Goal: Information Seeking & Learning: Check status

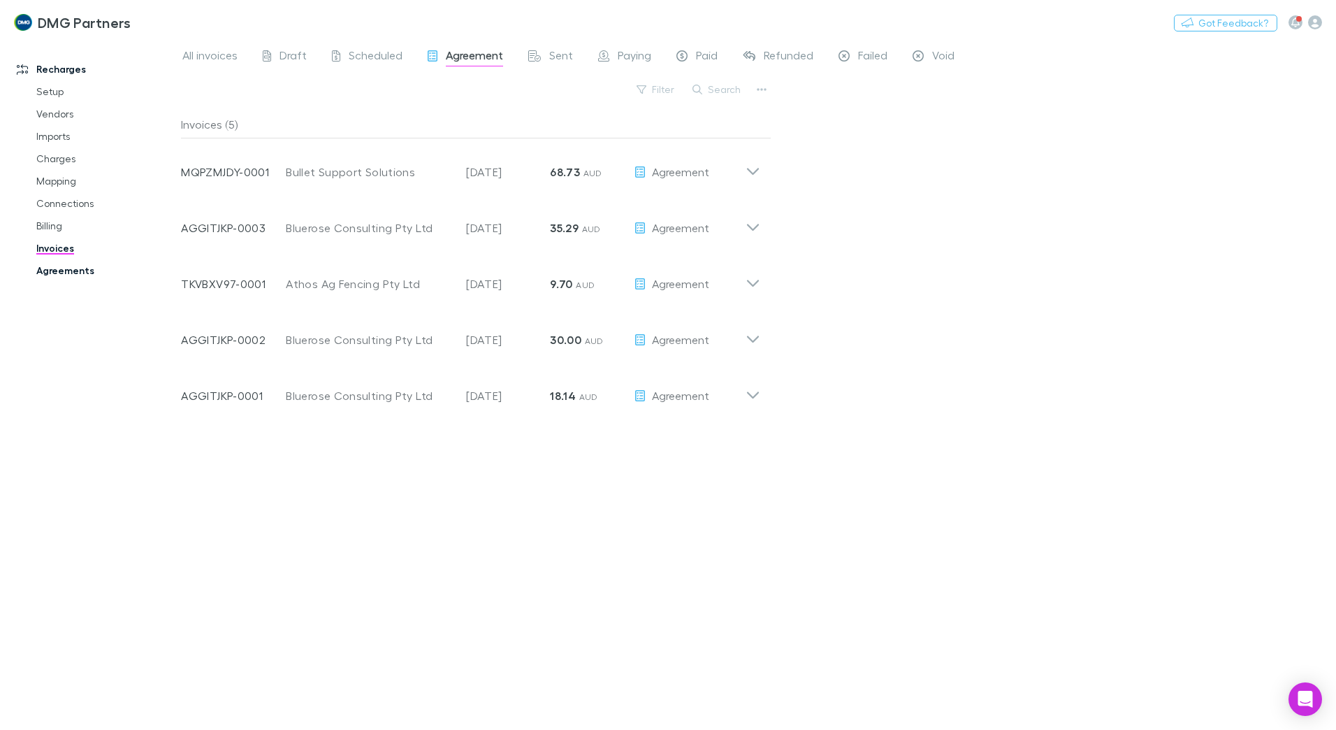
click at [51, 266] on link "Agreements" at bounding box center [105, 270] width 166 height 22
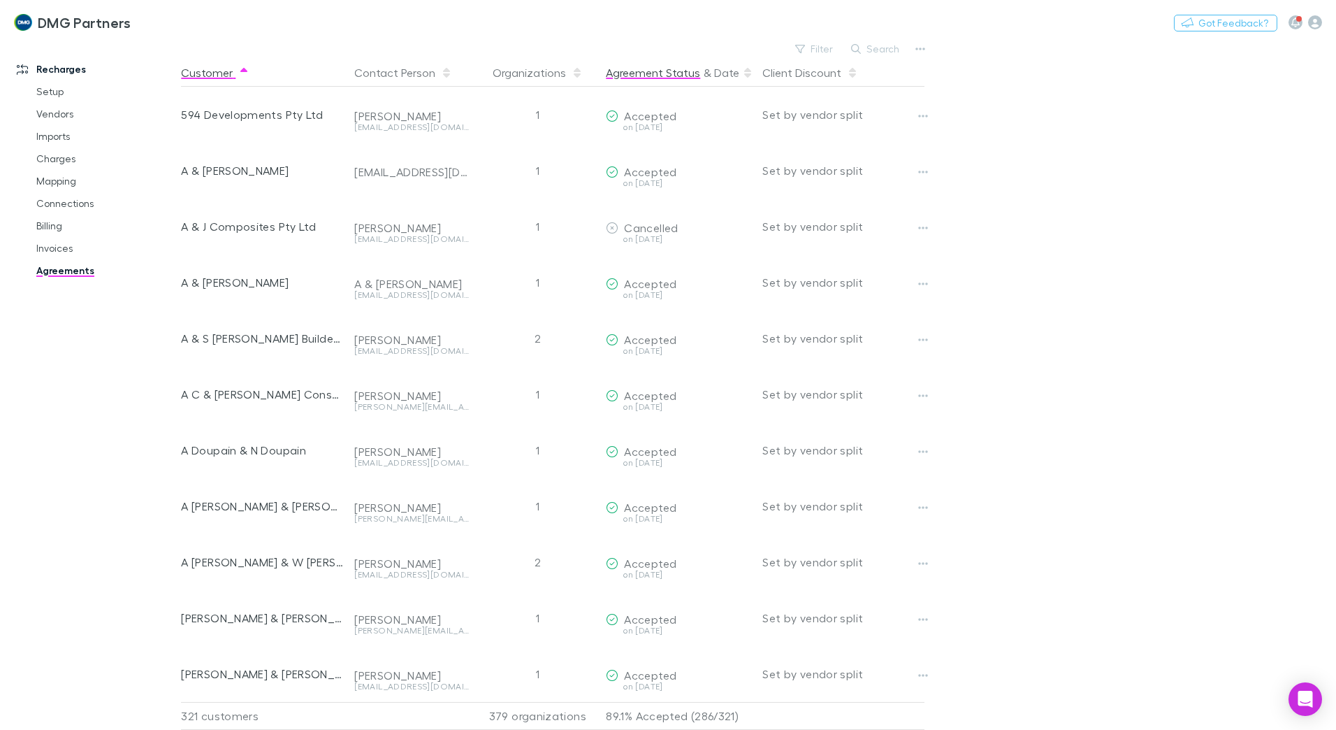
click at [663, 73] on button "Agreement Status" at bounding box center [653, 73] width 94 height 28
click at [664, 72] on button "Agreement Status" at bounding box center [653, 73] width 94 height 28
click at [669, 69] on button "Agreement Status" at bounding box center [653, 73] width 94 height 28
click at [669, 73] on button "Agreement Status" at bounding box center [653, 73] width 94 height 28
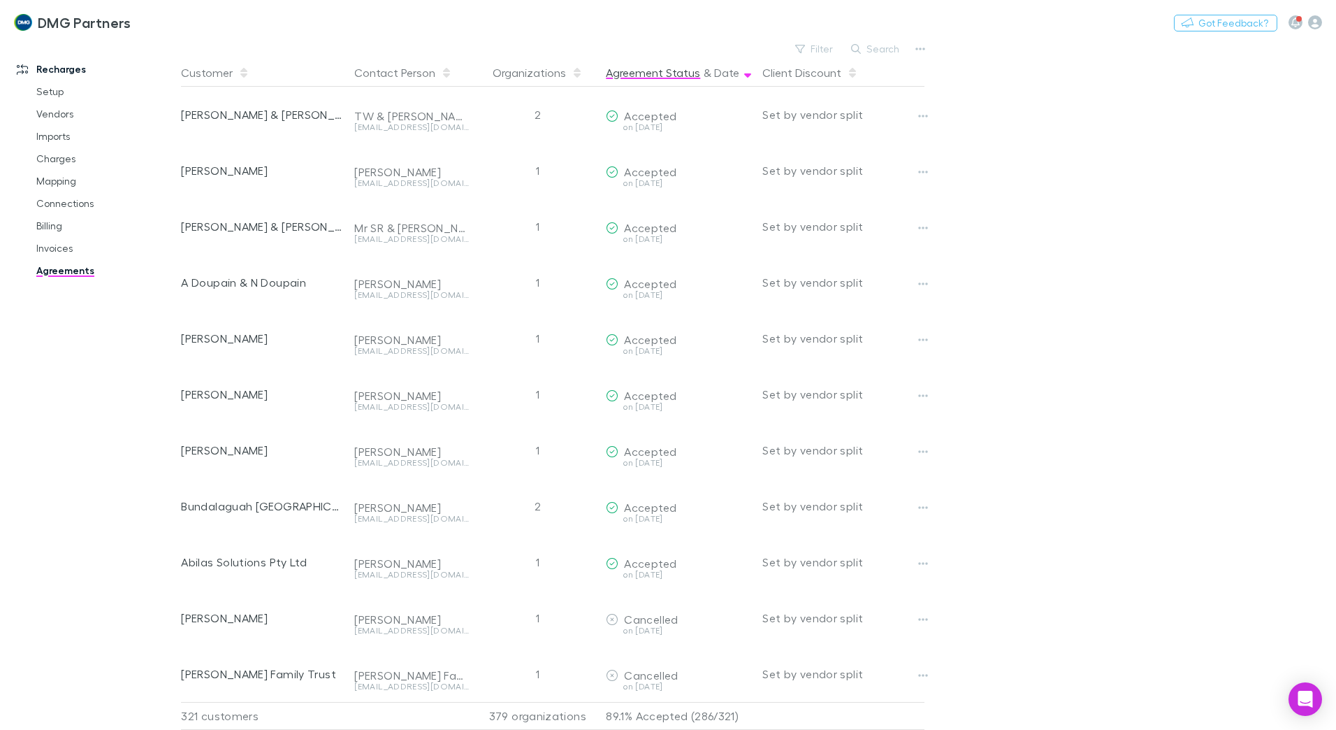
click at [669, 75] on button "Agreement Status" at bounding box center [653, 73] width 94 height 28
click at [669, 73] on button "Agreement Status" at bounding box center [653, 73] width 94 height 28
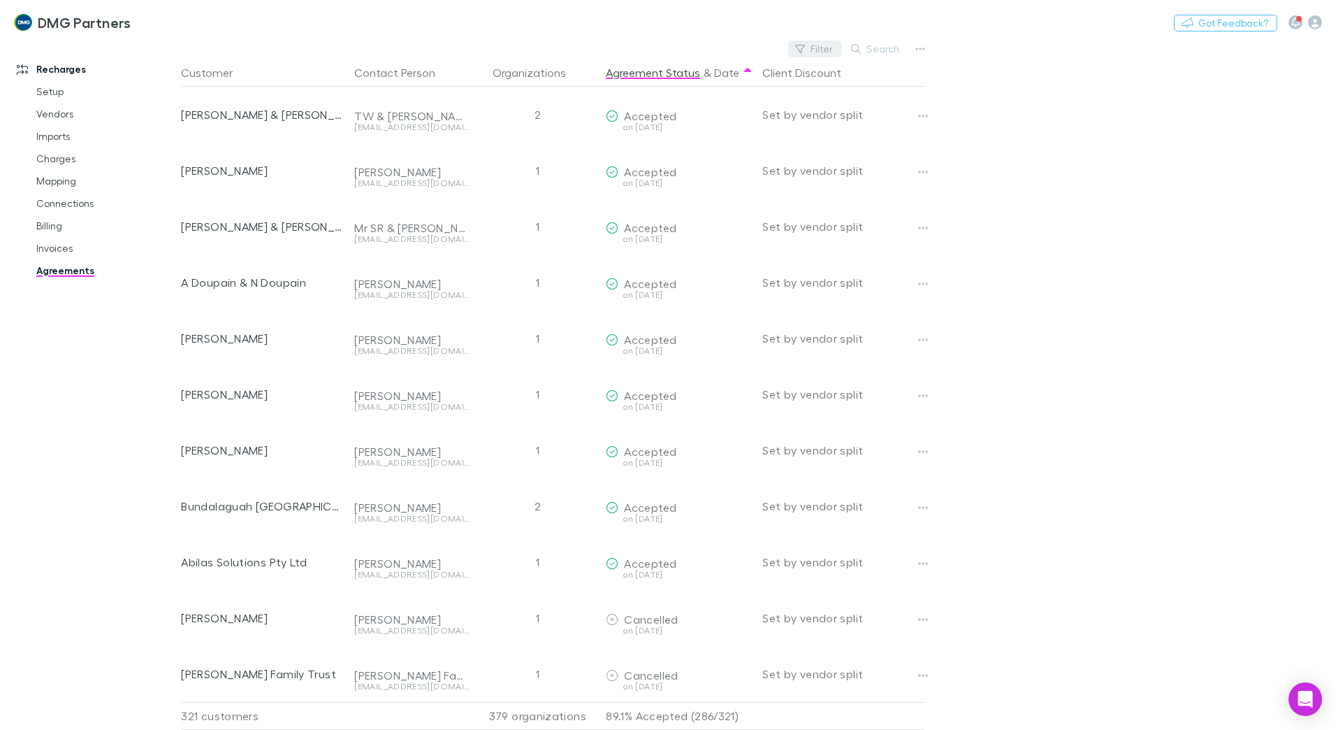
click at [669, 51] on button "Filter" at bounding box center [814, 49] width 53 height 17
click at [669, 61] on div at bounding box center [668, 365] width 1336 height 730
click at [669, 44] on button "Search" at bounding box center [876, 49] width 64 height 17
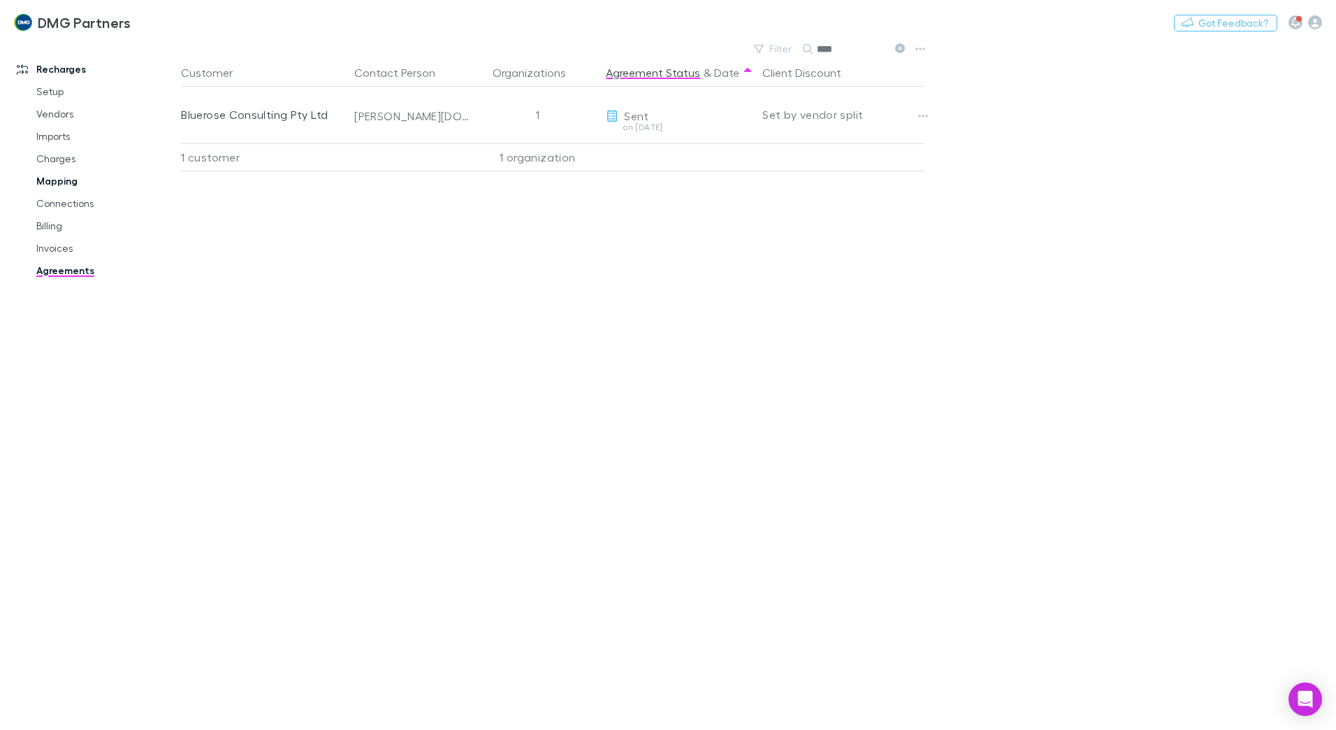
type input "****"
click at [56, 181] on link "Mapping" at bounding box center [105, 181] width 166 height 22
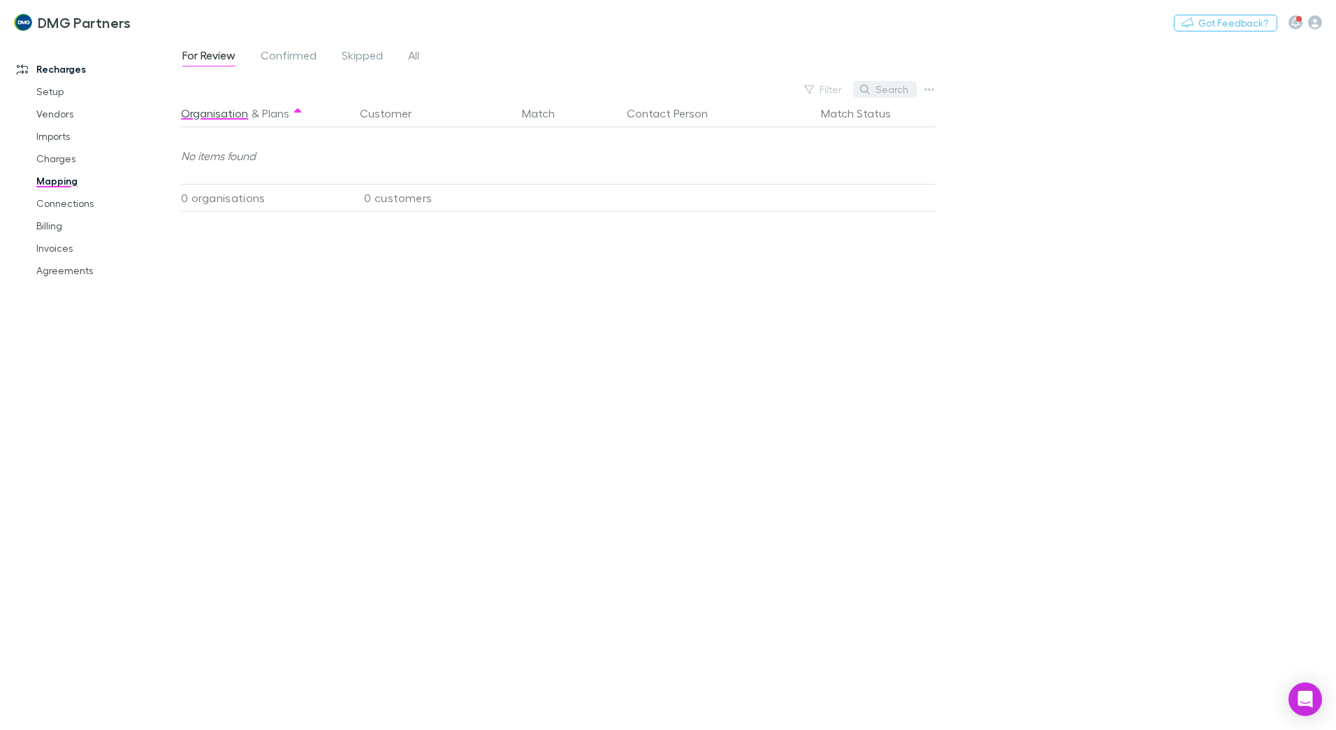
click at [669, 86] on button "Search" at bounding box center [885, 89] width 64 height 17
drag, startPoint x: 1029, startPoint y: 214, endPoint x: 973, endPoint y: 171, distance: 71.3
click at [669, 203] on div "For Review Confirmed Skipped All Filter Search ****** Organisation & Plans Cust…" at bounding box center [758, 384] width 1155 height 690
drag, startPoint x: 865, startPoint y: 89, endPoint x: 817, endPoint y: 87, distance: 48.3
click at [669, 87] on div "******" at bounding box center [864, 89] width 105 height 17
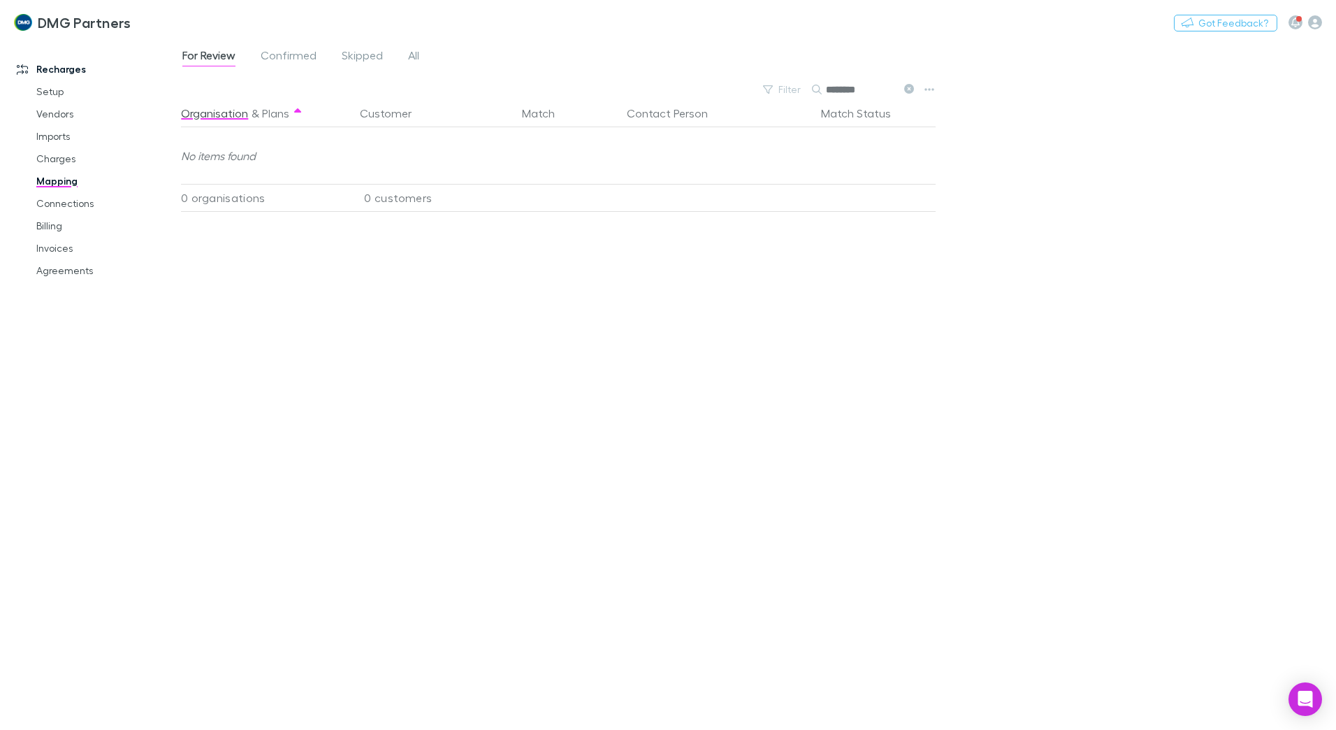
drag, startPoint x: 857, startPoint y: 88, endPoint x: 849, endPoint y: 88, distance: 7.7
click at [669, 88] on input "********" at bounding box center [861, 90] width 70 height 20
type input "********"
click at [396, 54] on div "For Review Confirmed Skipped All" at bounding box center [306, 57] width 251 height 22
click at [412, 54] on span "All" at bounding box center [413, 57] width 11 height 18
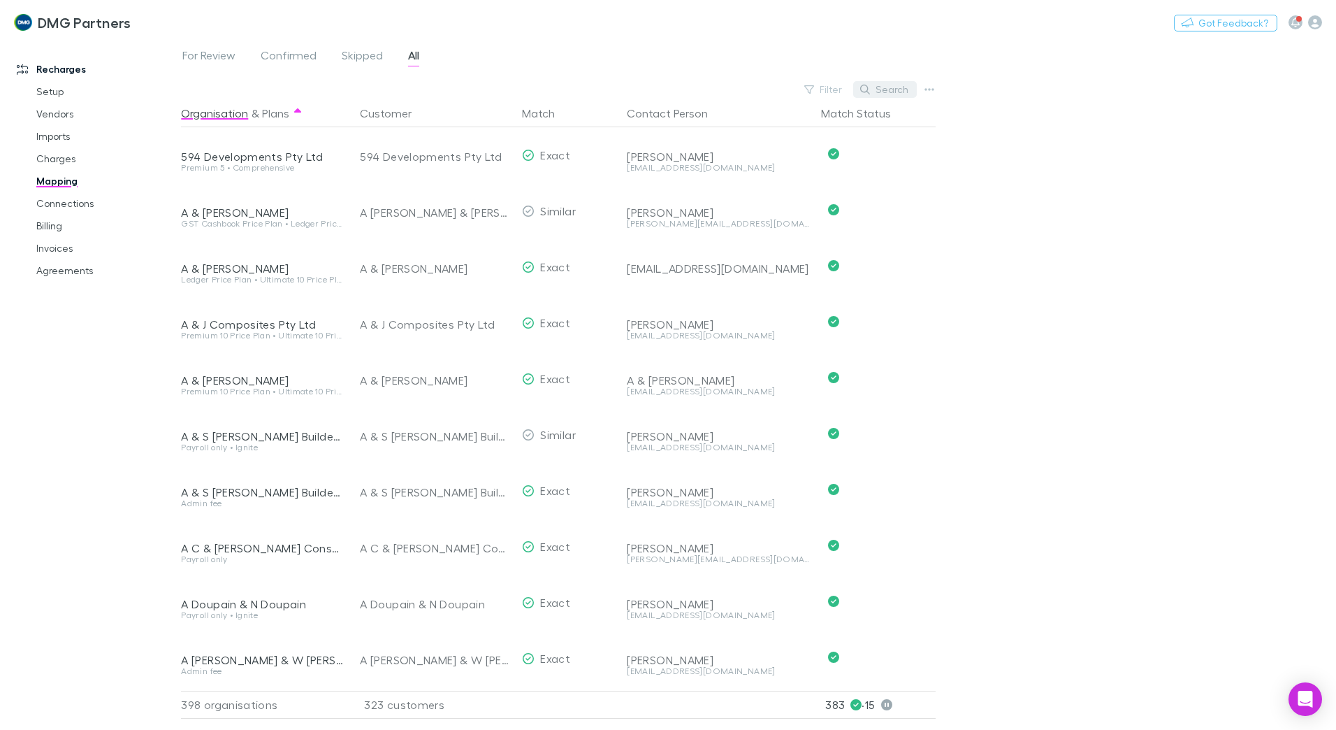
click at [669, 96] on button "Search" at bounding box center [885, 89] width 64 height 17
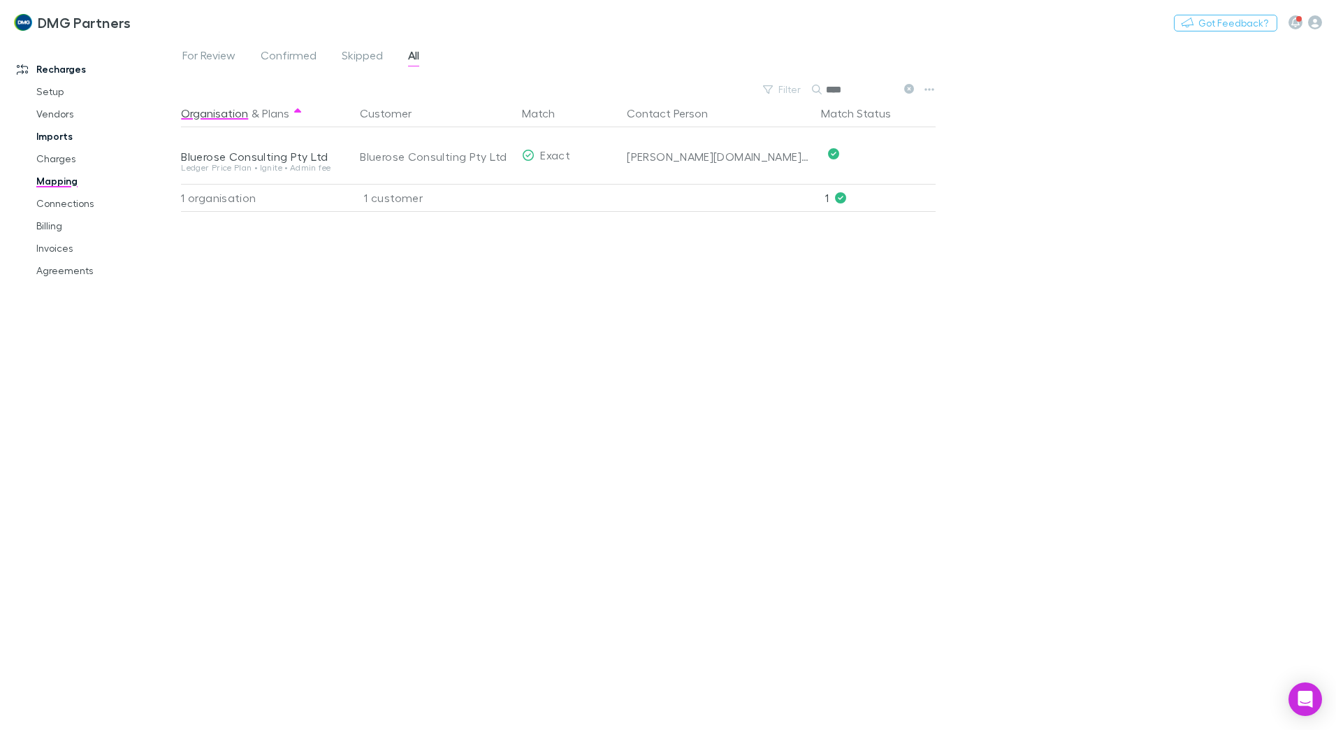
type input "****"
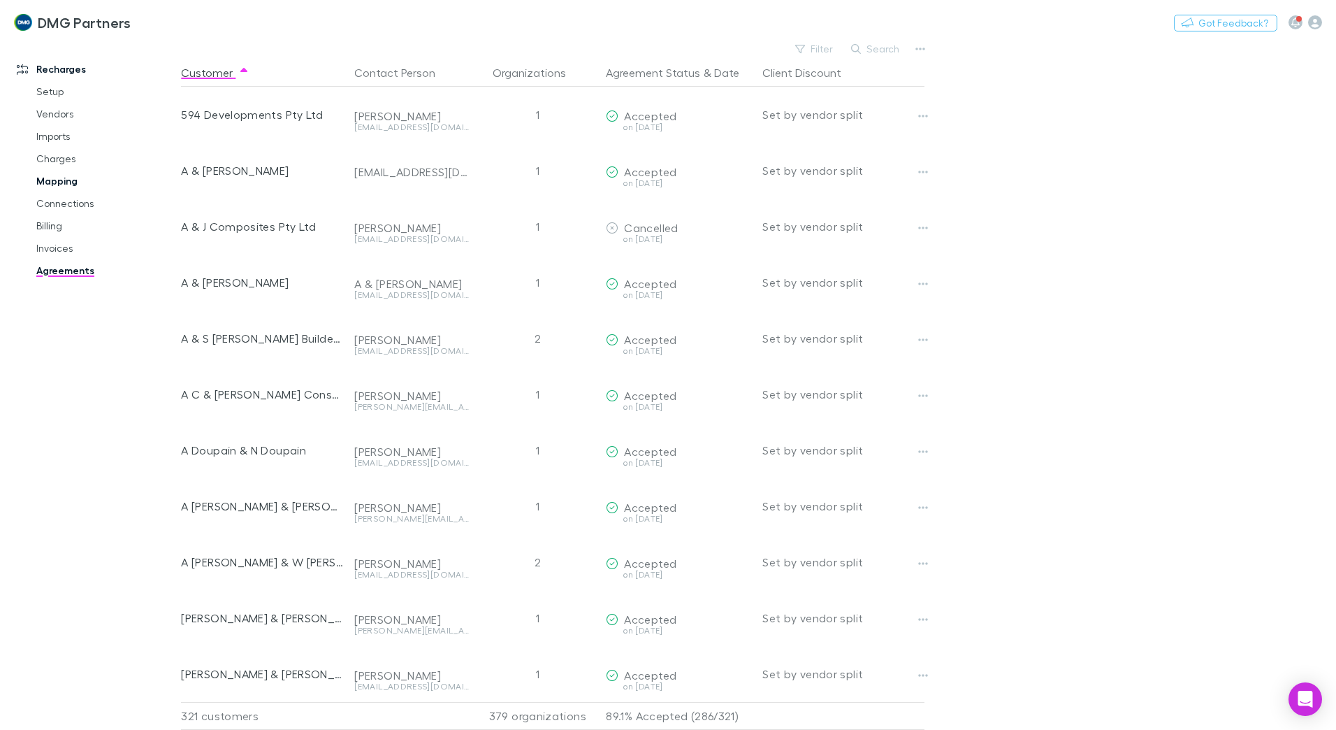
click at [48, 181] on link "Mapping" at bounding box center [105, 181] width 166 height 22
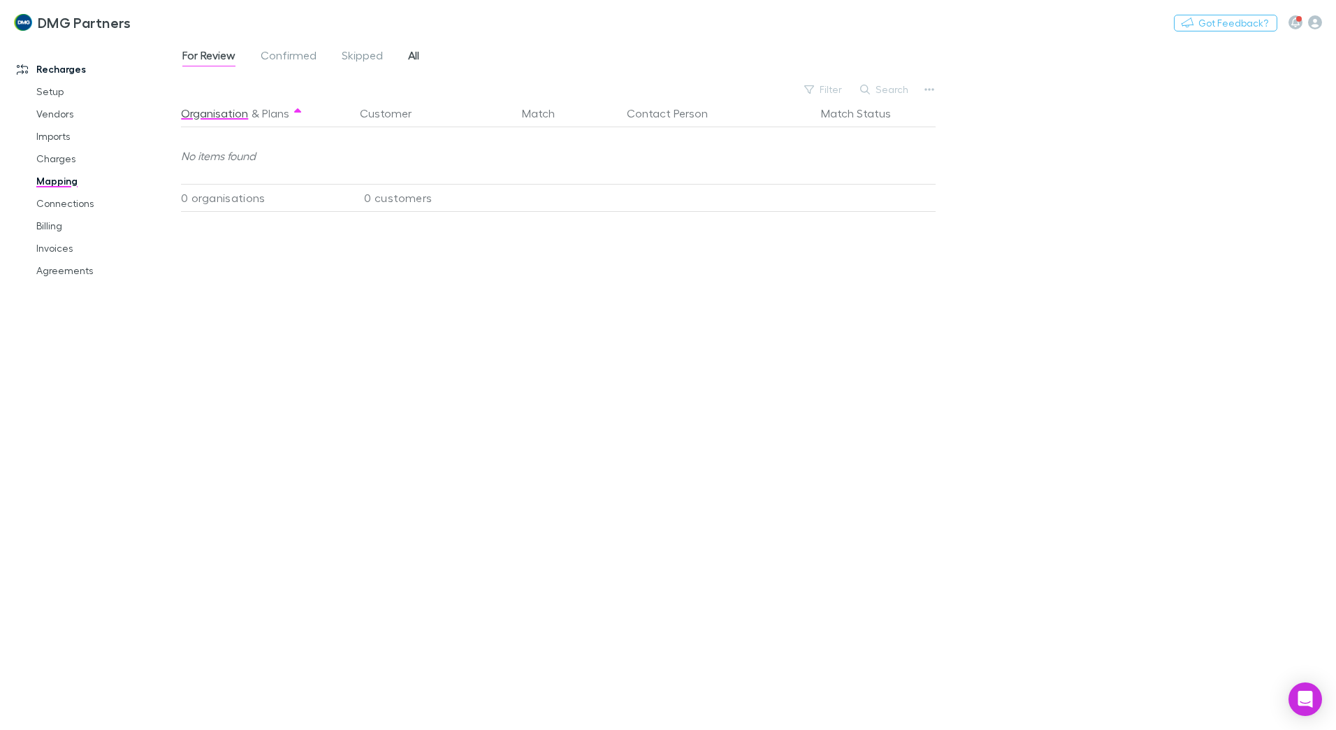
click at [407, 54] on link "All" at bounding box center [414, 57] width 14 height 22
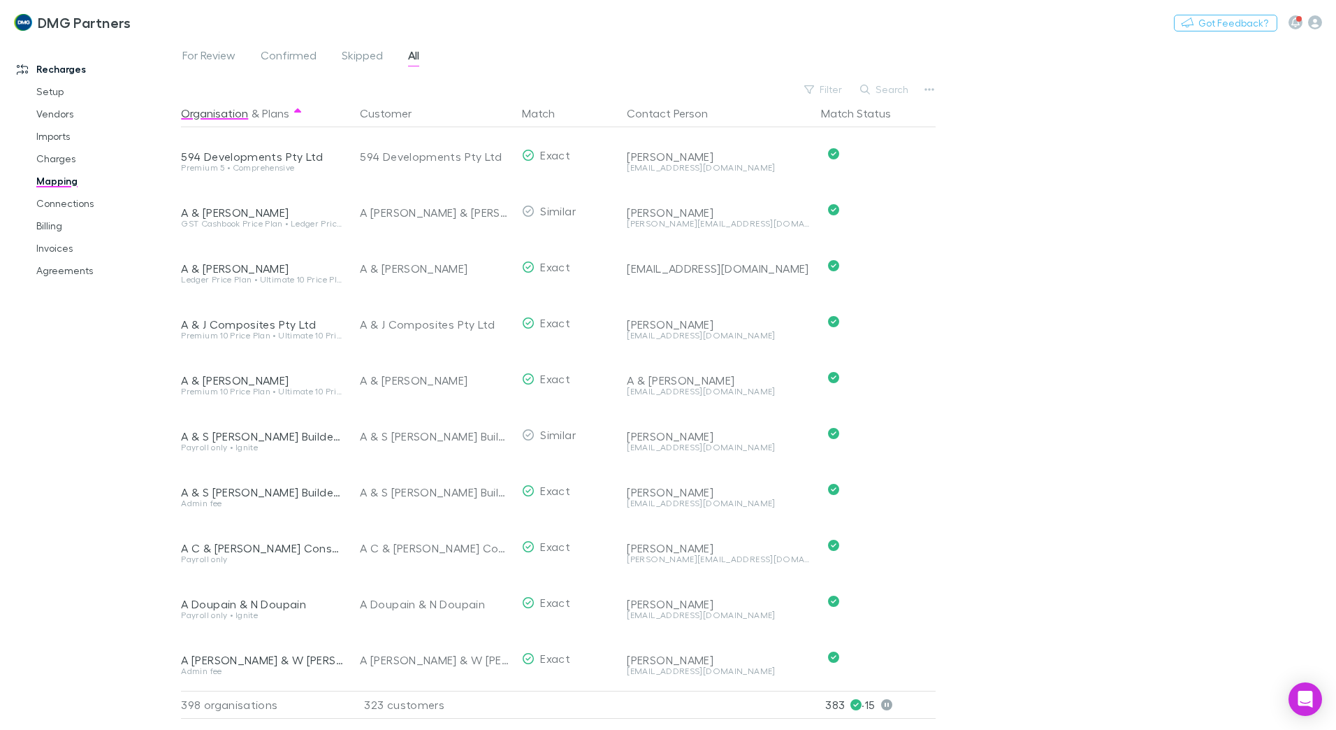
drag, startPoint x: 888, startPoint y: 89, endPoint x: 901, endPoint y: 81, distance: 14.7
click at [888, 88] on button "Search" at bounding box center [885, 89] width 64 height 17
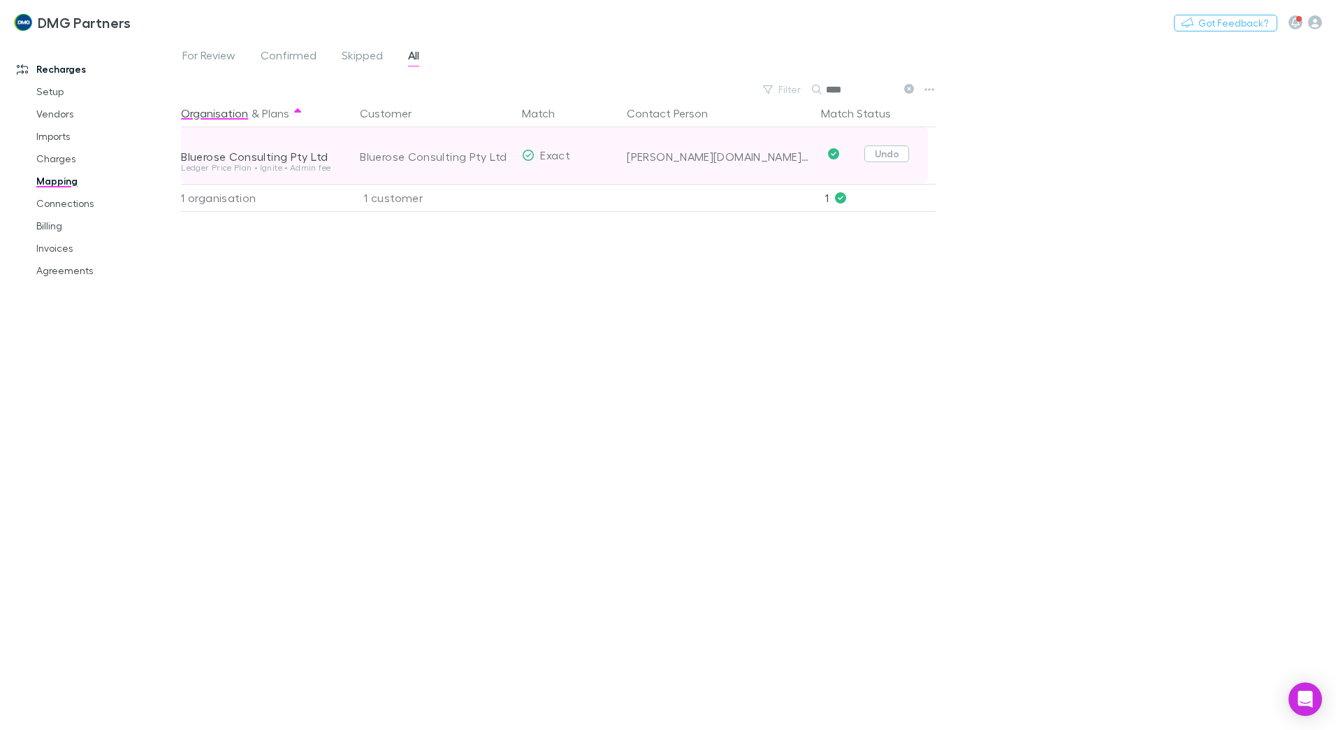
type input "****"
click at [891, 157] on button "Undo" at bounding box center [886, 153] width 45 height 17
click at [418, 152] on div "Bluerose Consulting Pty Ltd" at bounding box center [417, 155] width 114 height 17
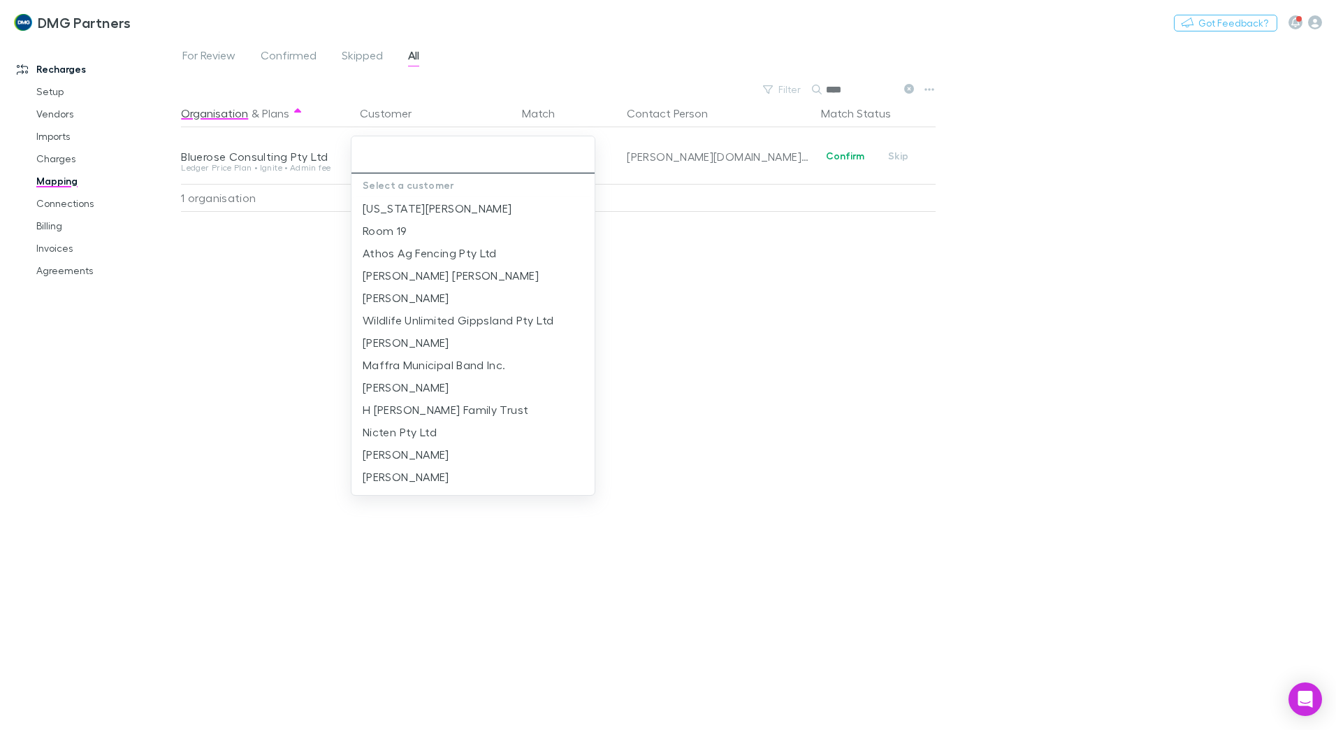
click at [399, 153] on input "text" at bounding box center [473, 155] width 232 height 26
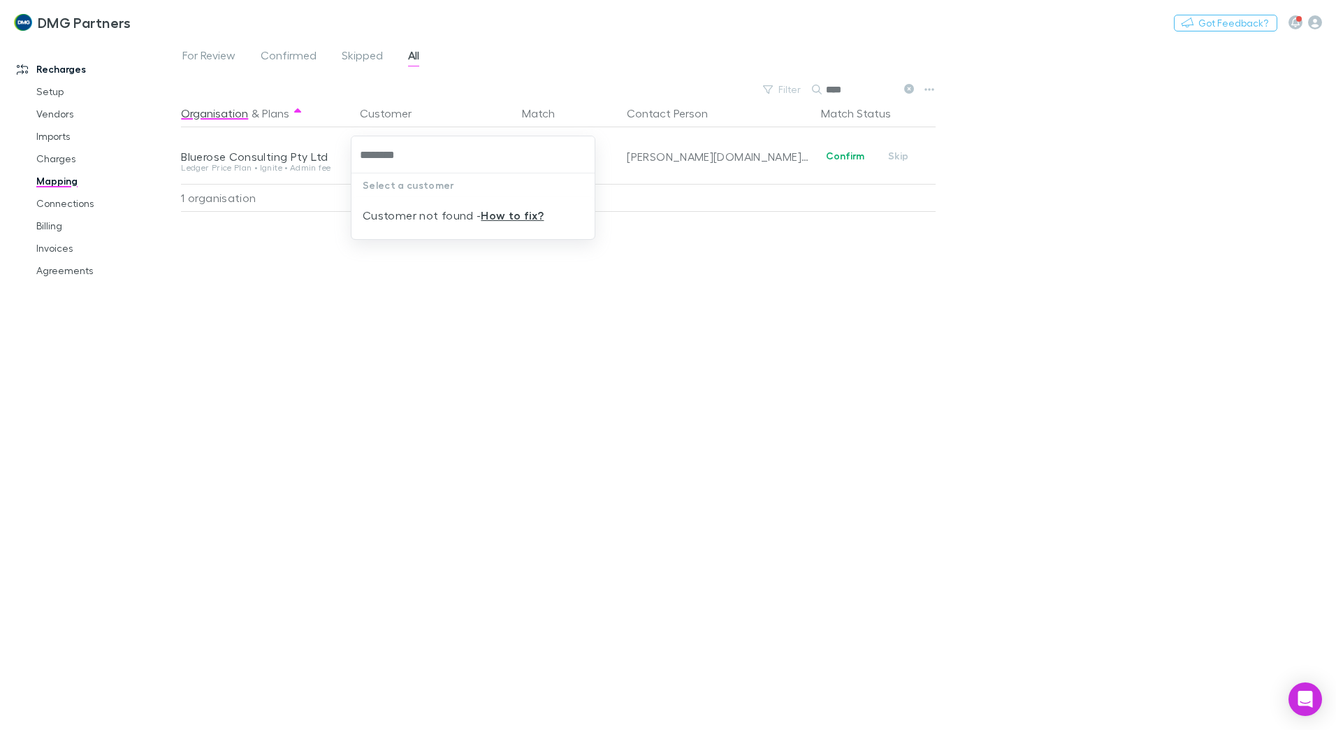
type input "********"
click at [437, 157] on input "********" at bounding box center [473, 155] width 232 height 26
drag, startPoint x: 437, startPoint y: 157, endPoint x: 305, endPoint y: 147, distance: 132.4
click at [305, 147] on div "******** Select a customer Customer not found - How to fix?" at bounding box center [668, 365] width 1336 height 730
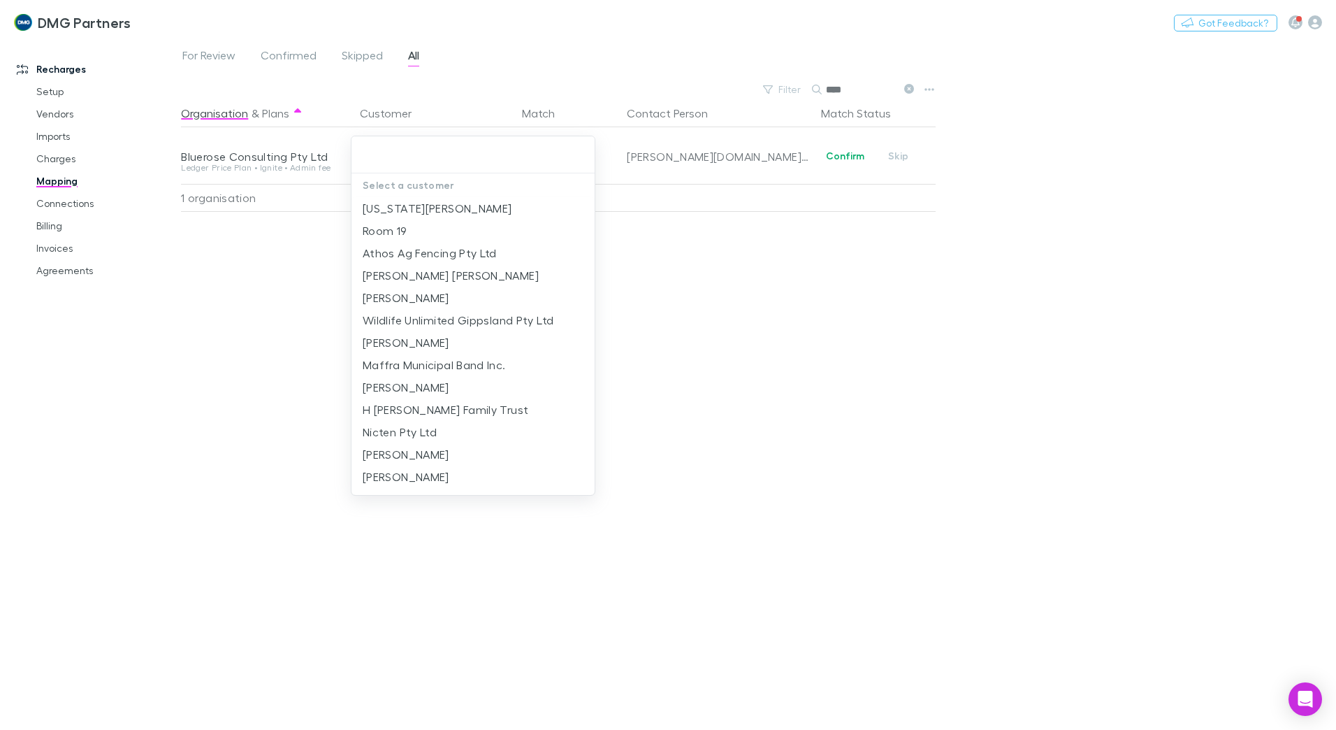
drag, startPoint x: 884, startPoint y: 494, endPoint x: 809, endPoint y: 441, distance: 91.7
click at [874, 488] on div at bounding box center [668, 365] width 1336 height 730
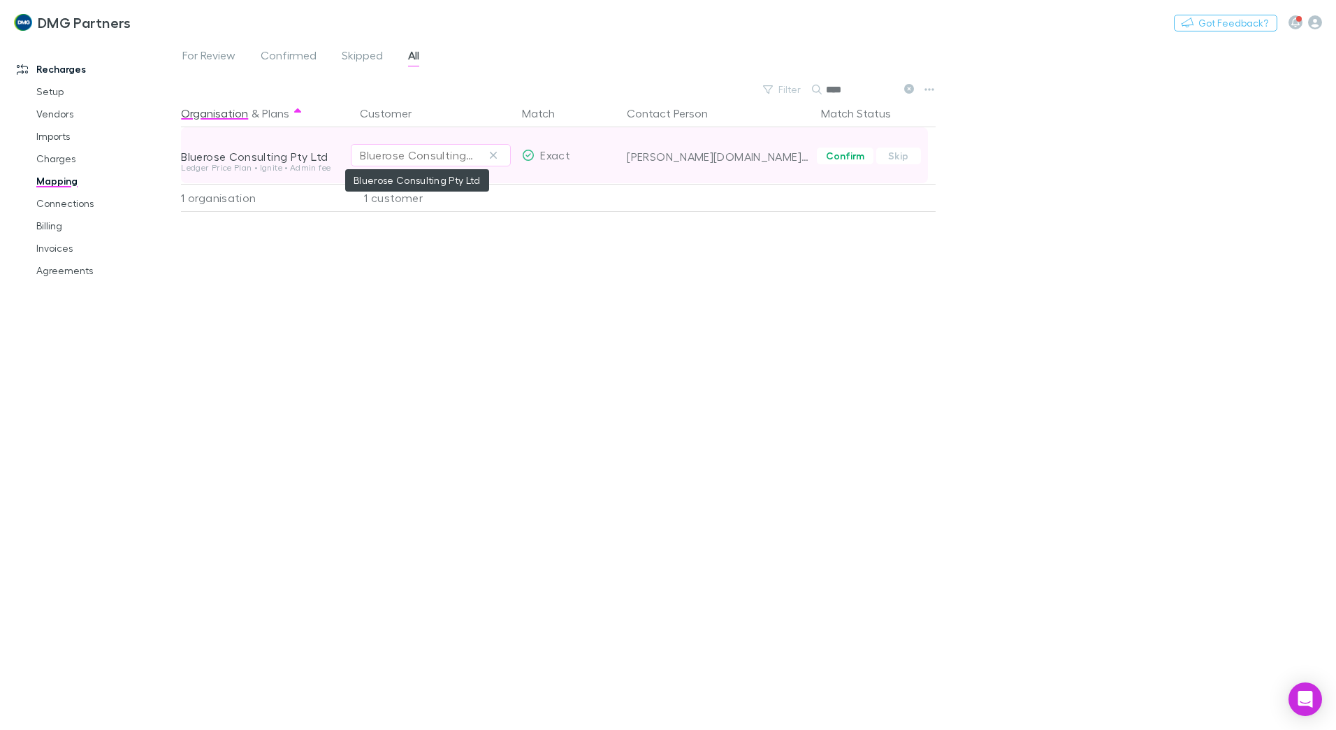
click at [416, 154] on div "Bluerose Consulting Pty Ltd" at bounding box center [417, 155] width 114 height 17
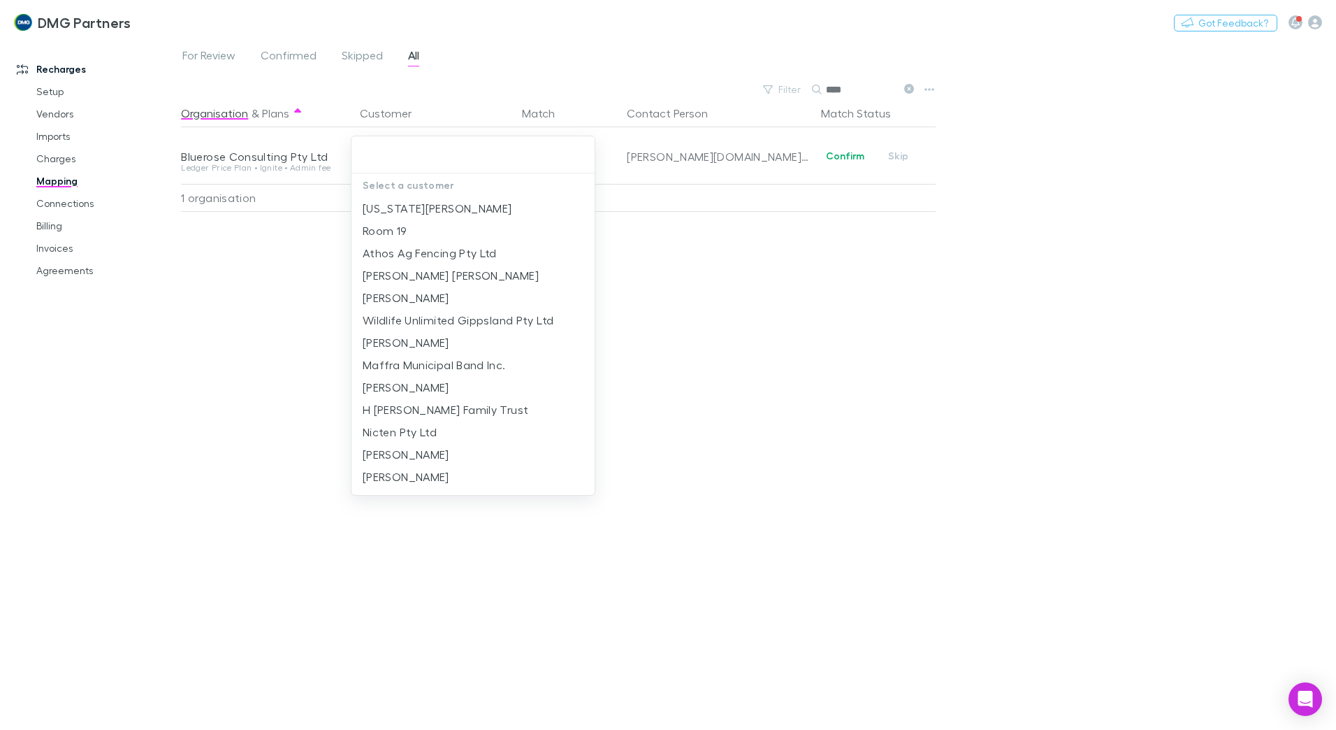
click at [401, 154] on input "text" at bounding box center [473, 155] width 232 height 26
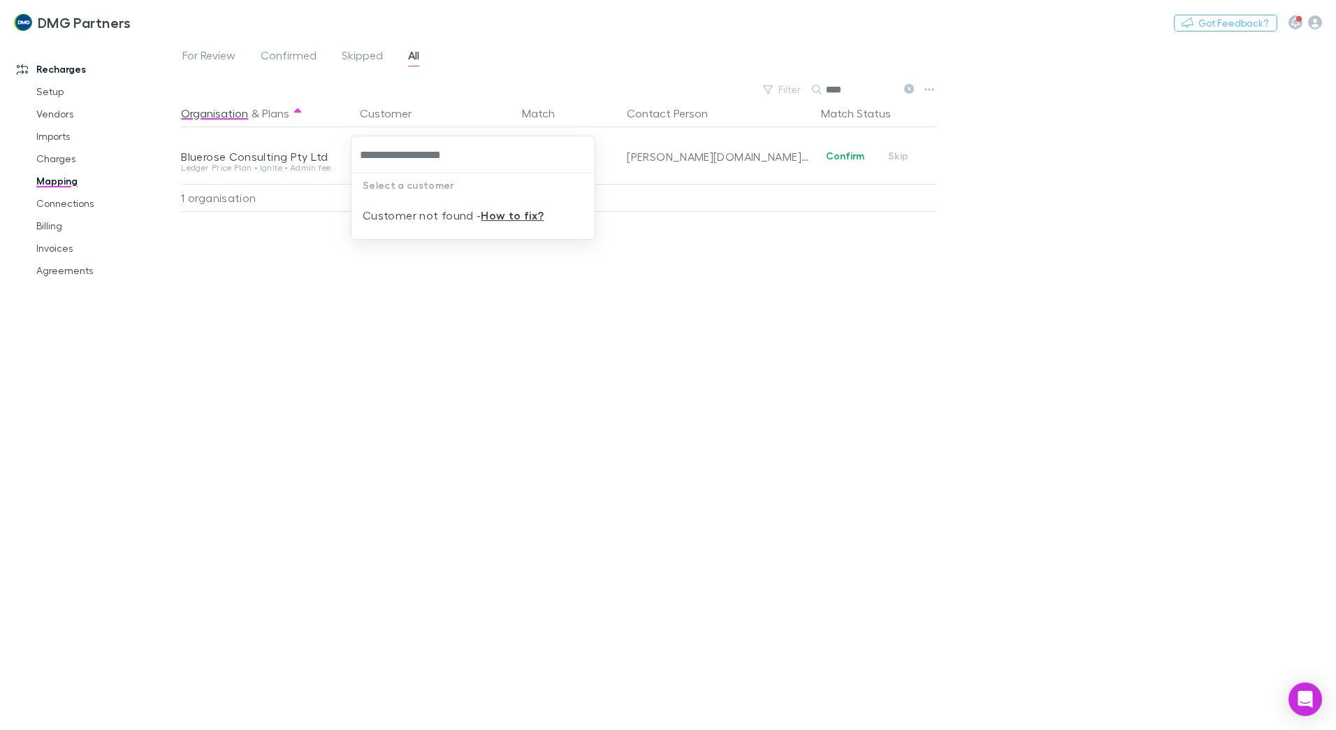
type input "**********"
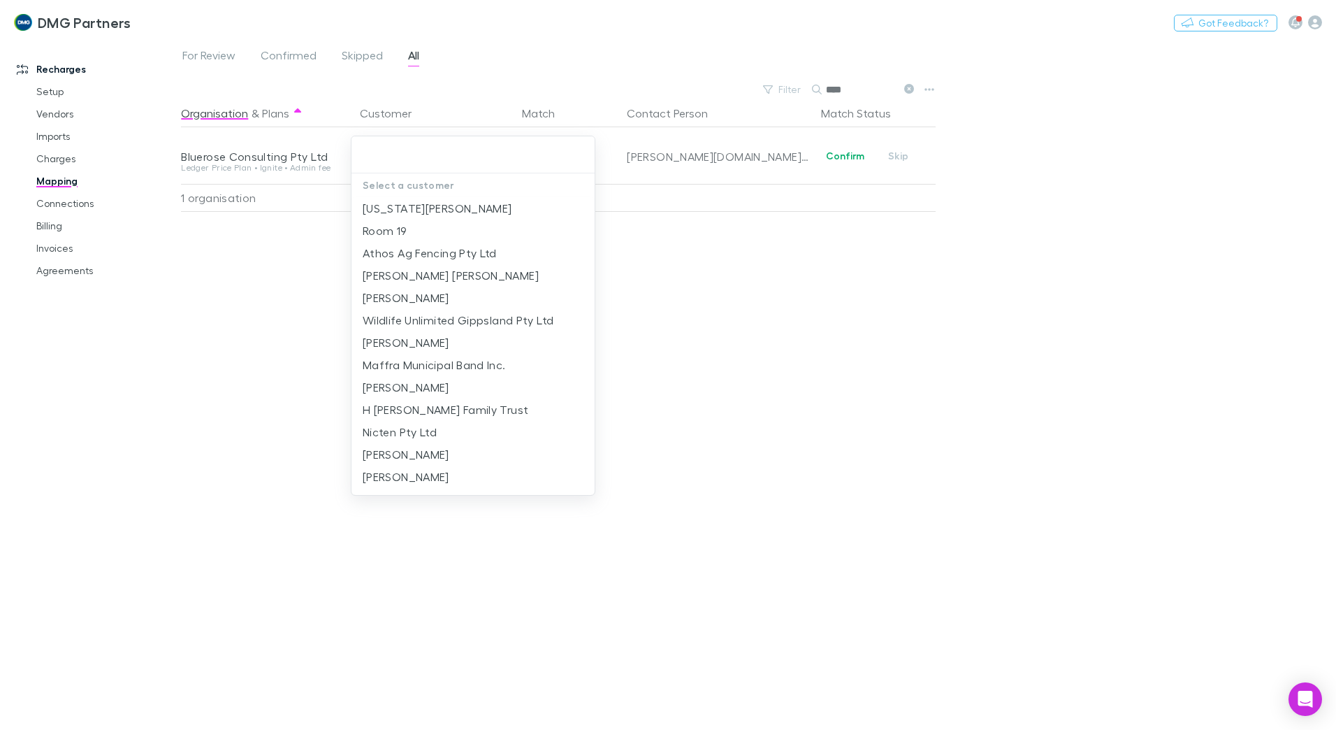
click at [416, 157] on input "text" at bounding box center [473, 155] width 232 height 26
drag, startPoint x: 817, startPoint y: 271, endPoint x: 672, endPoint y: 269, distance: 145.4
click at [816, 273] on div at bounding box center [668, 365] width 1336 height 730
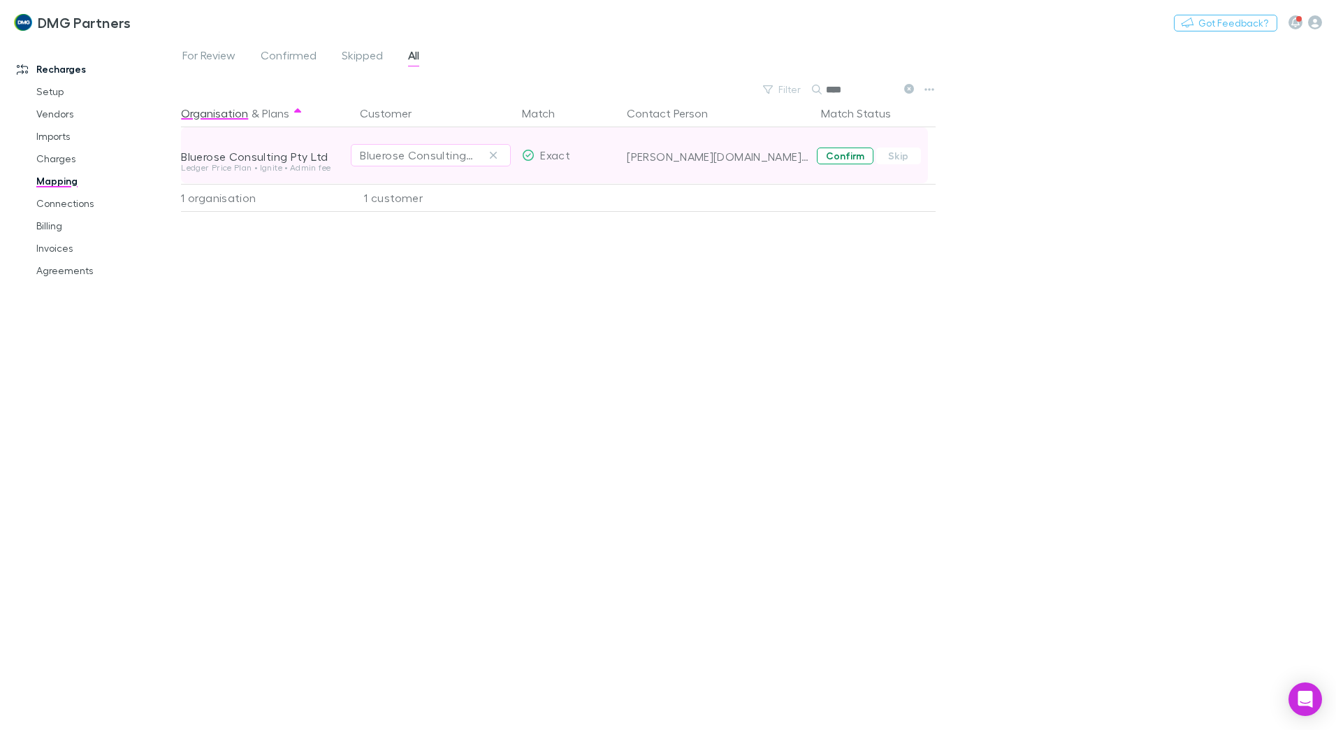
click at [835, 153] on button "Confirm" at bounding box center [845, 155] width 57 height 17
click at [48, 87] on link "Setup" at bounding box center [105, 91] width 166 height 22
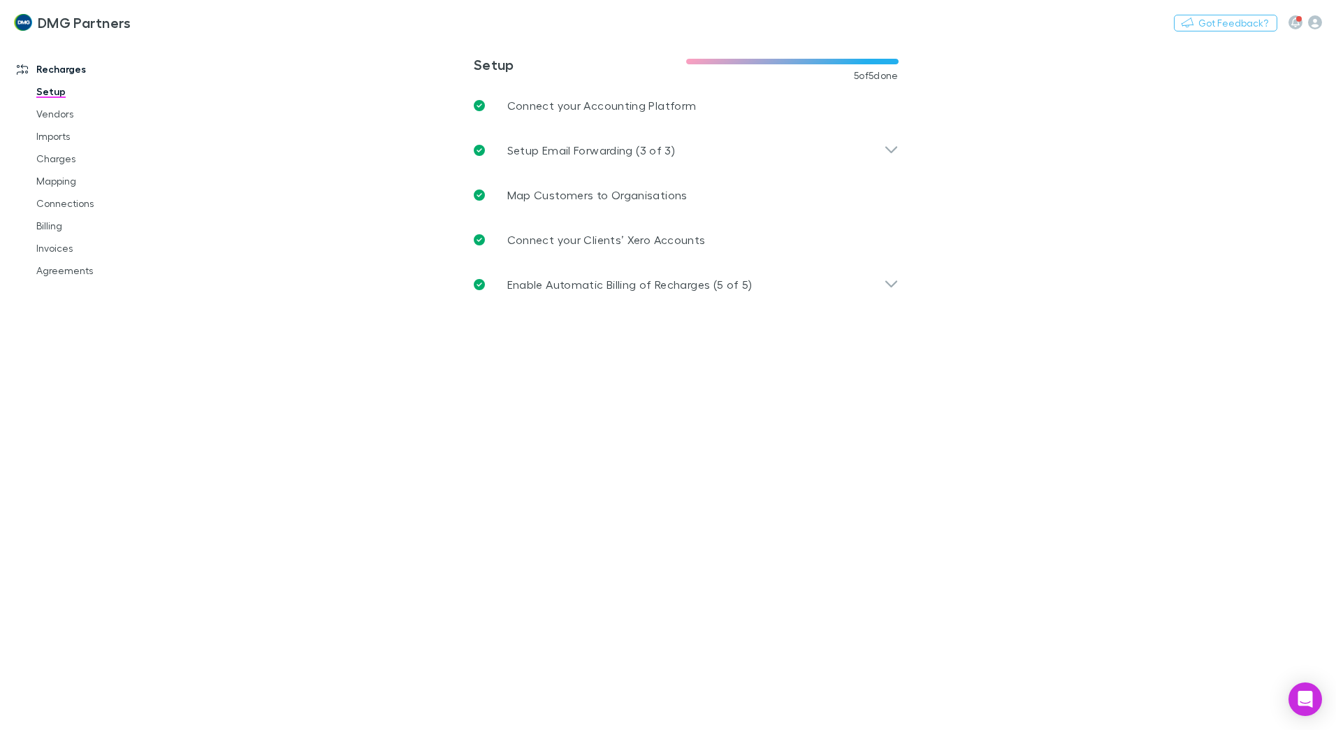
click at [57, 71] on link "Recharges" at bounding box center [96, 69] width 186 height 22
click at [571, 242] on p "Connect your Clients’ Xero Accounts" at bounding box center [606, 239] width 198 height 17
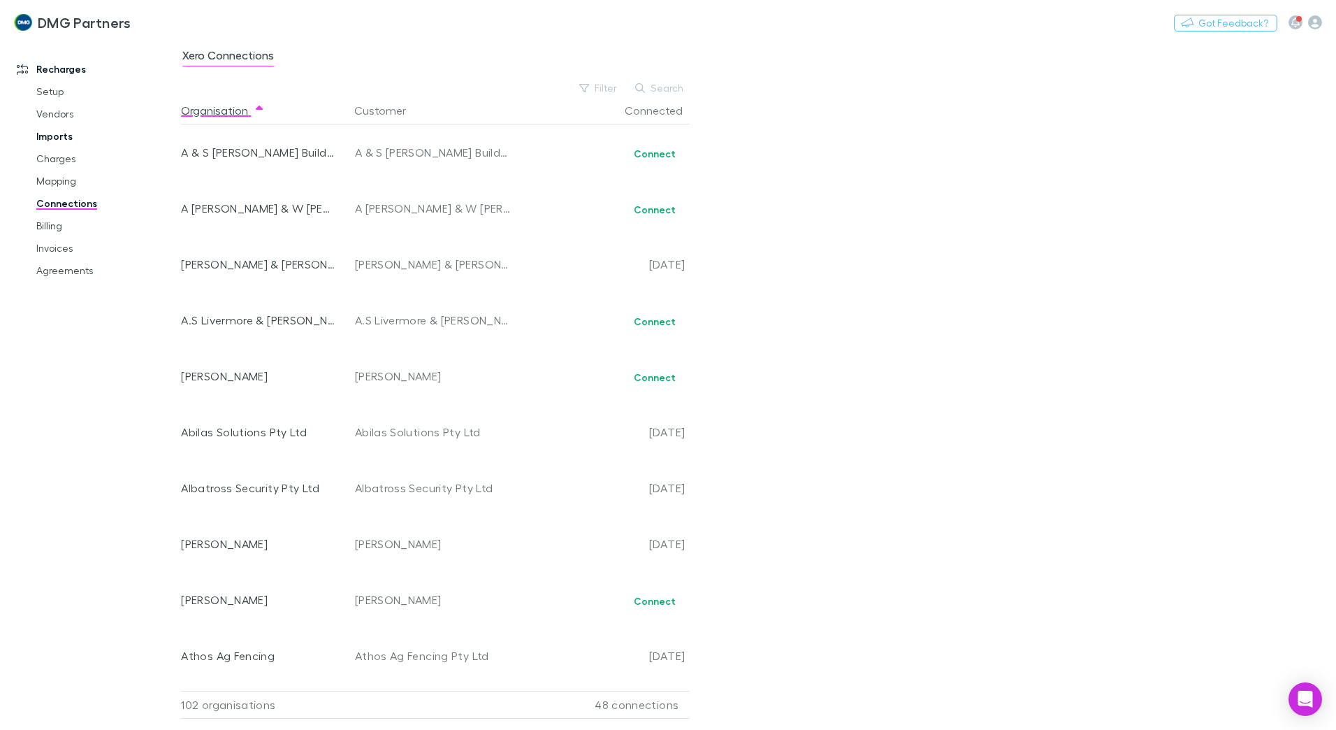
click at [58, 133] on link "Imports" at bounding box center [105, 136] width 166 height 22
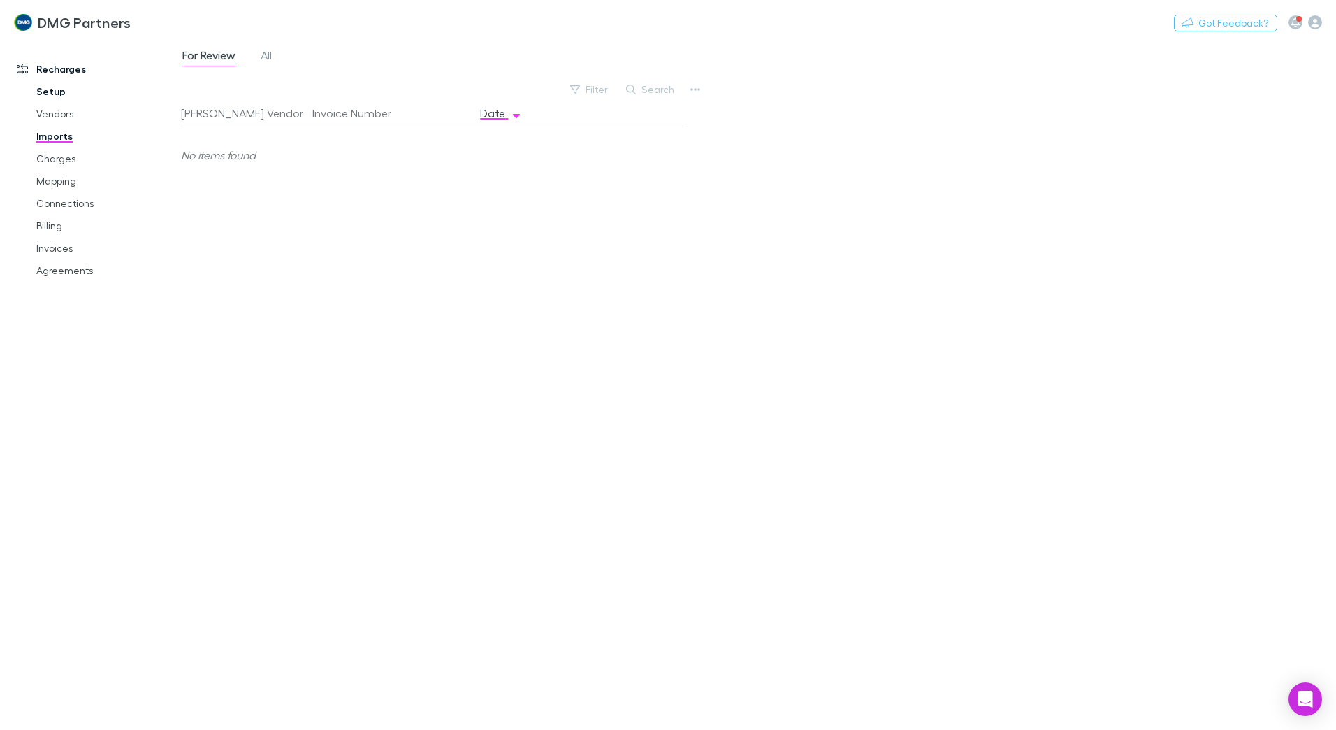
click at [42, 91] on link "Setup" at bounding box center [105, 91] width 166 height 22
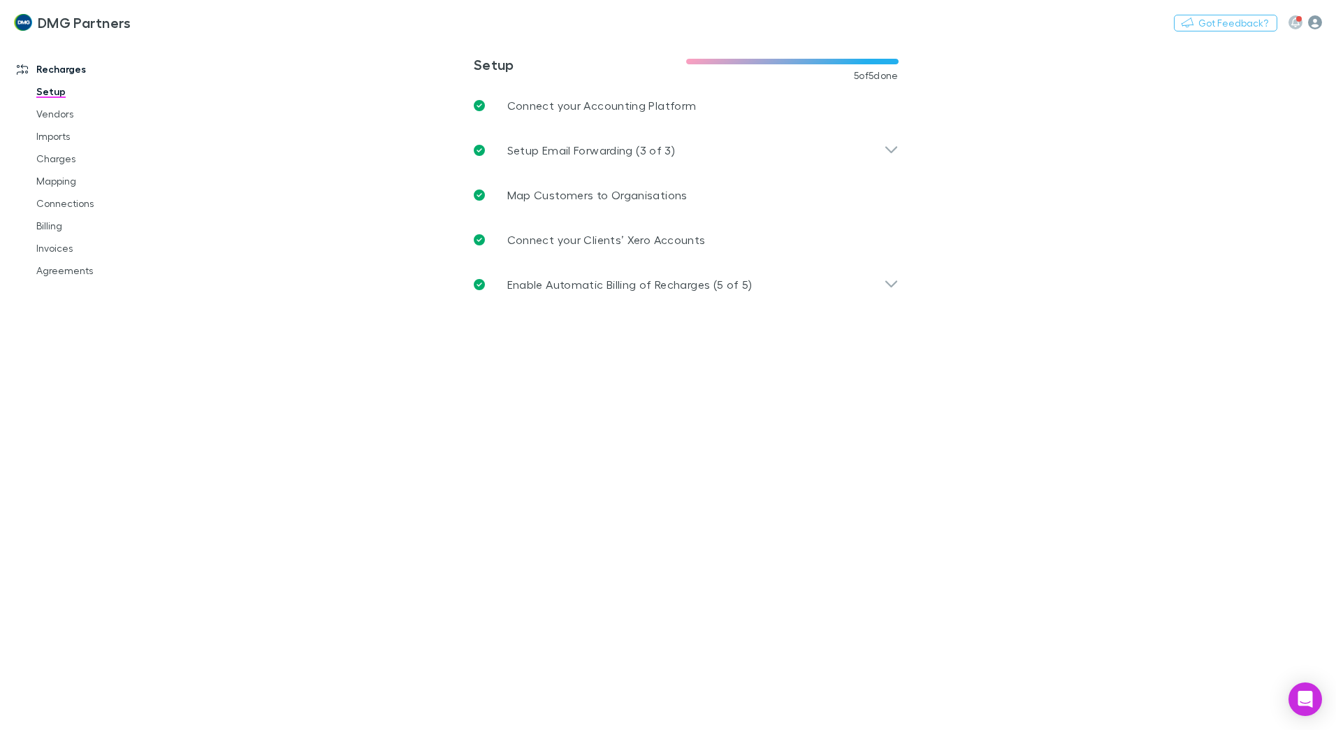
click at [1311, 24] on icon "button" at bounding box center [1315, 22] width 14 height 14
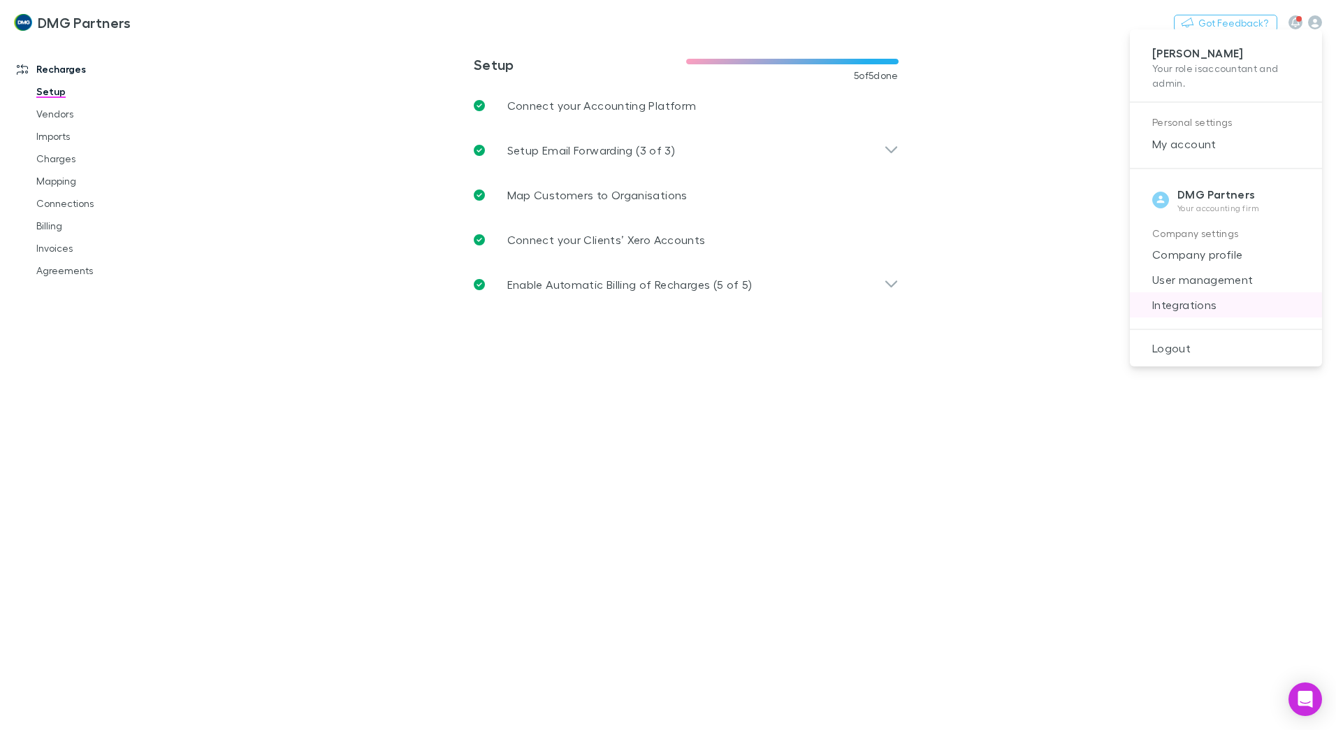
click at [1192, 303] on span "Integrations" at bounding box center [1226, 304] width 170 height 17
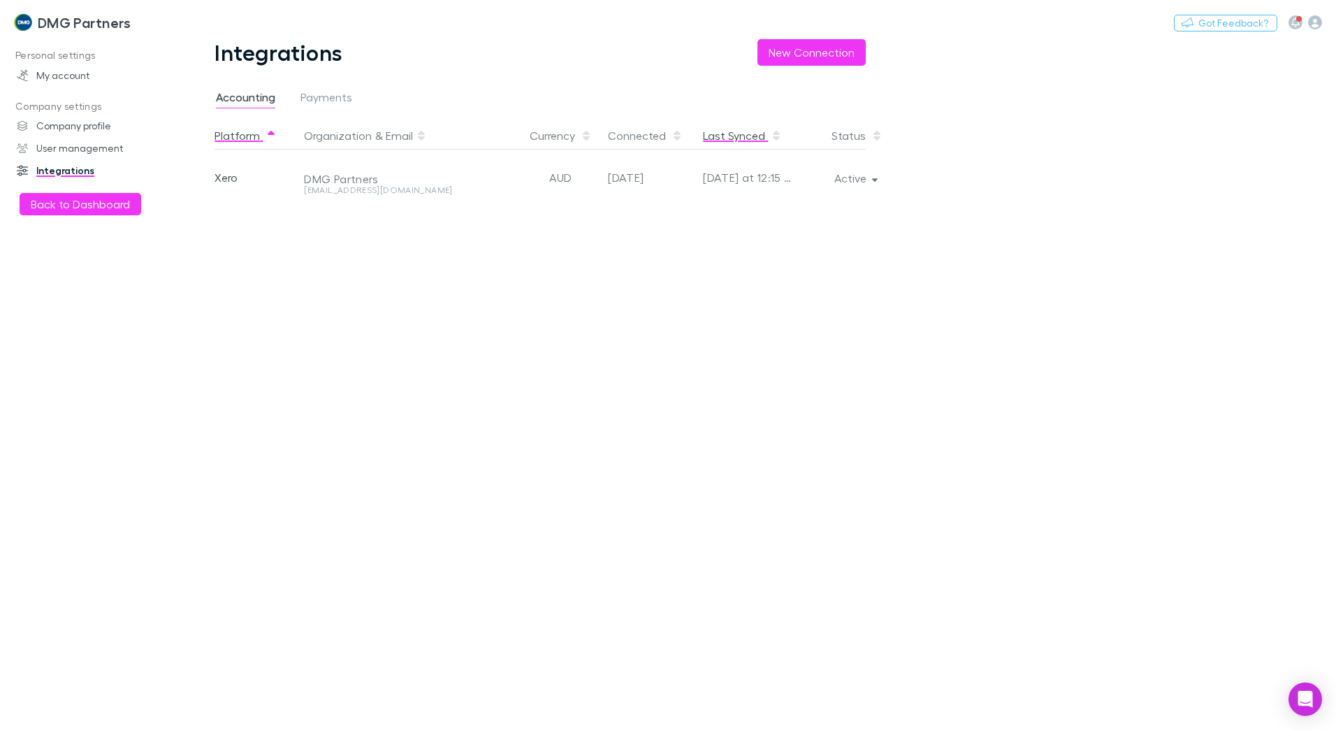
click at [737, 138] on button "Last Synced" at bounding box center [742, 136] width 79 height 28
click at [738, 138] on button "Last Synced" at bounding box center [742, 136] width 79 height 28
click at [771, 137] on span "button" at bounding box center [776, 135] width 11 height 11
click at [746, 143] on button "Last Synced" at bounding box center [742, 136] width 79 height 28
click at [872, 178] on icon "button" at bounding box center [875, 178] width 6 height 10
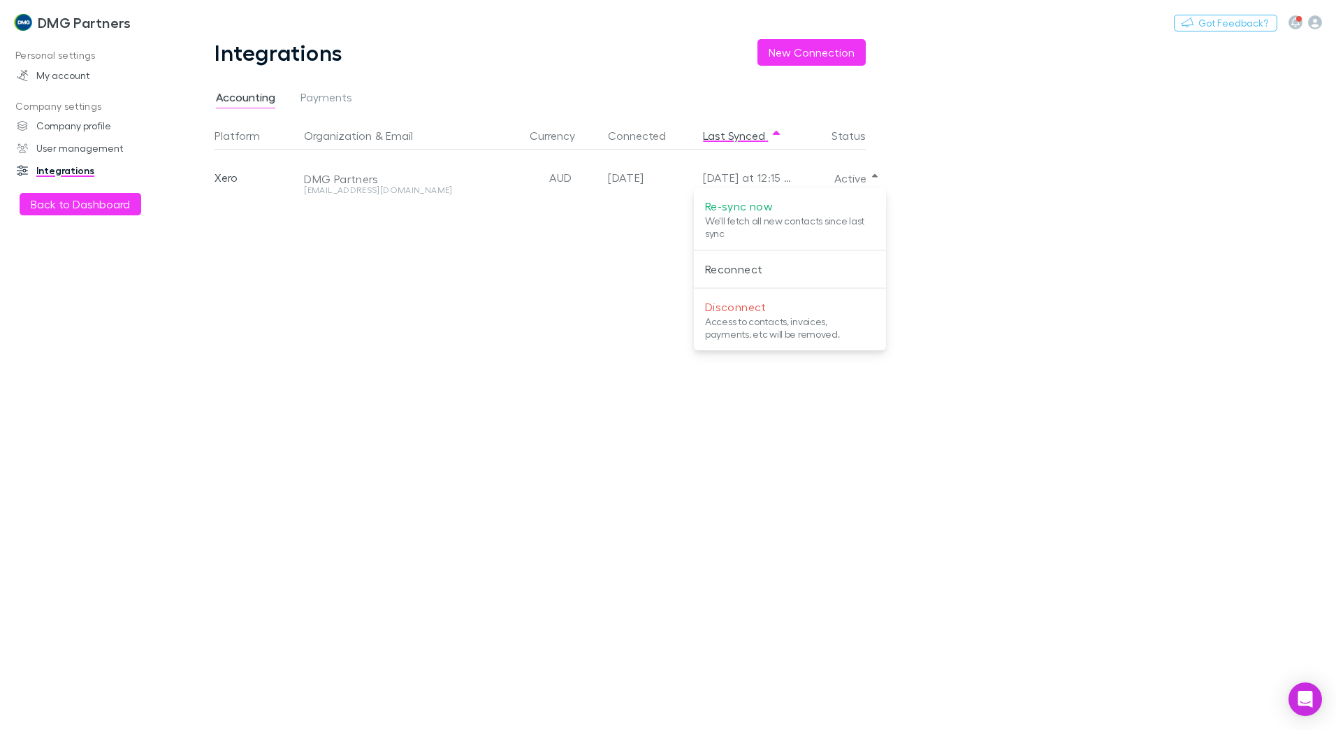
click at [753, 218] on p "We'll fetch all new contacts since last sync" at bounding box center [790, 227] width 170 height 25
click at [71, 196] on div at bounding box center [668, 365] width 1336 height 730
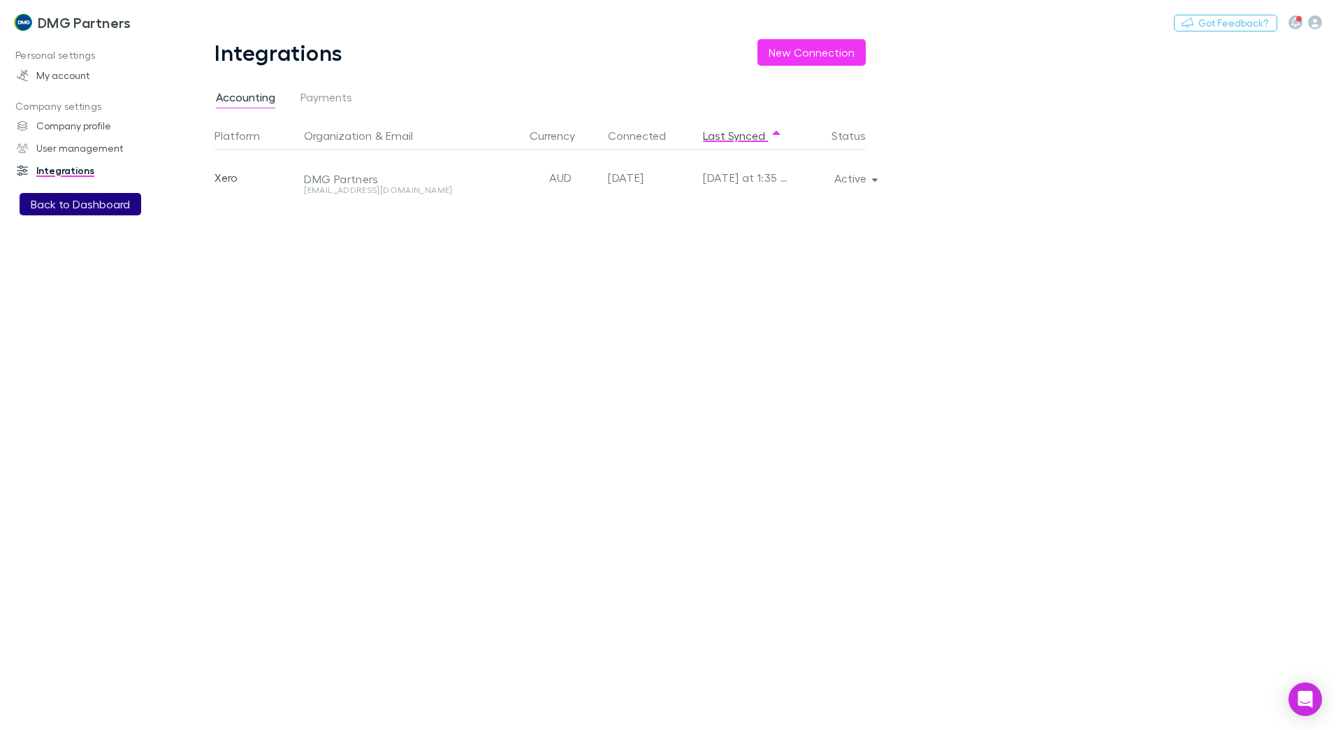
click at [72, 205] on button "Back to Dashboard" at bounding box center [81, 204] width 122 height 22
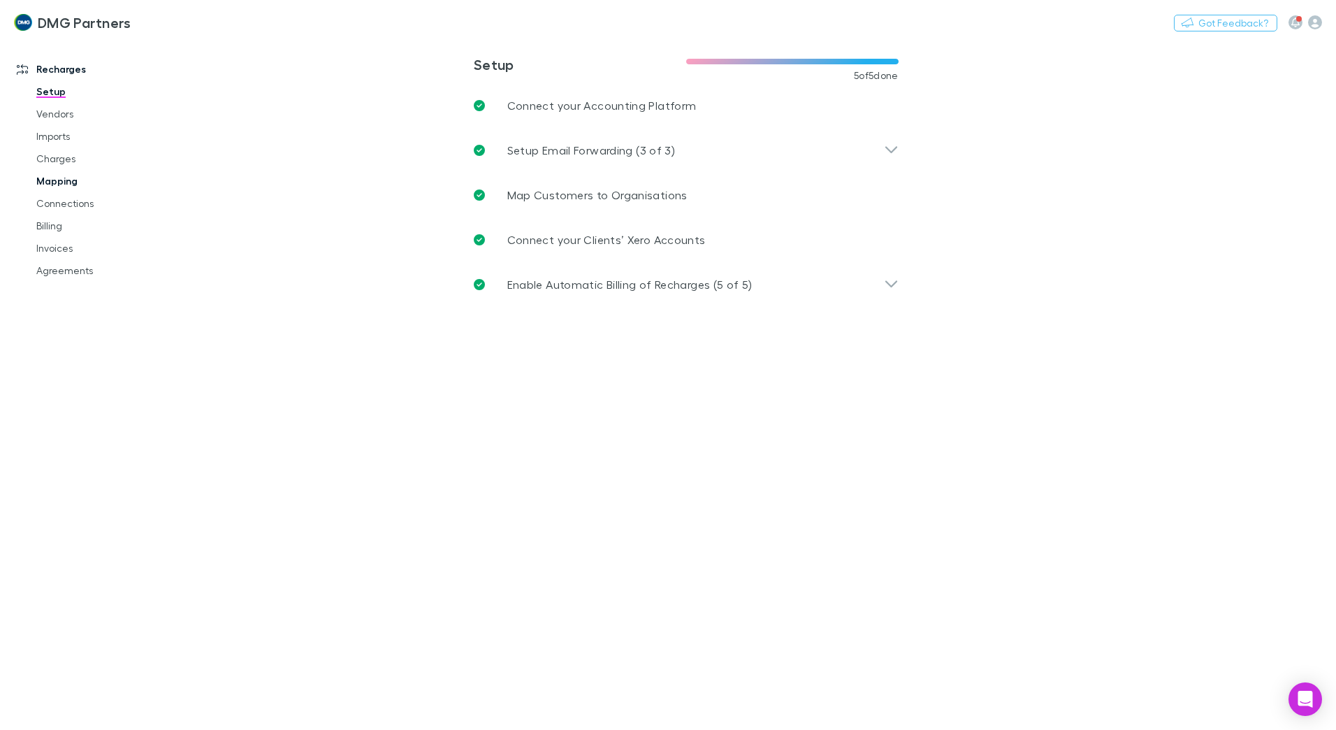
click at [58, 183] on link "Mapping" at bounding box center [105, 181] width 166 height 22
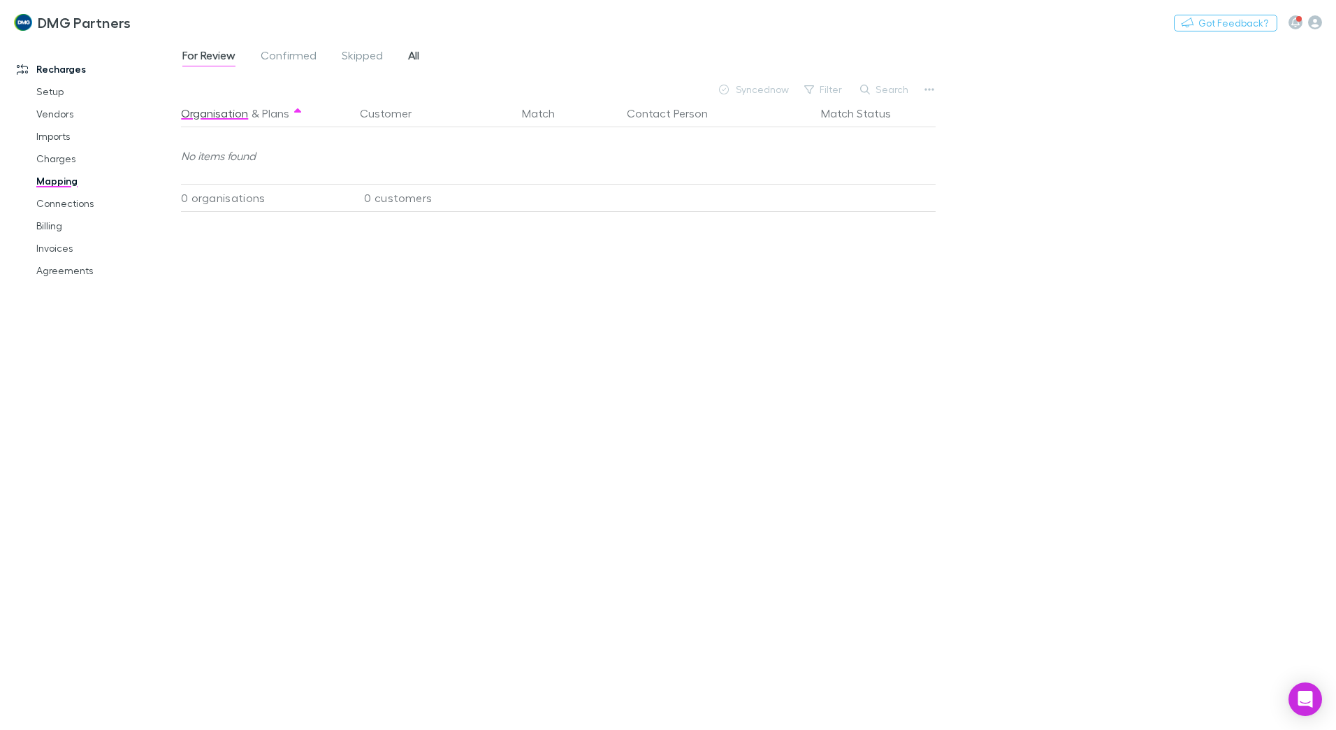
click at [411, 55] on span "All" at bounding box center [413, 57] width 11 height 18
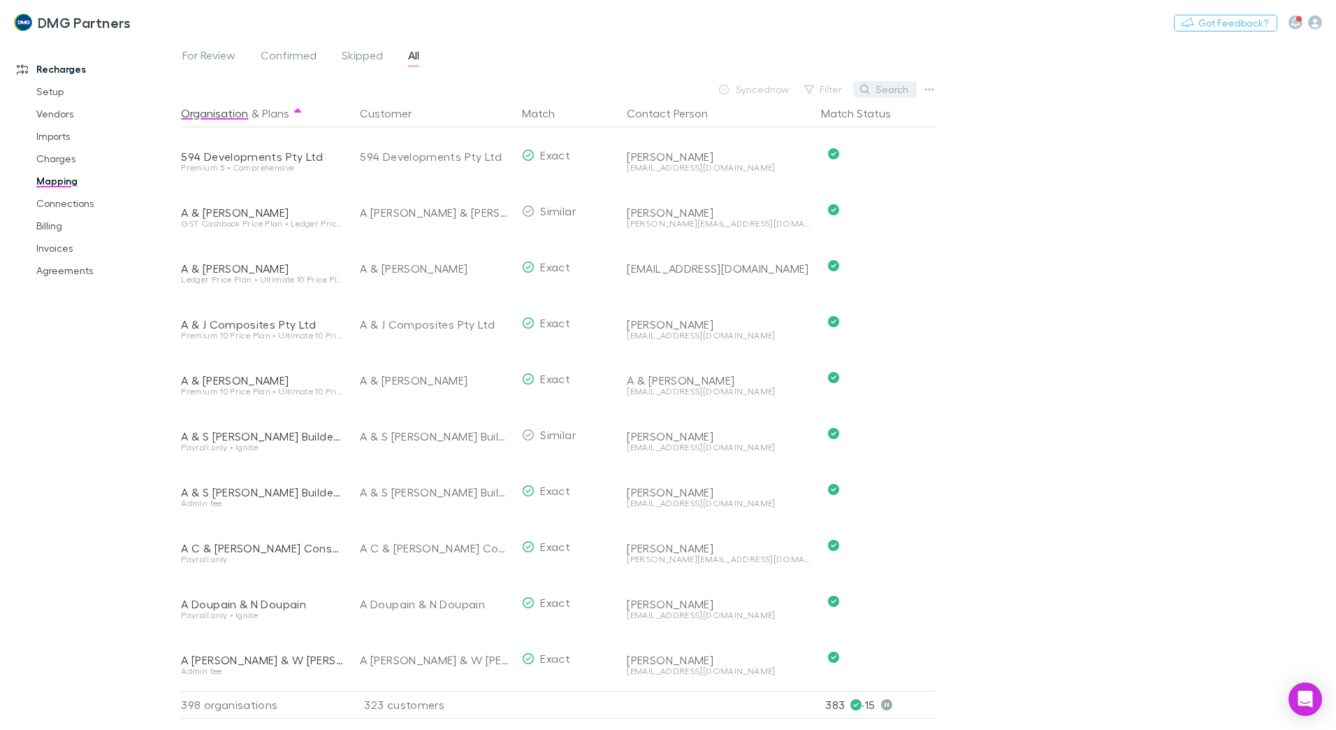
click at [892, 89] on button "Search" at bounding box center [885, 89] width 64 height 17
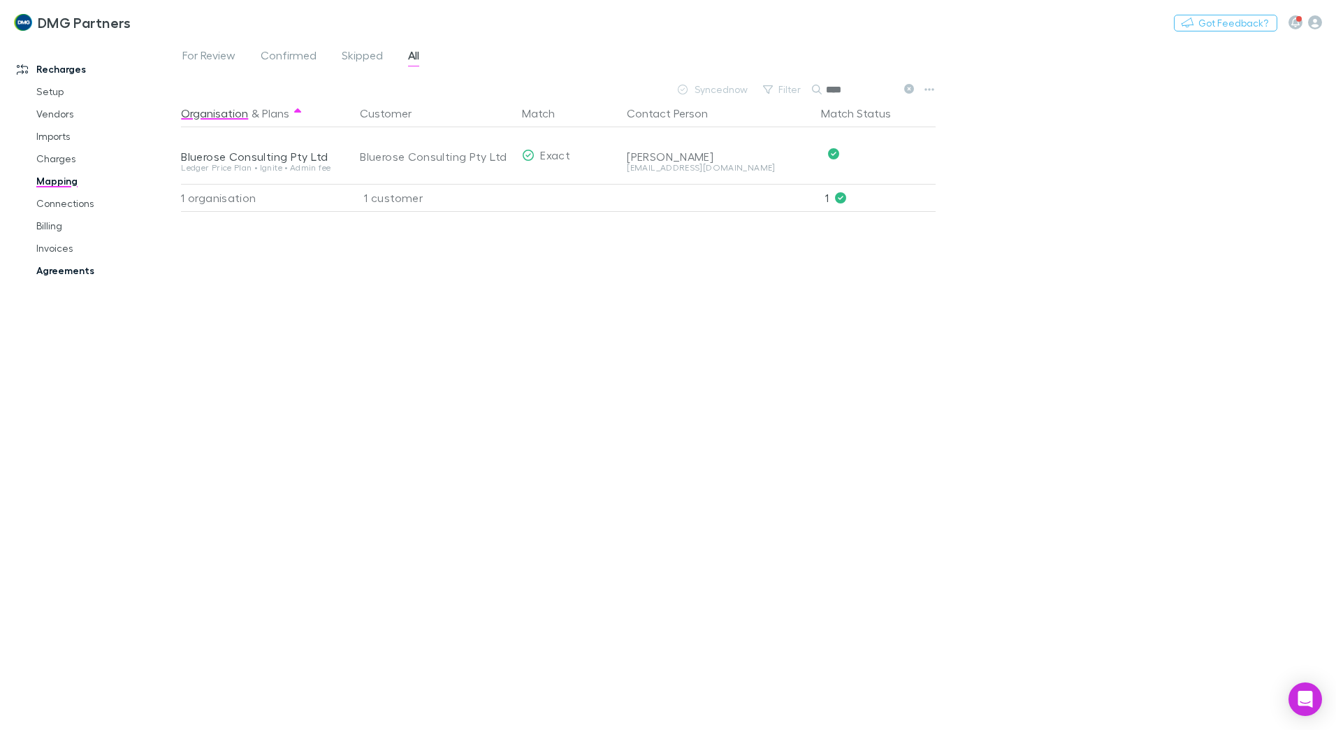
type input "****"
click at [64, 265] on link "Agreements" at bounding box center [105, 270] width 166 height 22
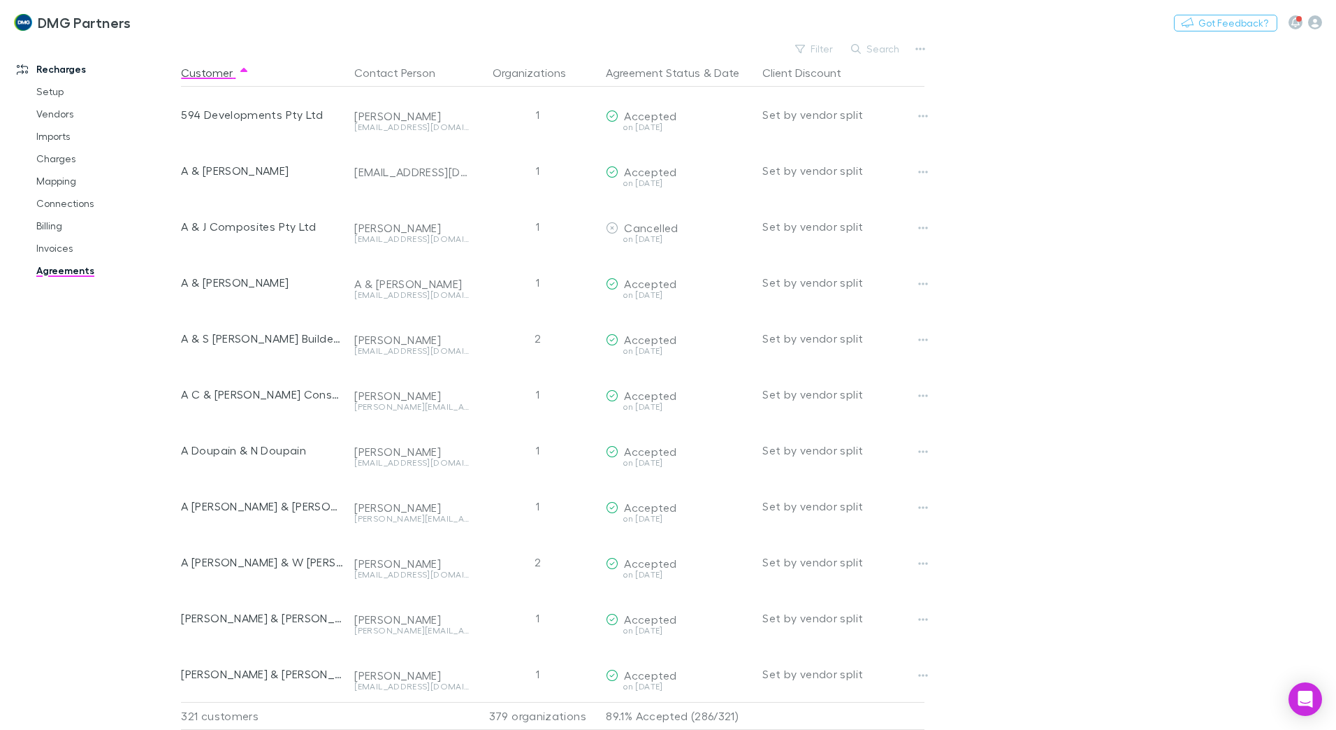
click at [882, 48] on button "Search" at bounding box center [876, 49] width 64 height 17
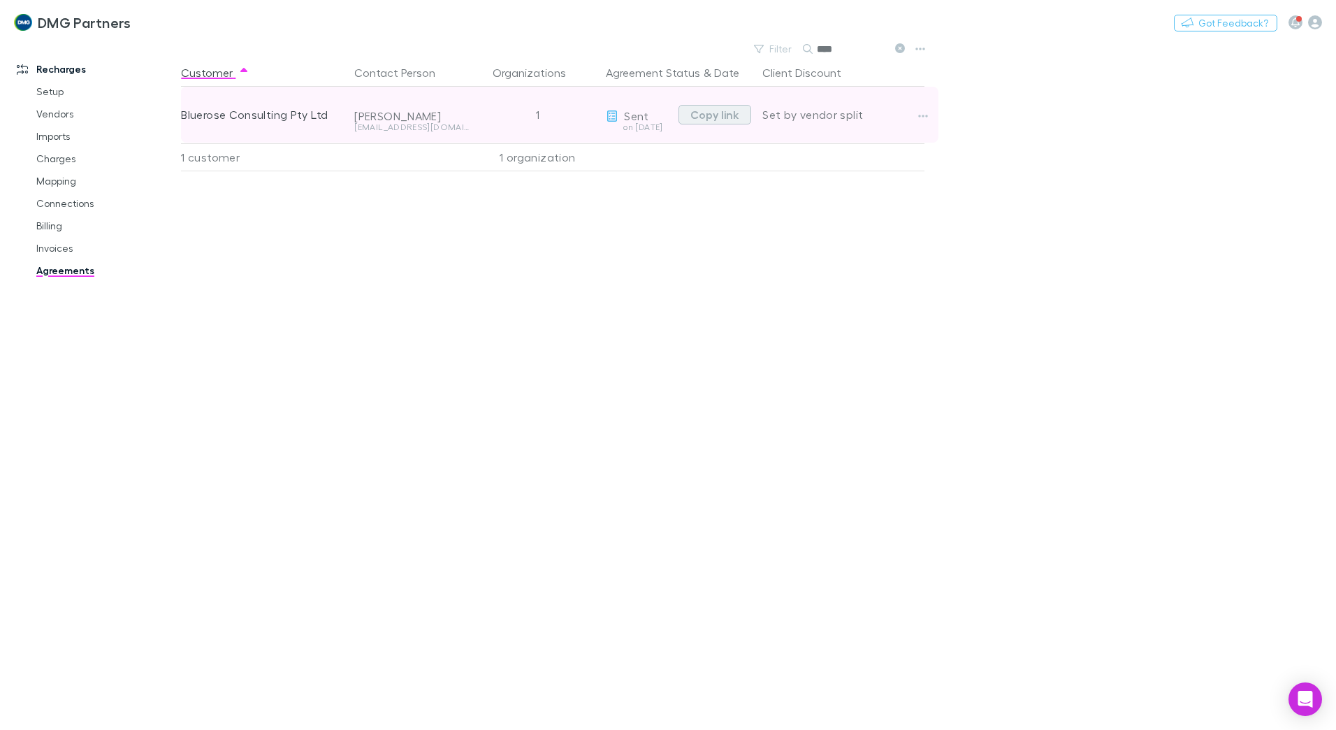
click at [719, 110] on button "Copy link" at bounding box center [715, 115] width 73 height 20
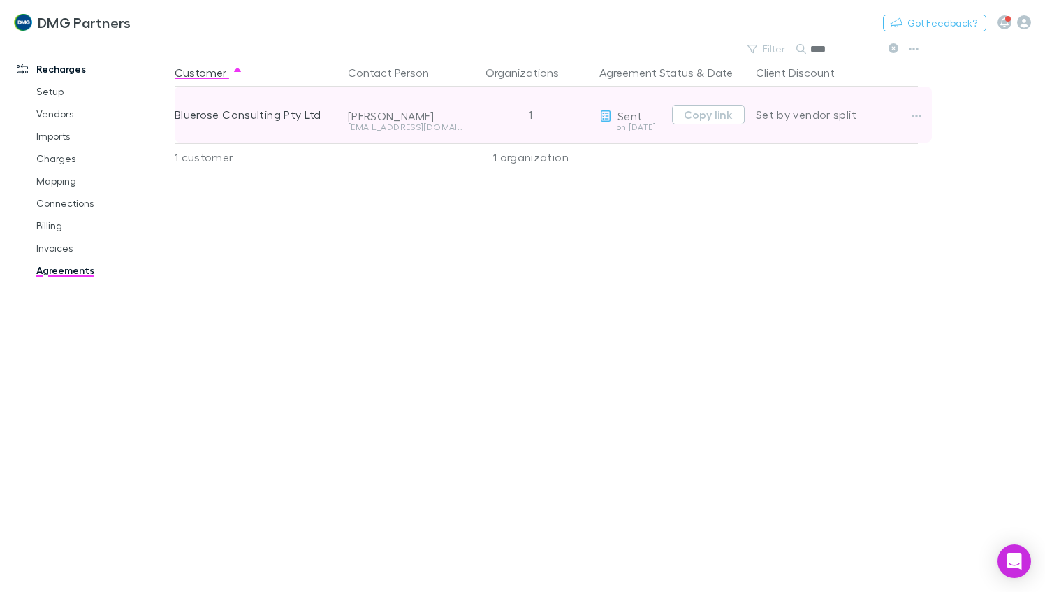
drag, startPoint x: 696, startPoint y: 113, endPoint x: 707, endPoint y: 138, distance: 27.5
click at [683, 175] on div "Customer Contact Person Organizations Agreement Status & Date Client Discount B…" at bounding box center [559, 325] width 769 height 533
click at [711, 113] on button "Copy link" at bounding box center [708, 115] width 73 height 20
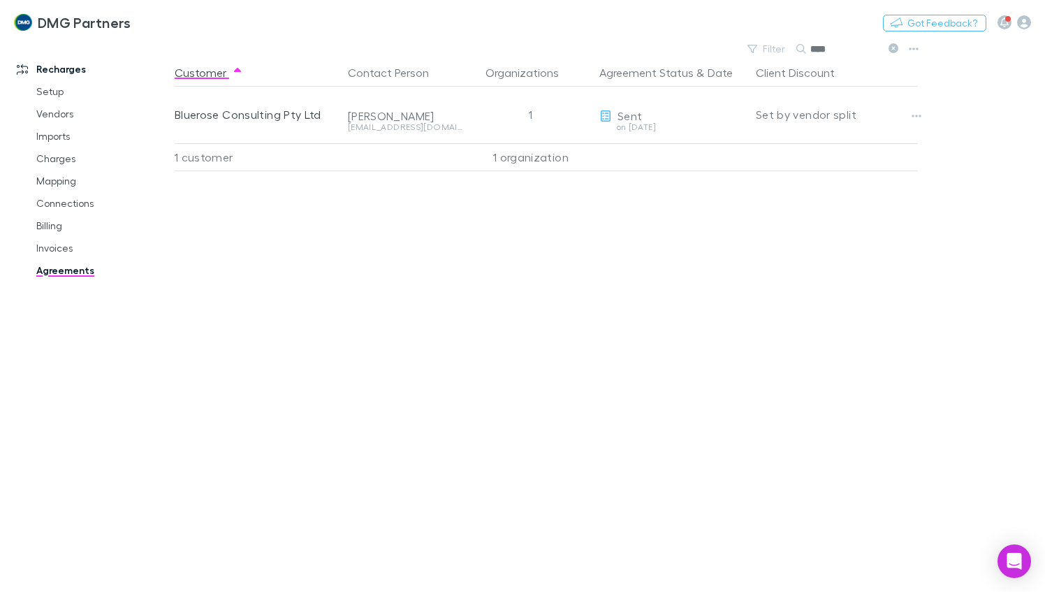
click at [863, 49] on input "****" at bounding box center [846, 49] width 70 height 20
drag, startPoint x: 843, startPoint y: 45, endPoint x: 809, endPoint y: 50, distance: 35.4
click at [809, 50] on div "****" at bounding box center [849, 49] width 105 height 17
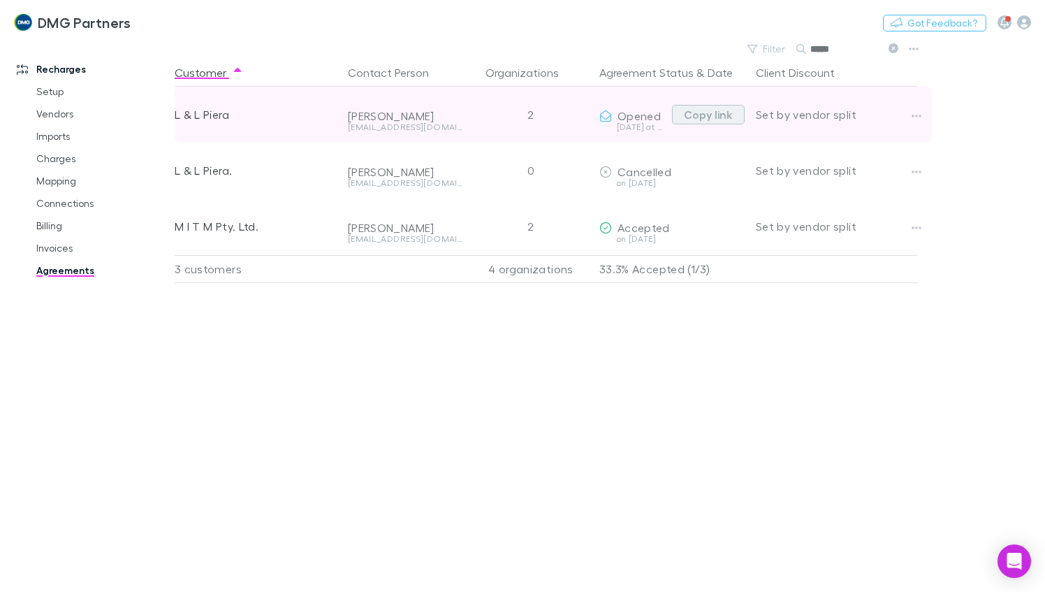
type input "*****"
click at [718, 114] on button "Copy link" at bounding box center [708, 115] width 73 height 20
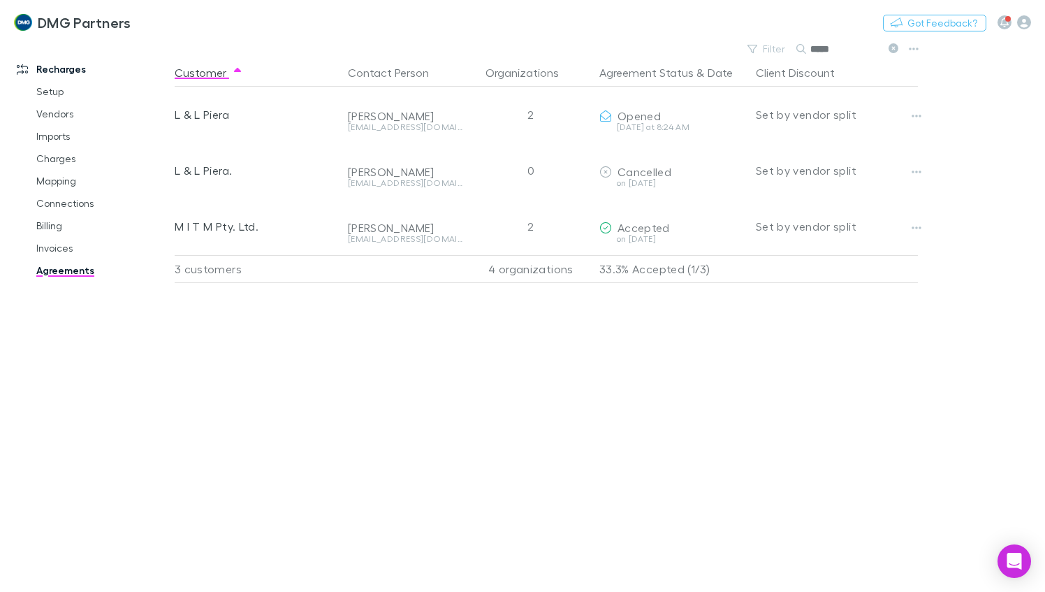
click at [980, 140] on main "Filter Search ***** Customer Contact Person Organizations Agreement Status & Da…" at bounding box center [610, 315] width 871 height 553
click at [51, 157] on link "Charges" at bounding box center [102, 158] width 160 height 22
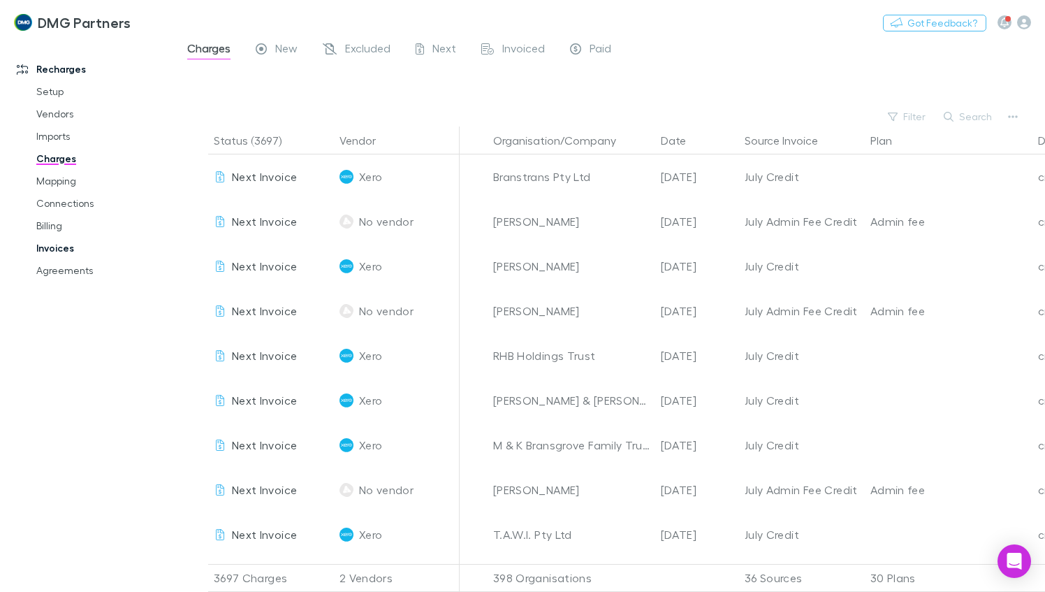
click at [47, 249] on link "Invoices" at bounding box center [102, 248] width 160 height 22
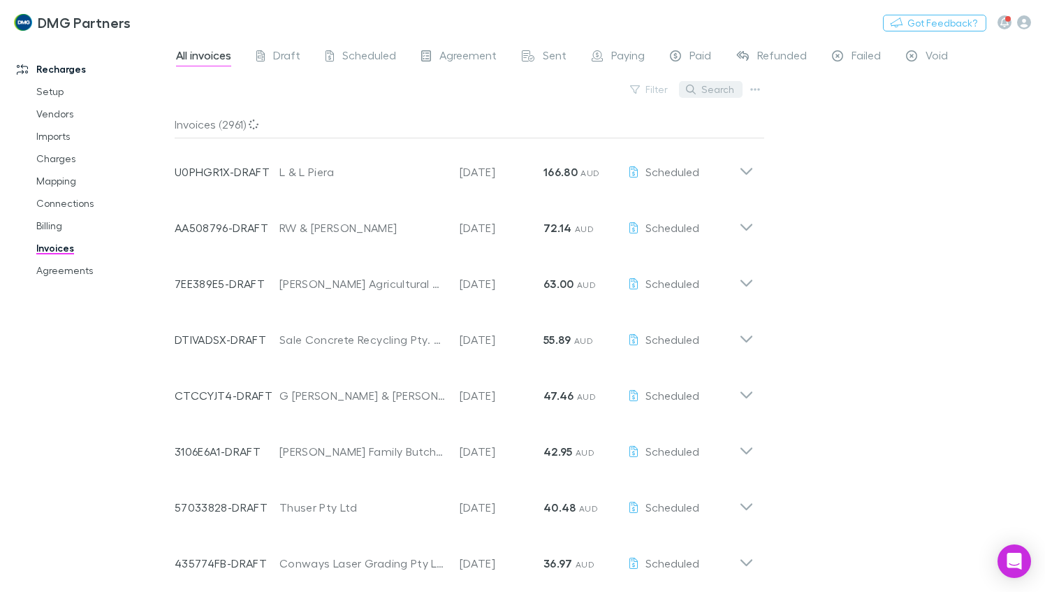
click at [709, 88] on button "Search" at bounding box center [711, 89] width 64 height 17
click at [715, 88] on input "text" at bounding box center [687, 90] width 70 height 20
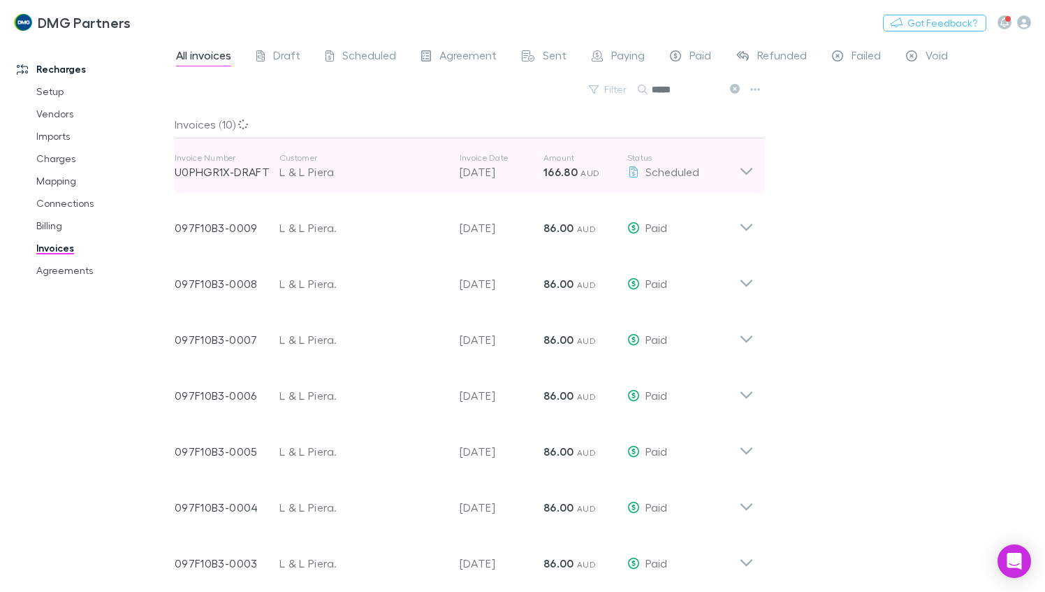
type input "*****"
click at [226, 172] on p "U0PHGR1X-DRAFT" at bounding box center [227, 172] width 105 height 17
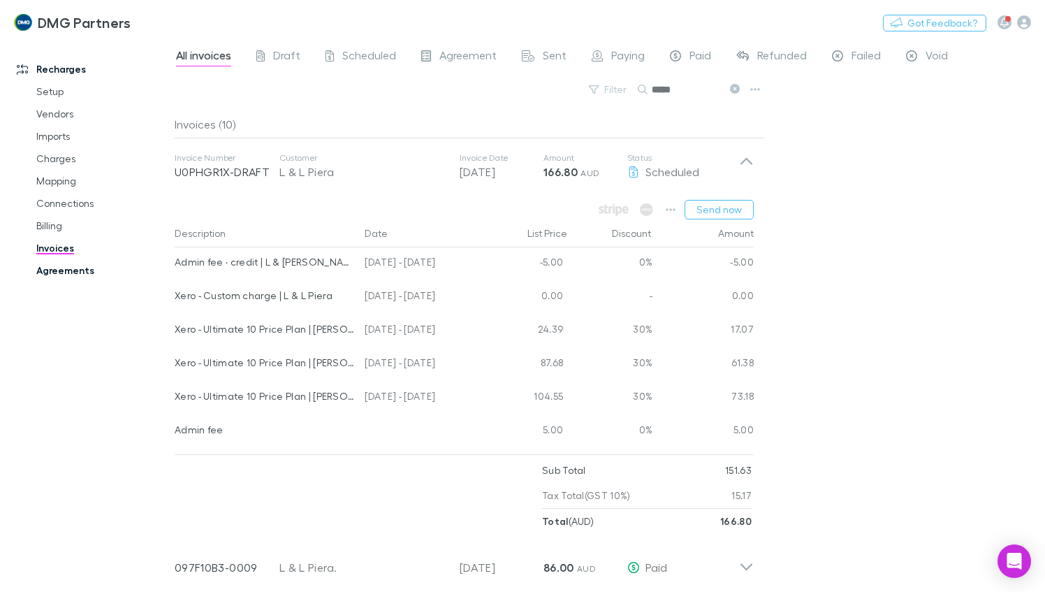
click at [47, 273] on link "Agreements" at bounding box center [102, 270] width 160 height 22
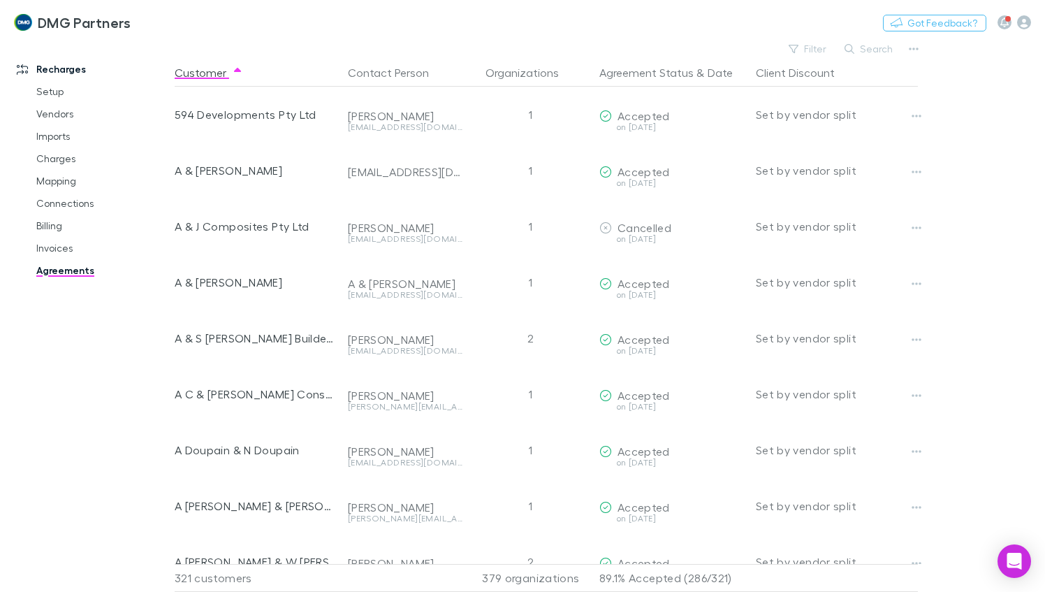
click at [868, 50] on button "Search" at bounding box center [870, 49] width 64 height 17
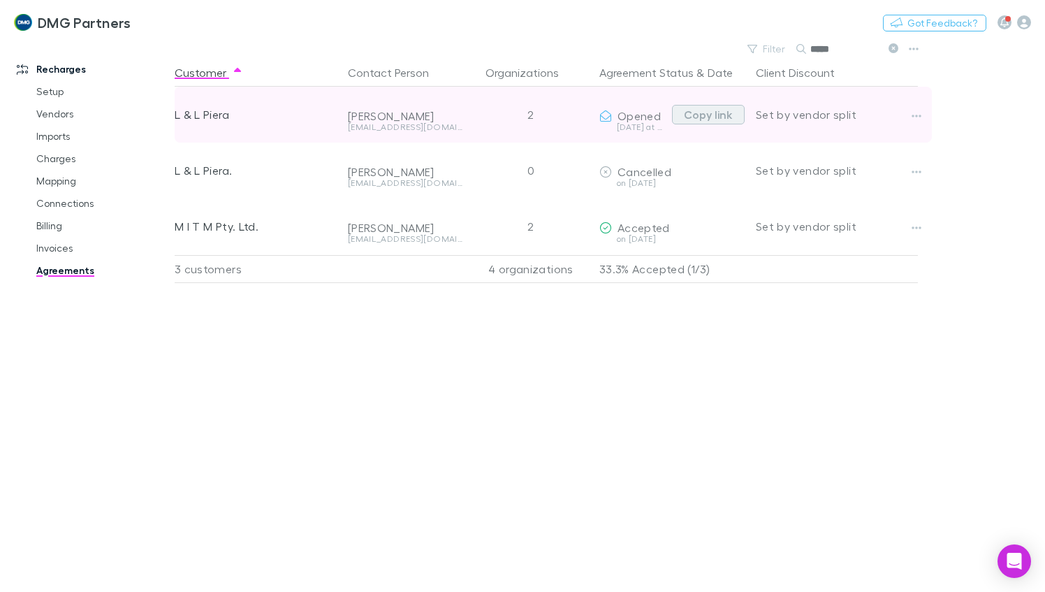
type input "*****"
click at [709, 112] on button "Copy link" at bounding box center [708, 115] width 73 height 20
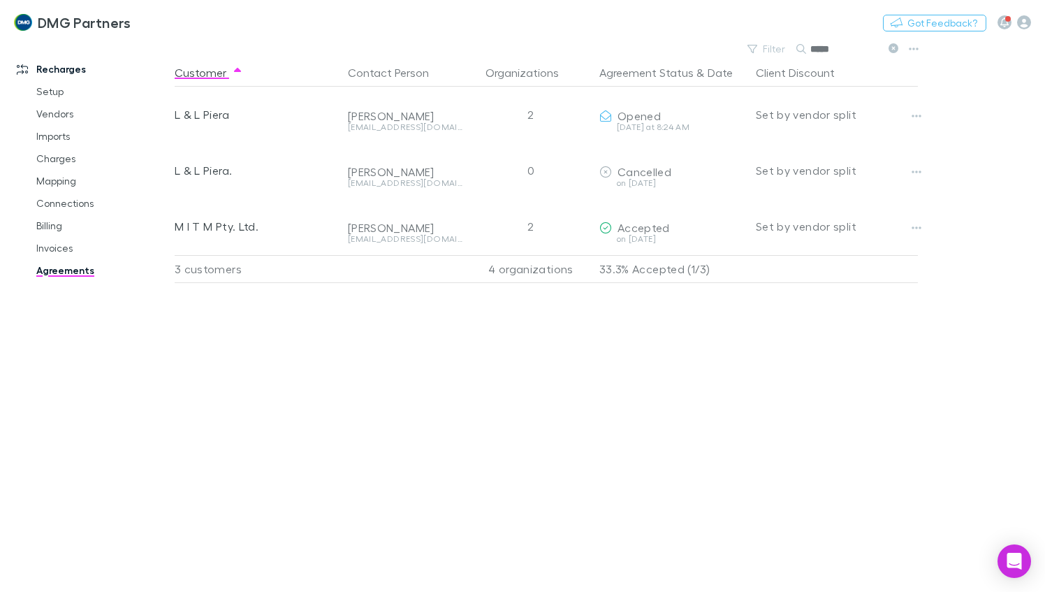
drag, startPoint x: 841, startPoint y: 49, endPoint x: 804, endPoint y: 48, distance: 37.7
click at [803, 48] on div "*****" at bounding box center [849, 49] width 105 height 17
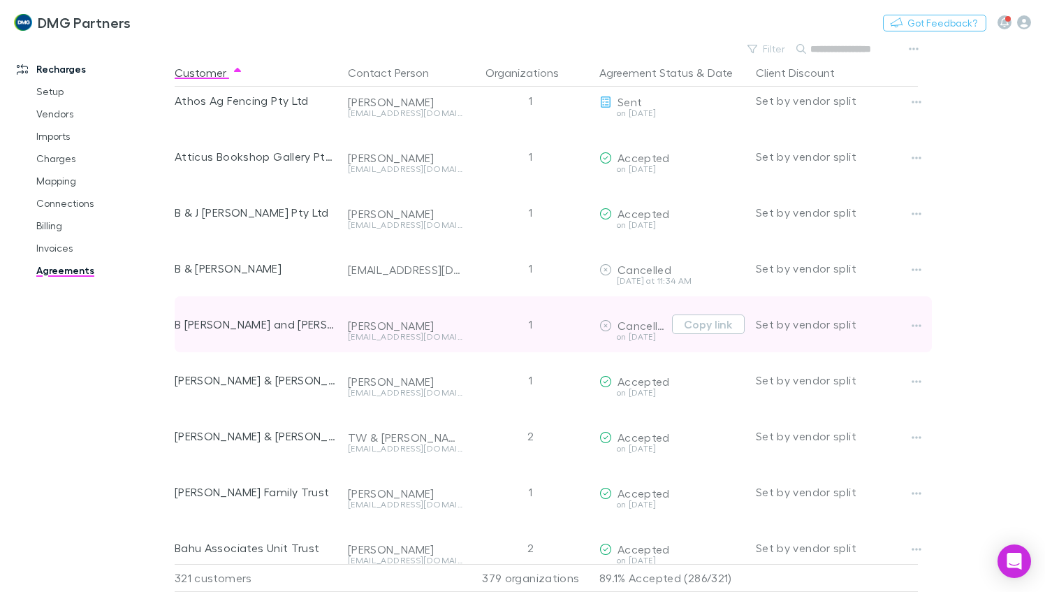
scroll to position [1328, 0]
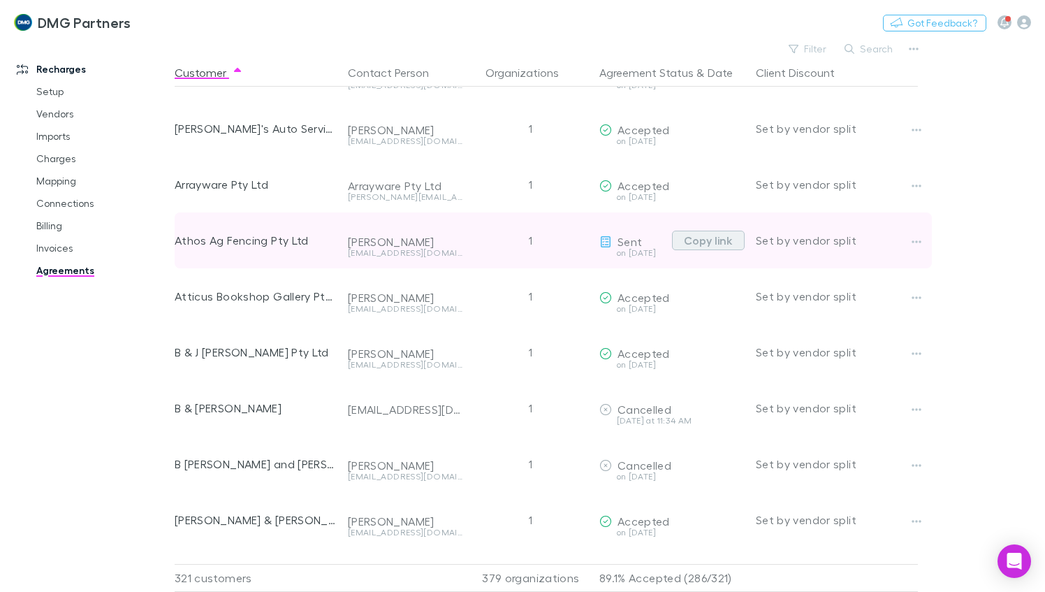
click at [708, 244] on button "Copy link" at bounding box center [708, 241] width 73 height 20
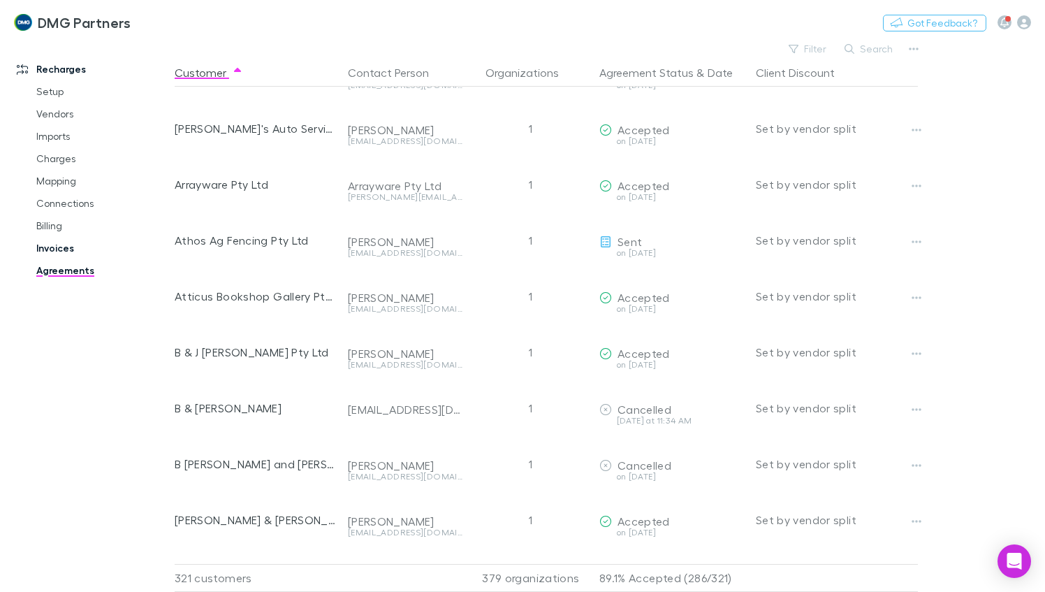
click at [50, 245] on link "Invoices" at bounding box center [102, 248] width 160 height 22
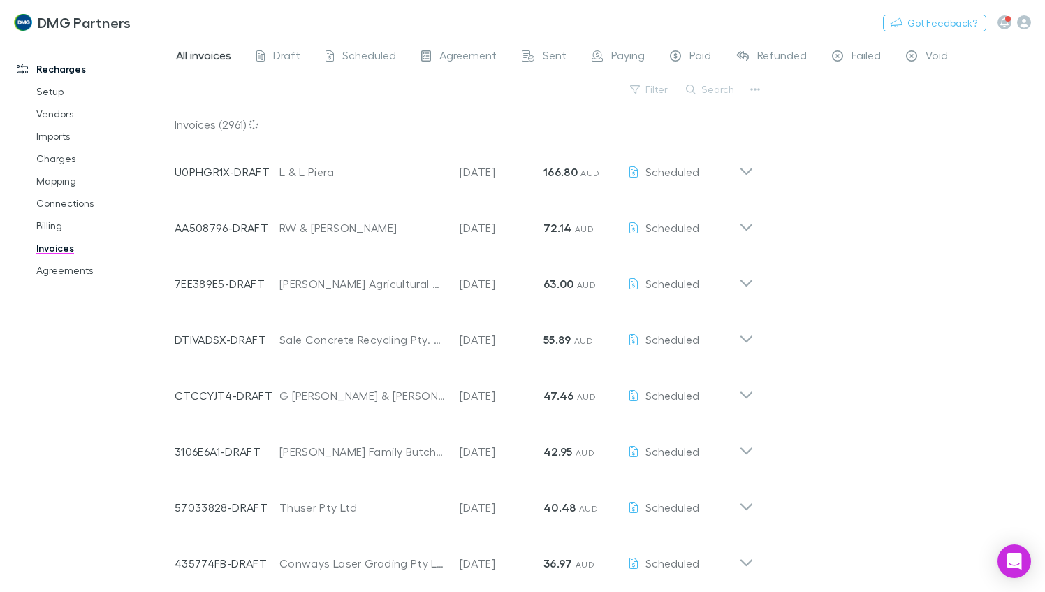
click at [717, 89] on button "Search" at bounding box center [711, 89] width 64 height 17
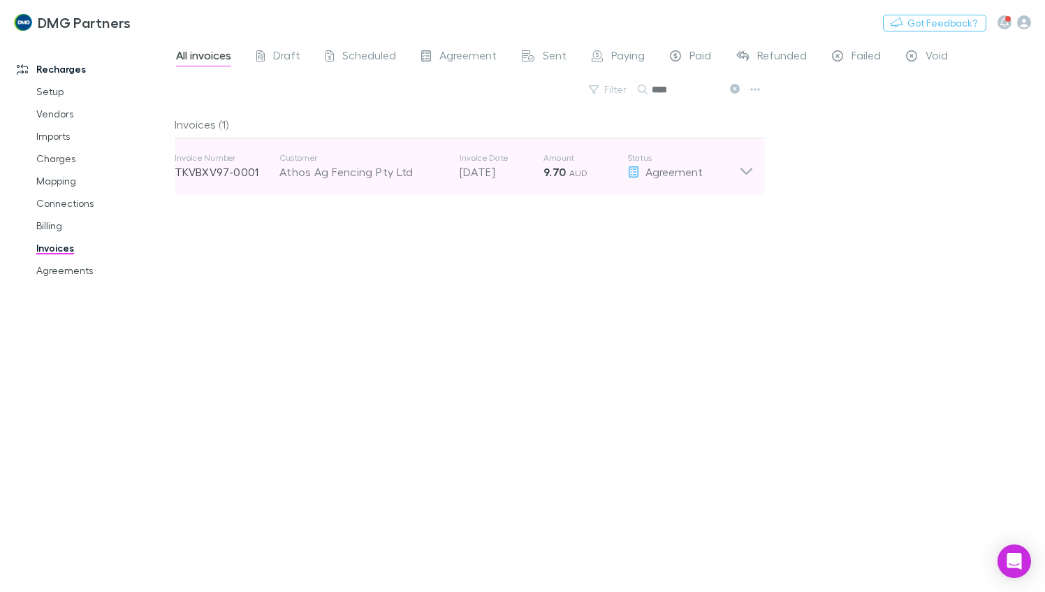
type input "****"
click at [750, 169] on icon at bounding box center [747, 171] width 12 height 7
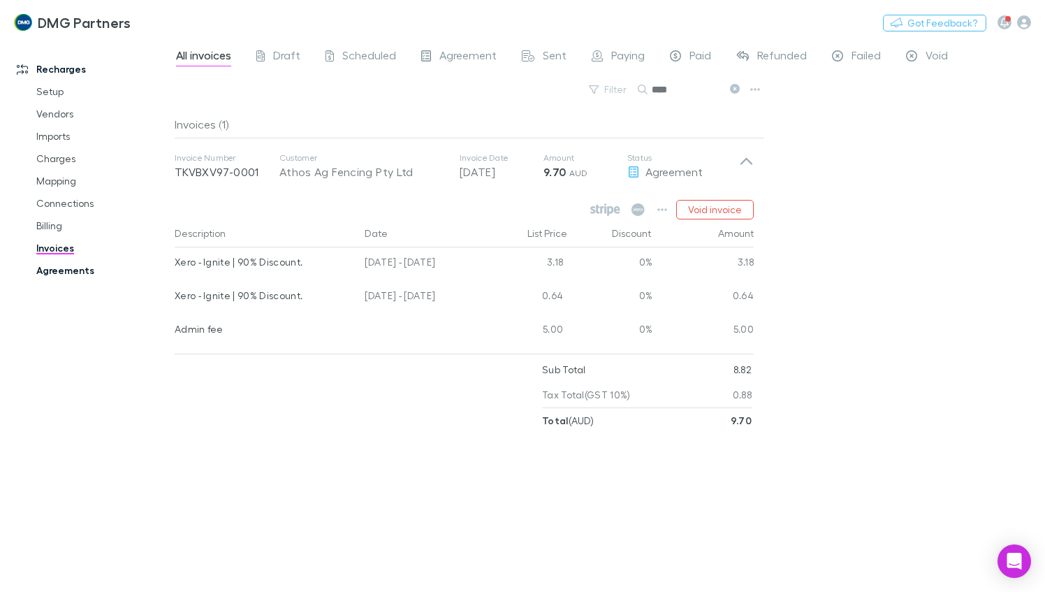
click at [71, 275] on link "Agreements" at bounding box center [102, 270] width 160 height 22
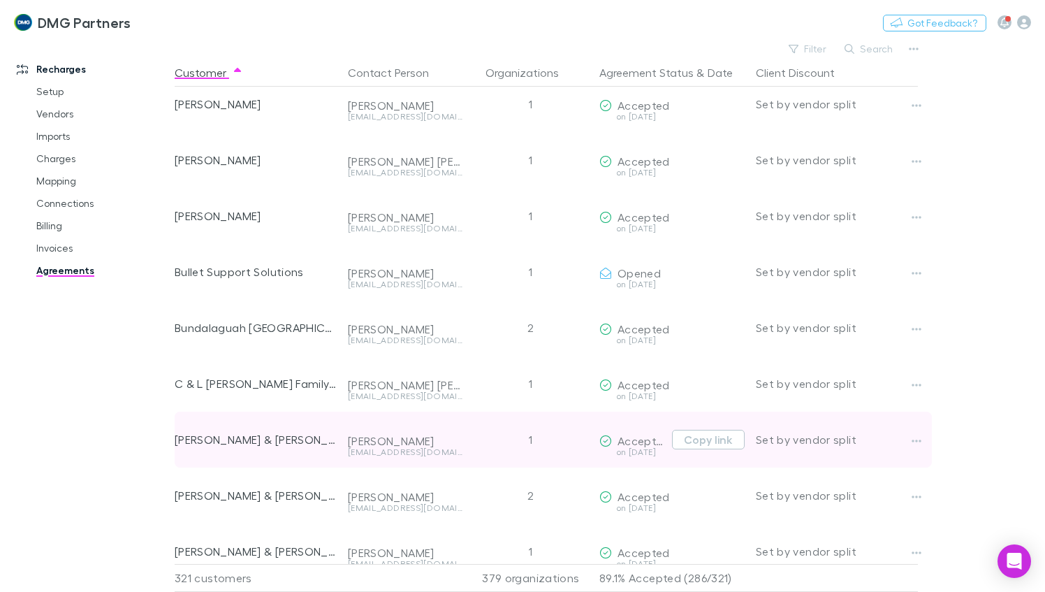
scroll to position [2748, 0]
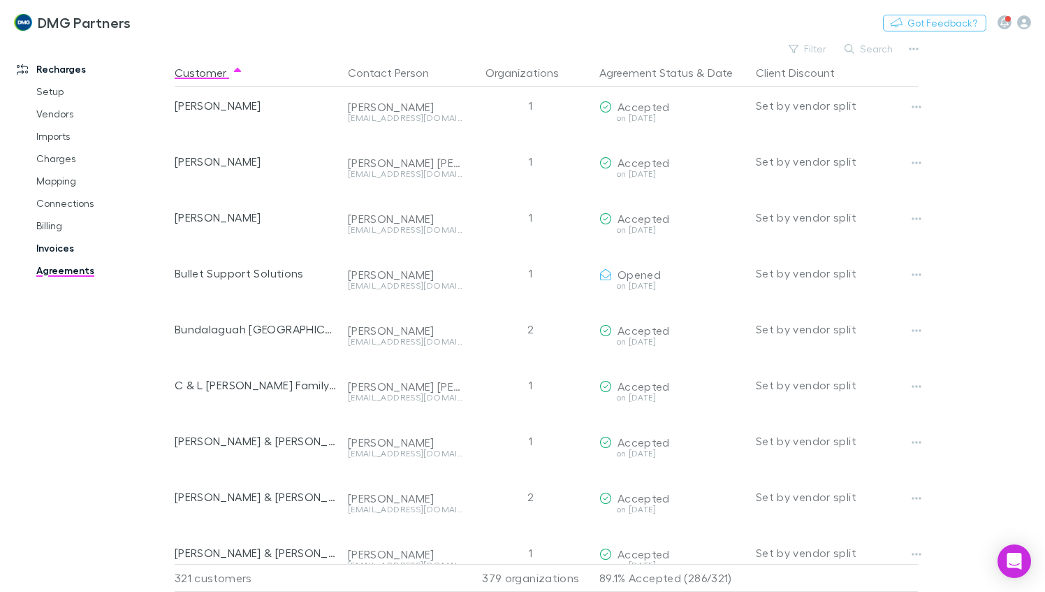
click at [50, 245] on link "Invoices" at bounding box center [102, 248] width 160 height 22
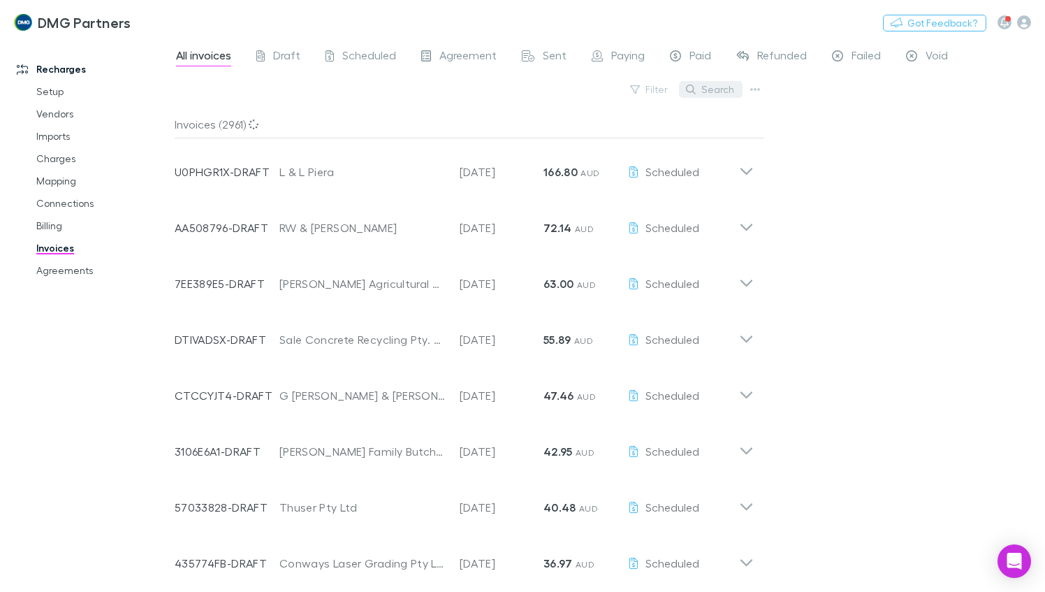
click at [713, 87] on button "Search" at bounding box center [711, 89] width 64 height 17
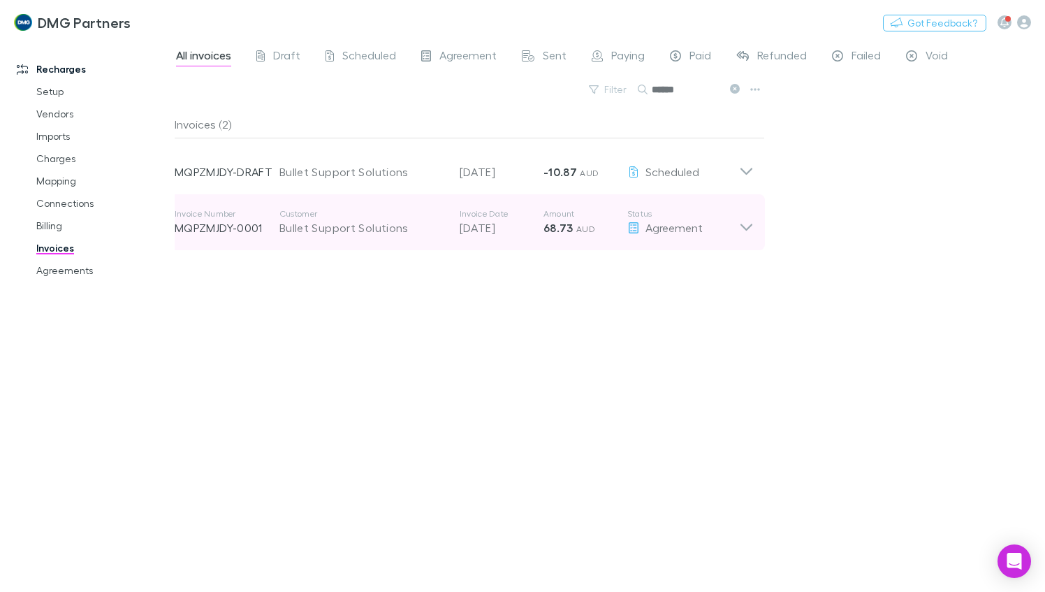
type input "******"
click at [750, 226] on icon at bounding box center [747, 227] width 12 height 7
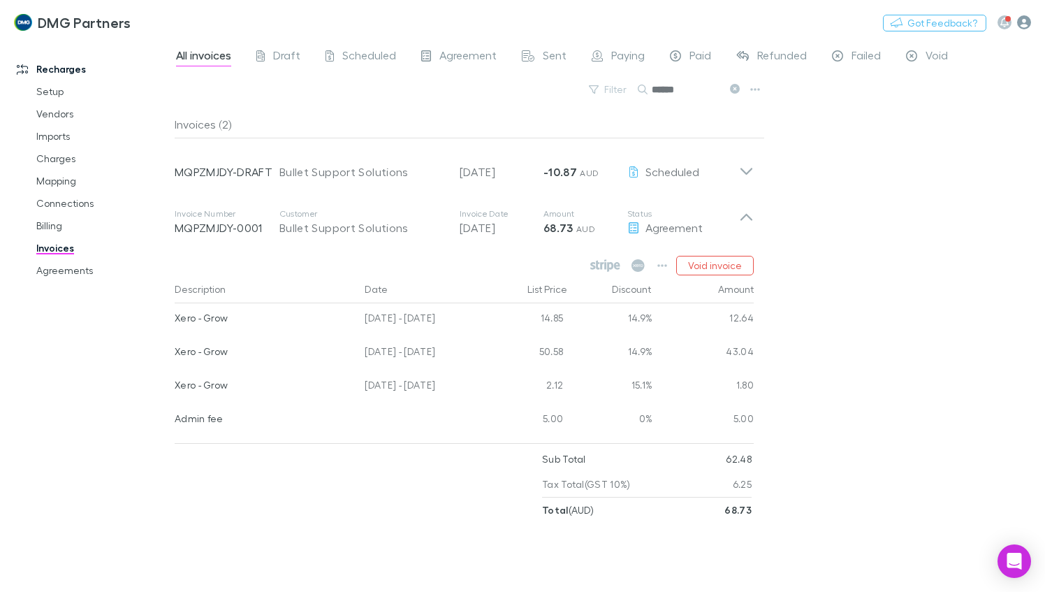
click at [1023, 24] on icon "button" at bounding box center [1024, 22] width 14 height 14
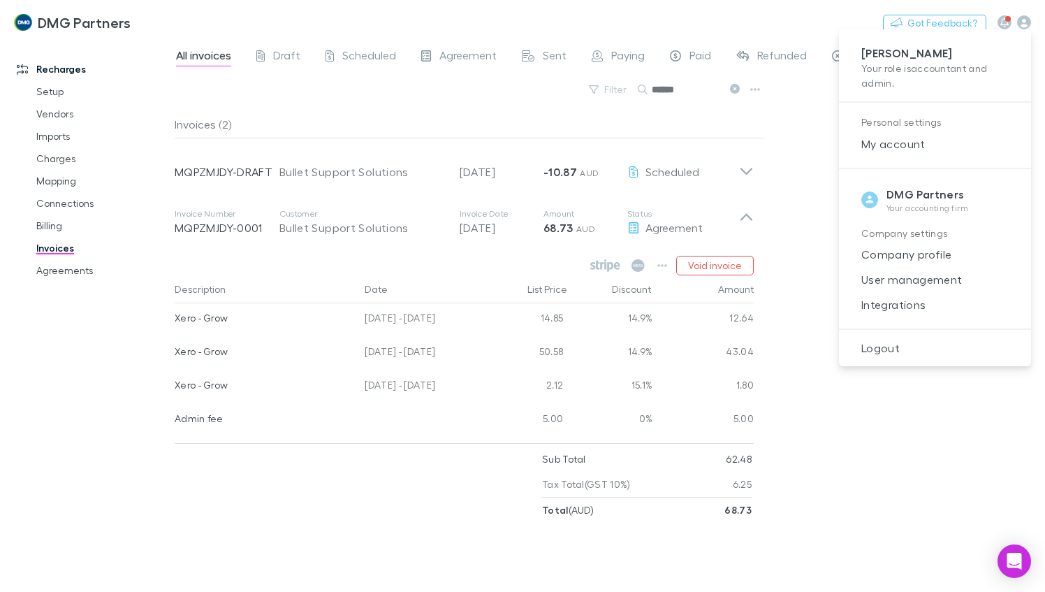
drag, startPoint x: 920, startPoint y: 313, endPoint x: 785, endPoint y: 277, distance: 139.7
click at [920, 313] on li "Integrations" at bounding box center [935, 304] width 192 height 25
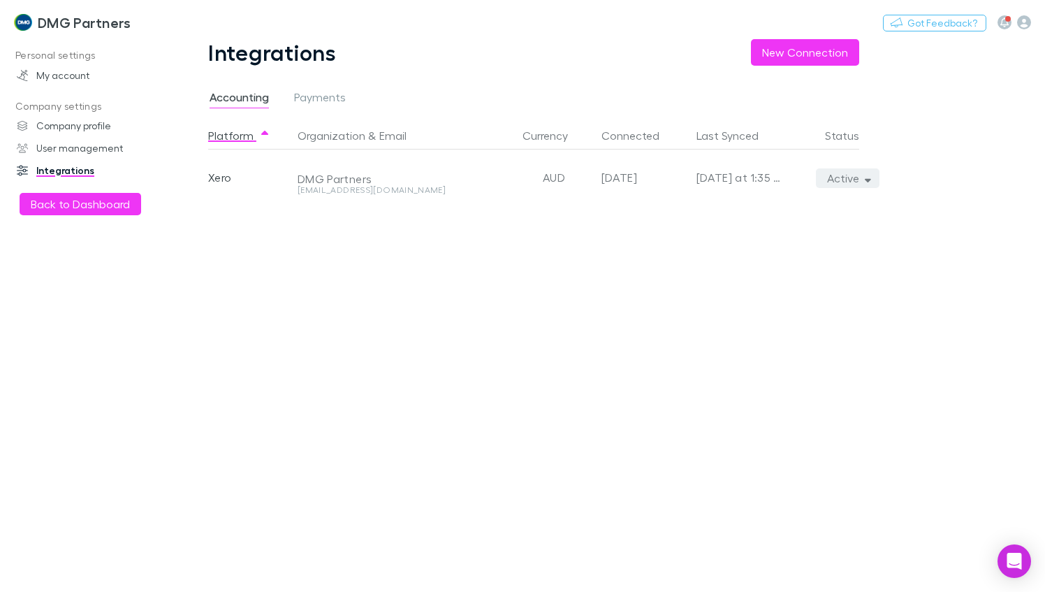
click at [869, 176] on icon "button" at bounding box center [868, 178] width 6 height 10
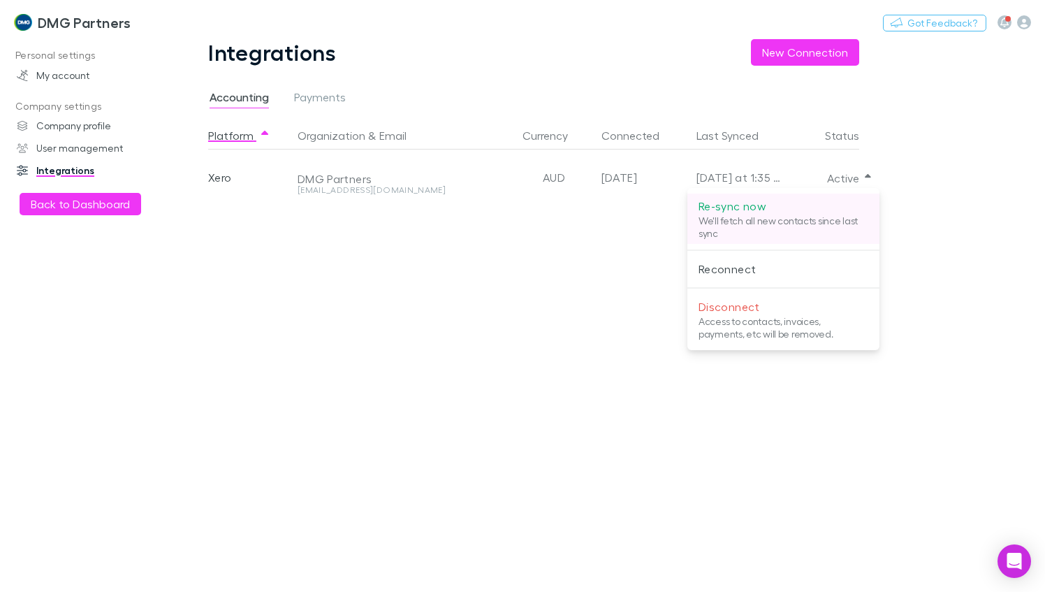
click at [716, 207] on p "Re-sync now" at bounding box center [784, 206] width 170 height 17
click at [53, 203] on div at bounding box center [522, 296] width 1045 height 592
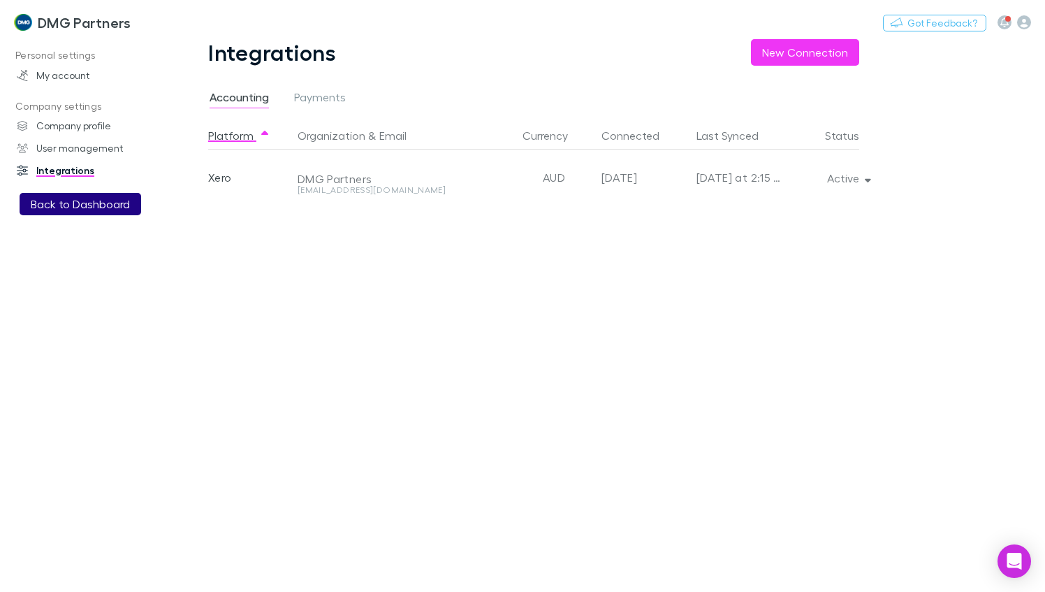
click at [79, 201] on button "Back to Dashboard" at bounding box center [81, 204] width 122 height 22
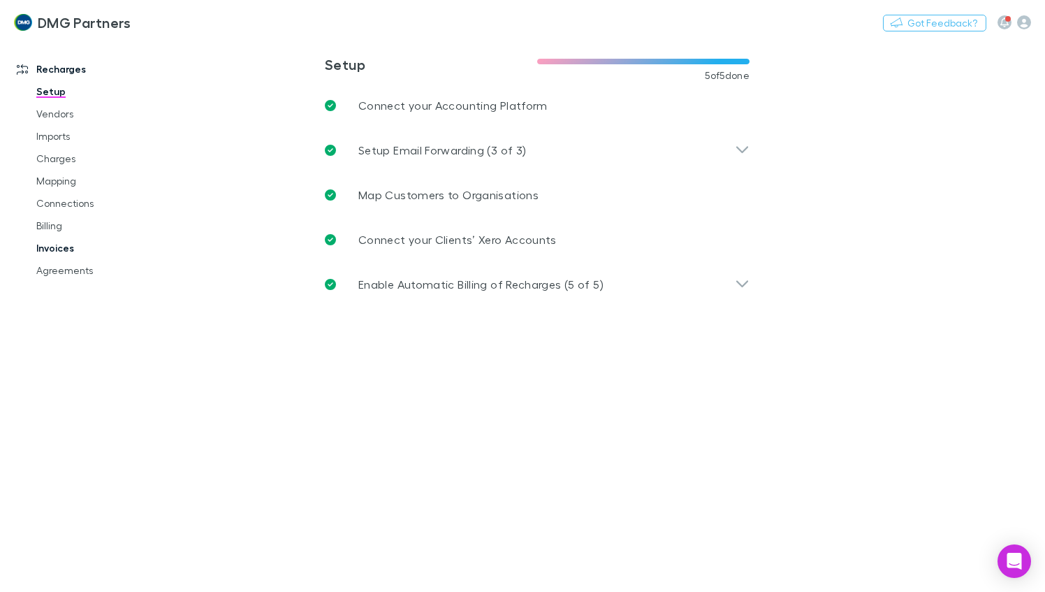
click at [52, 247] on link "Invoices" at bounding box center [102, 248] width 160 height 22
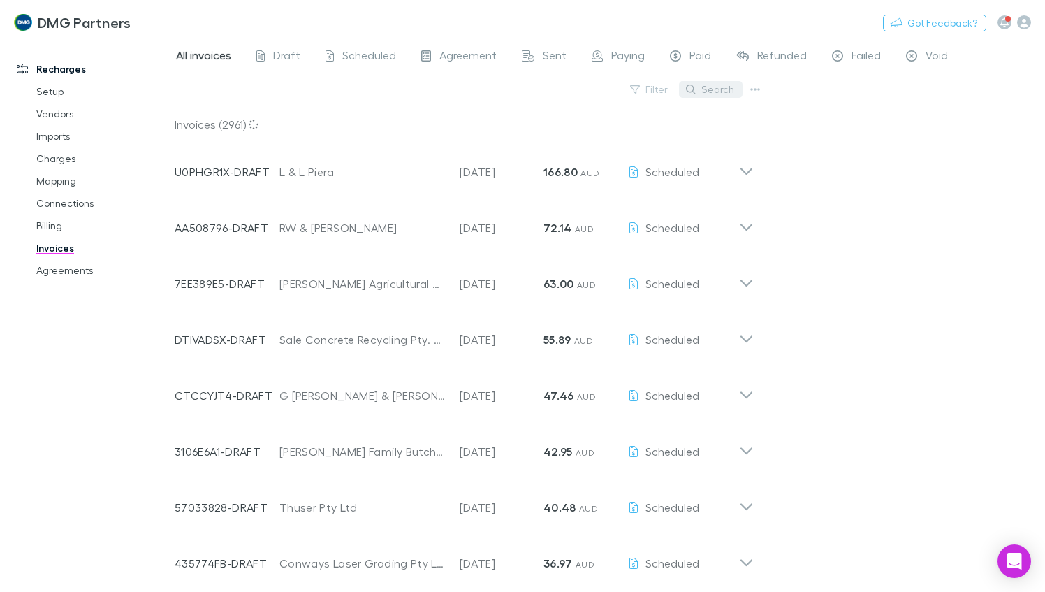
click at [713, 89] on button "Search" at bounding box center [711, 89] width 64 height 17
click at [0, 0] on input "text" at bounding box center [0, 0] width 0 height 0
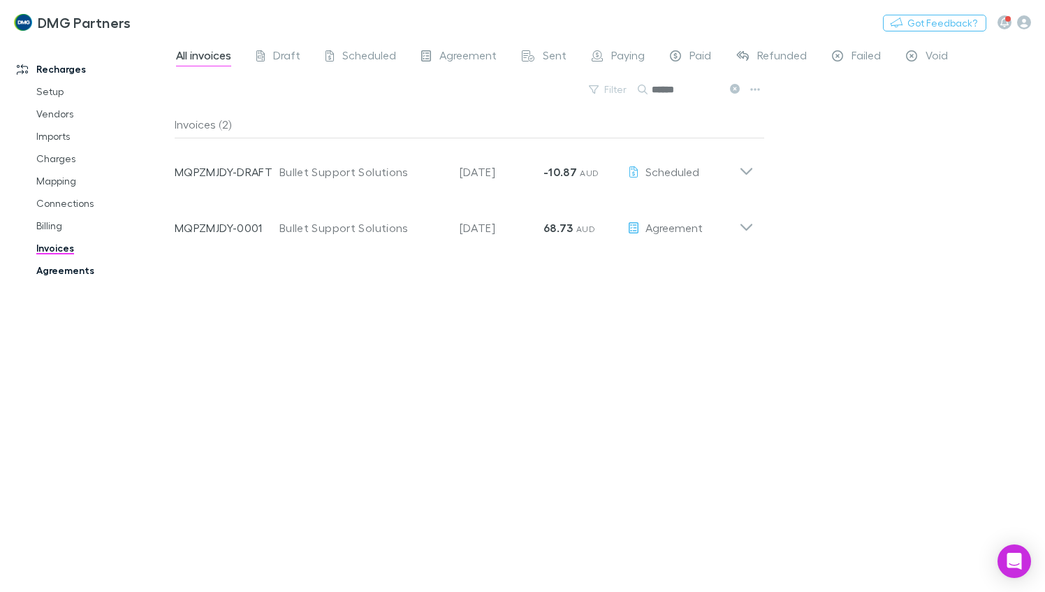
type input "******"
click at [45, 261] on link "Agreements" at bounding box center [102, 270] width 160 height 22
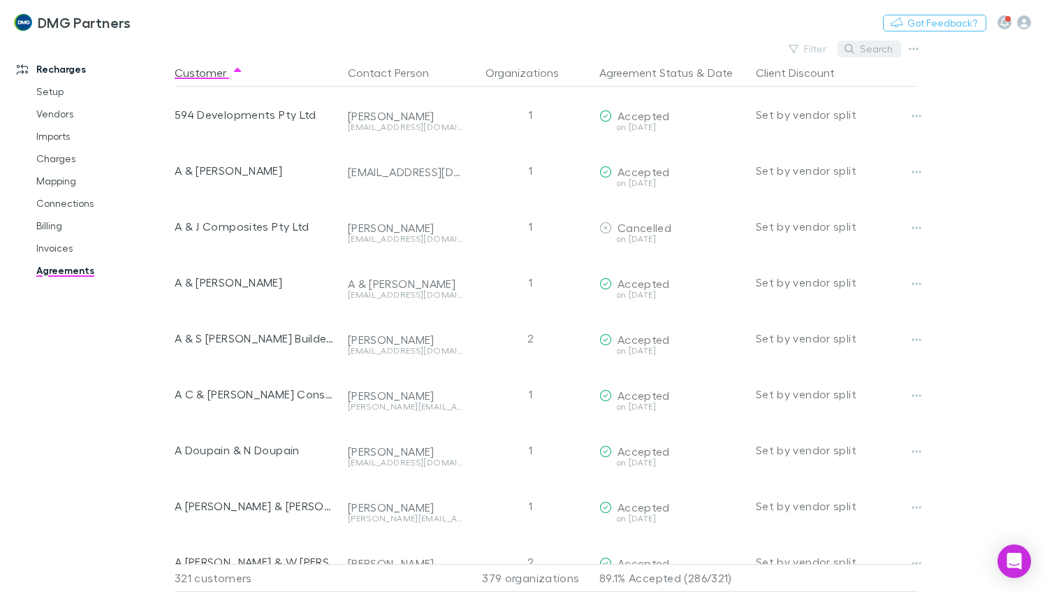
click at [882, 45] on button "Search" at bounding box center [870, 49] width 64 height 17
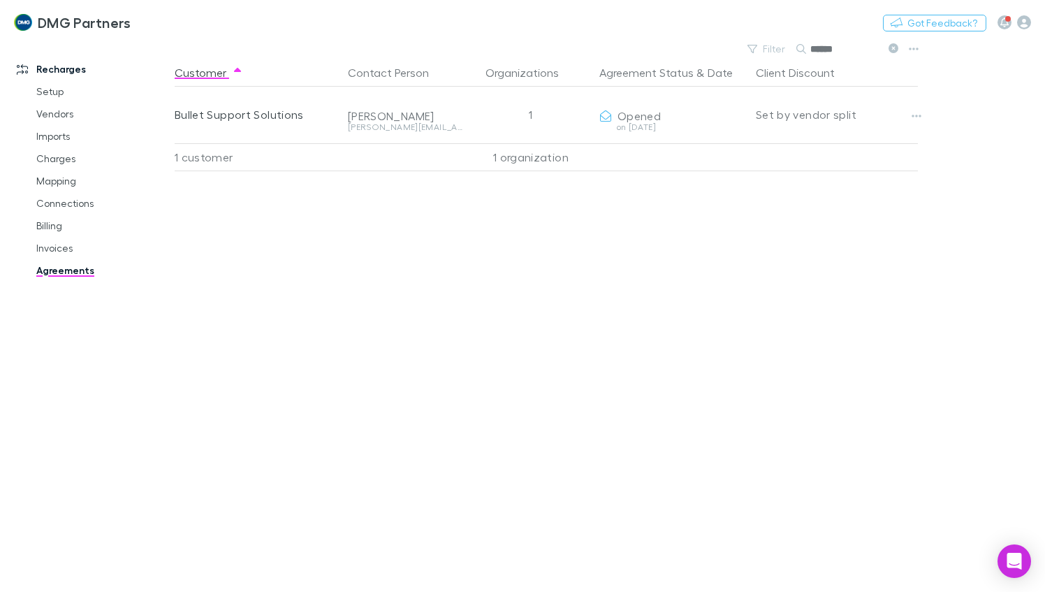
type input "******"
drag, startPoint x: 55, startPoint y: 248, endPoint x: 0, endPoint y: 31, distance: 224.2
click at [55, 248] on link "Invoices" at bounding box center [102, 248] width 160 height 22
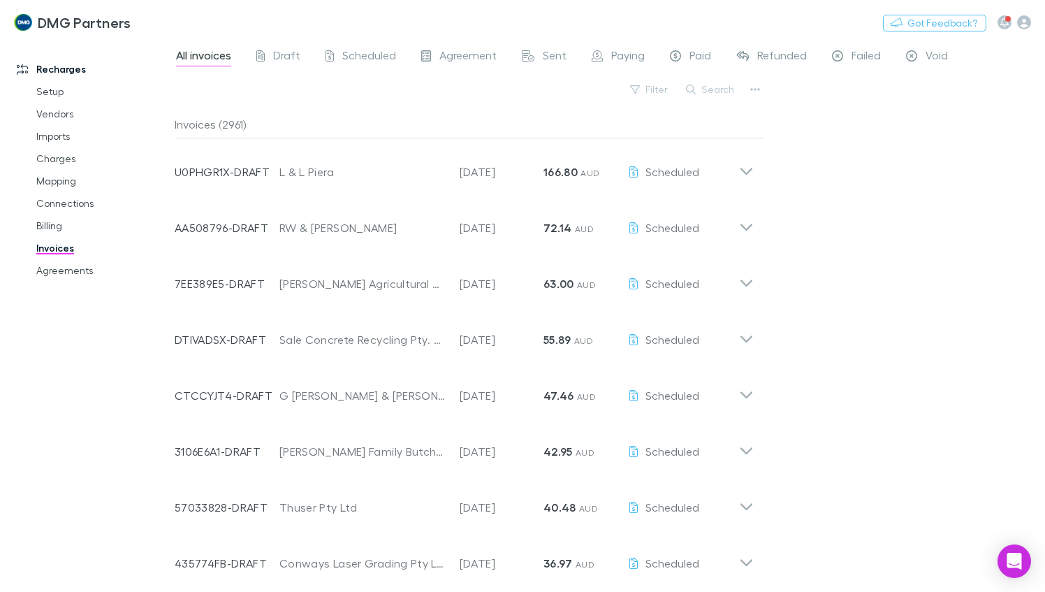
click at [723, 87] on button "Search" at bounding box center [711, 89] width 64 height 17
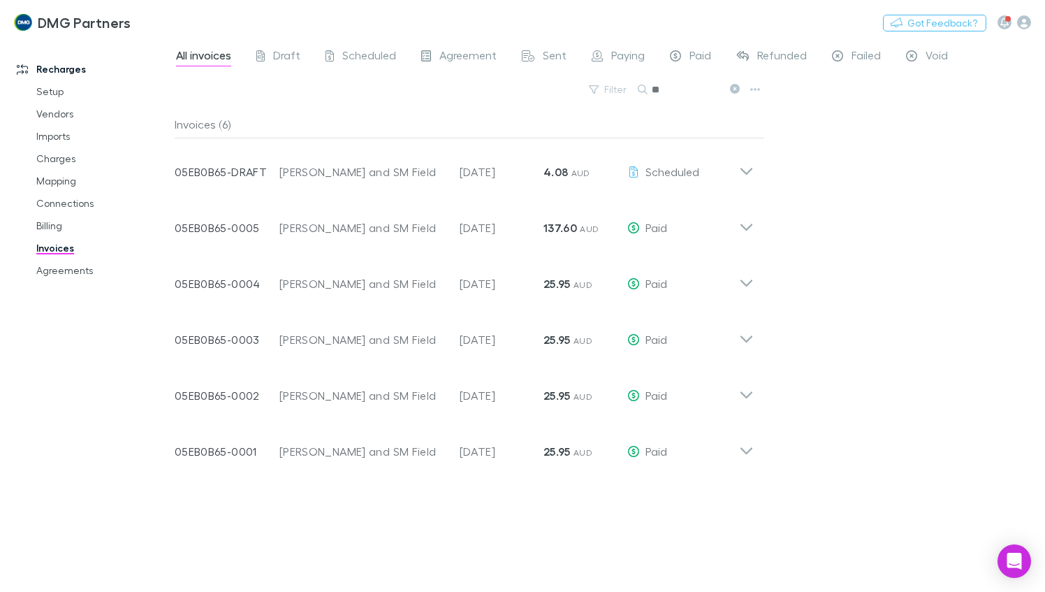
type input "*"
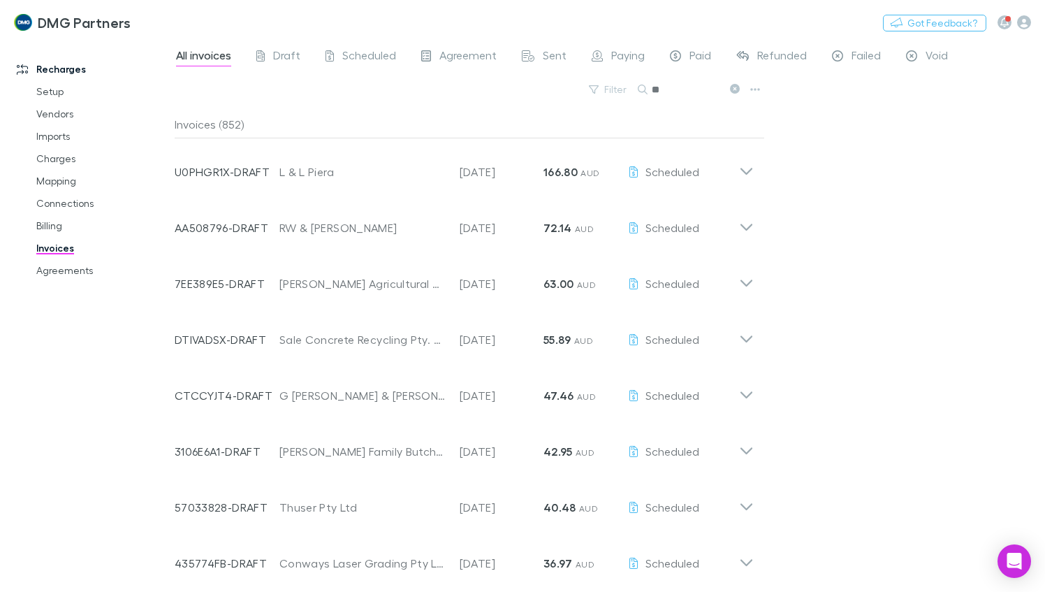
type input "*"
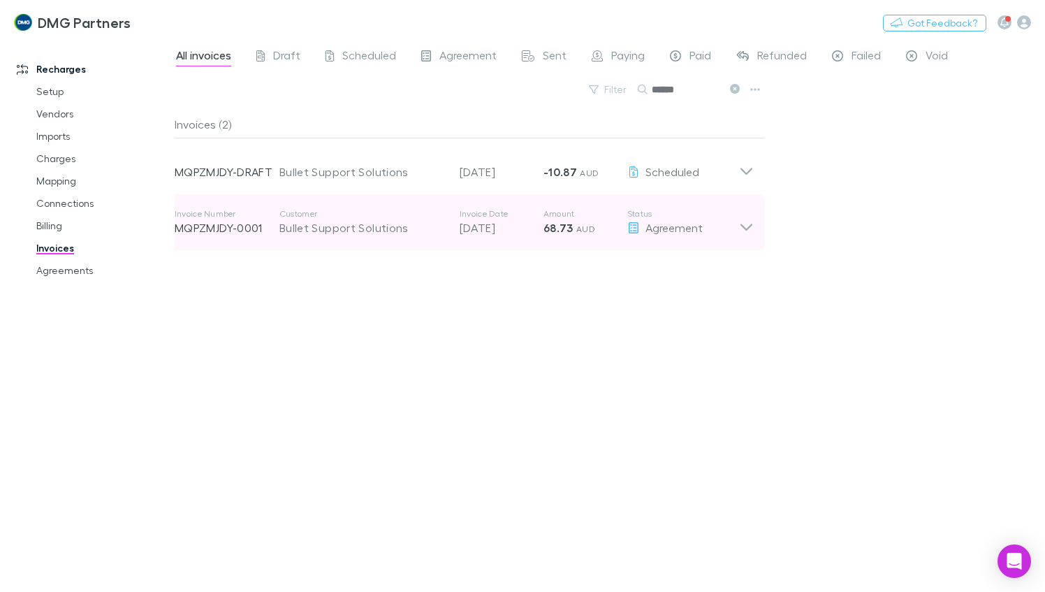
type input "******"
click at [744, 222] on icon at bounding box center [746, 222] width 15 height 28
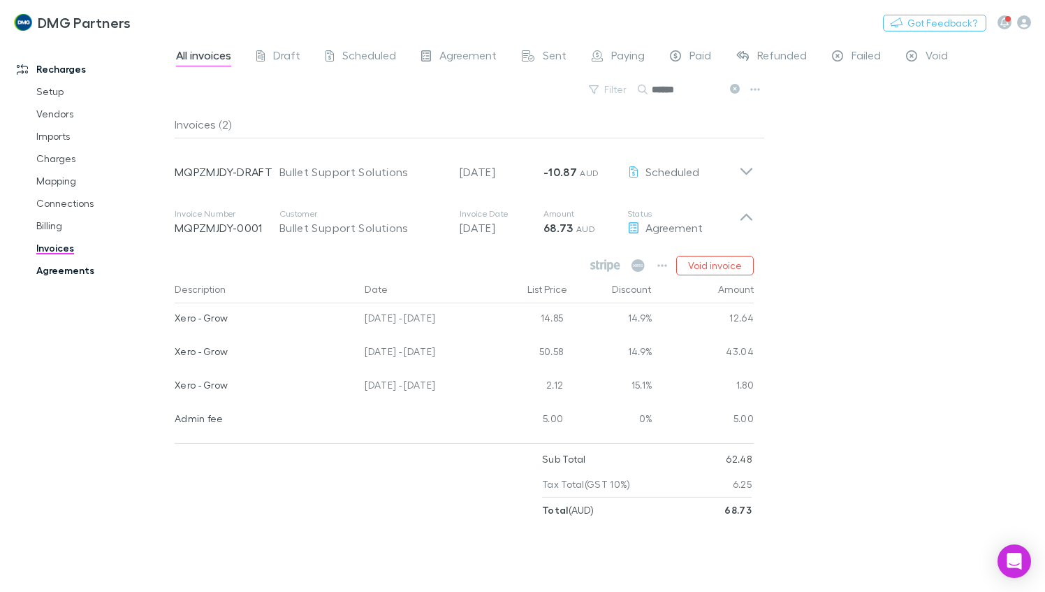
click at [55, 268] on link "Agreements" at bounding box center [102, 270] width 160 height 22
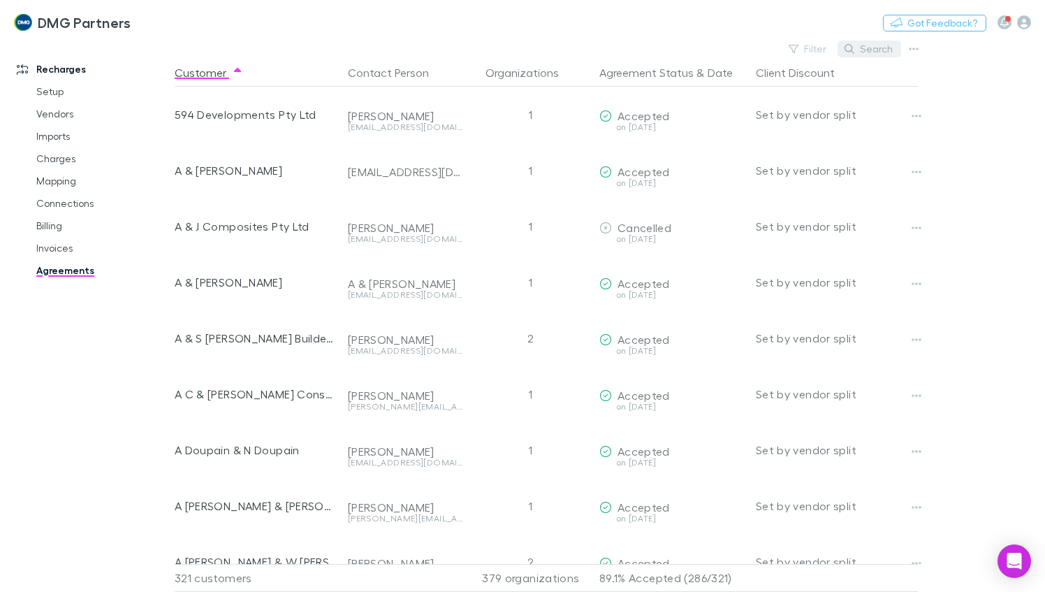
click at [888, 43] on button "Search" at bounding box center [870, 49] width 64 height 17
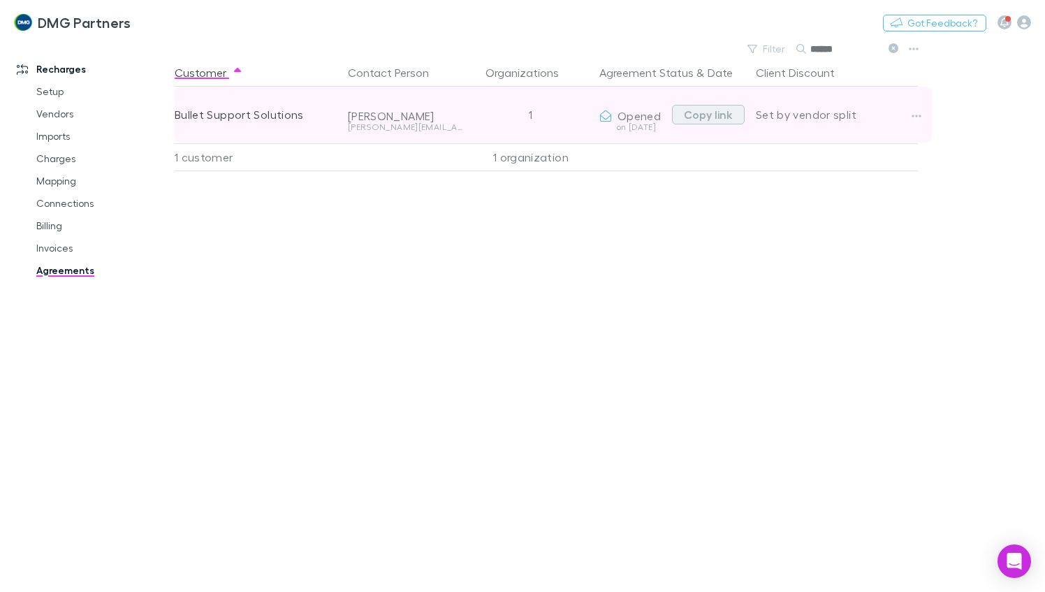
type input "******"
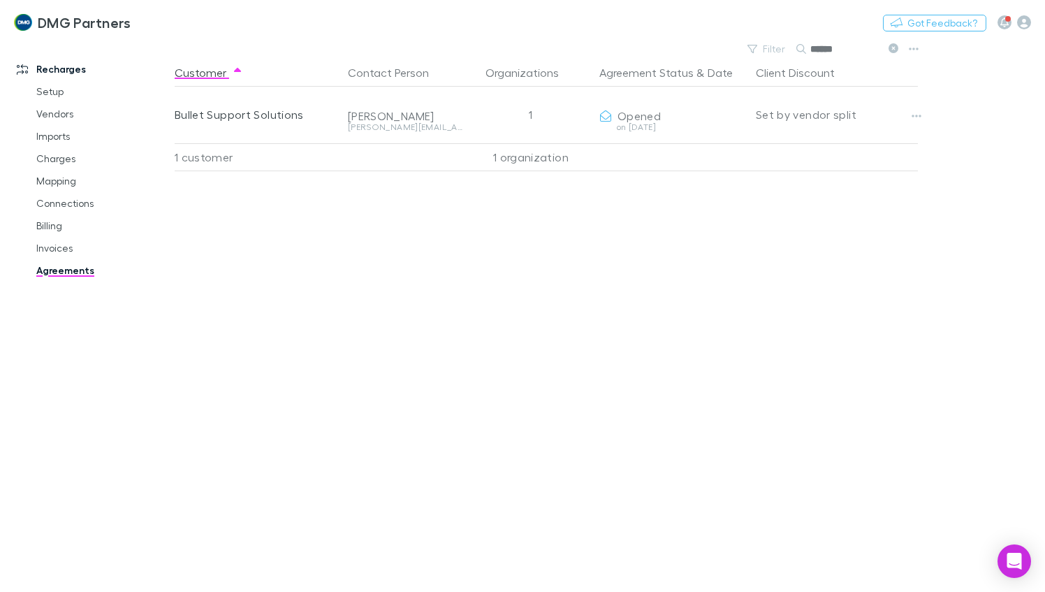
drag, startPoint x: 696, startPoint y: 116, endPoint x: 691, endPoint y: 162, distance: 46.4
click at [663, 231] on div "Customer Contact Person Organizations Agreement Status & Date Client Discount B…" at bounding box center [559, 325] width 769 height 533
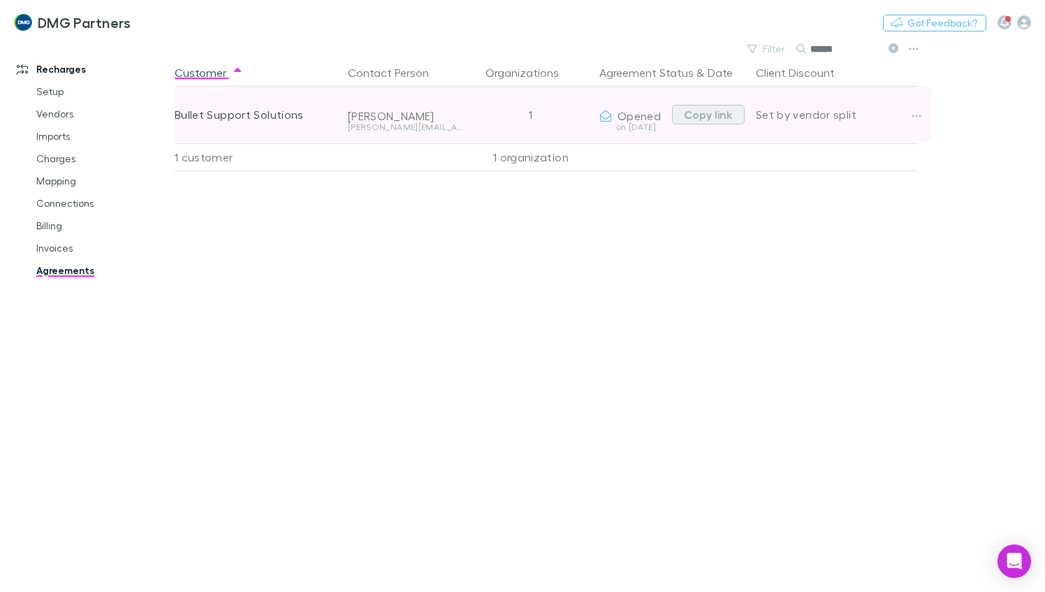
click at [702, 110] on button "Copy link" at bounding box center [708, 115] width 73 height 20
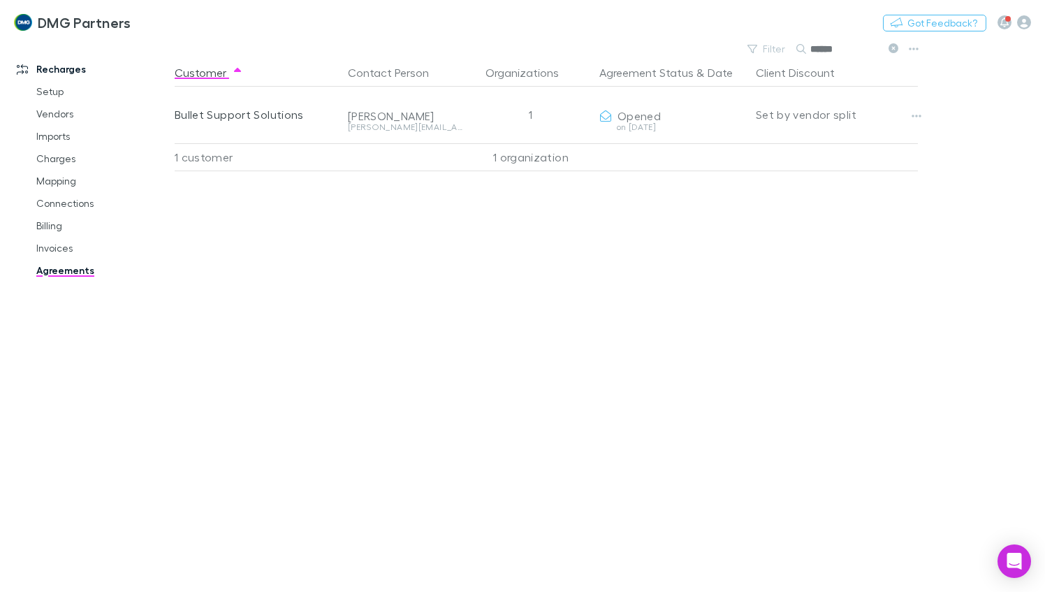
drag, startPoint x: 847, startPoint y: 41, endPoint x: 809, endPoint y: 39, distance: 37.8
click at [809, 39] on div "DMG Partners Nothing Got Feedback? Recharges Setup Vendors Imports Charges Mapp…" at bounding box center [522, 296] width 1045 height 592
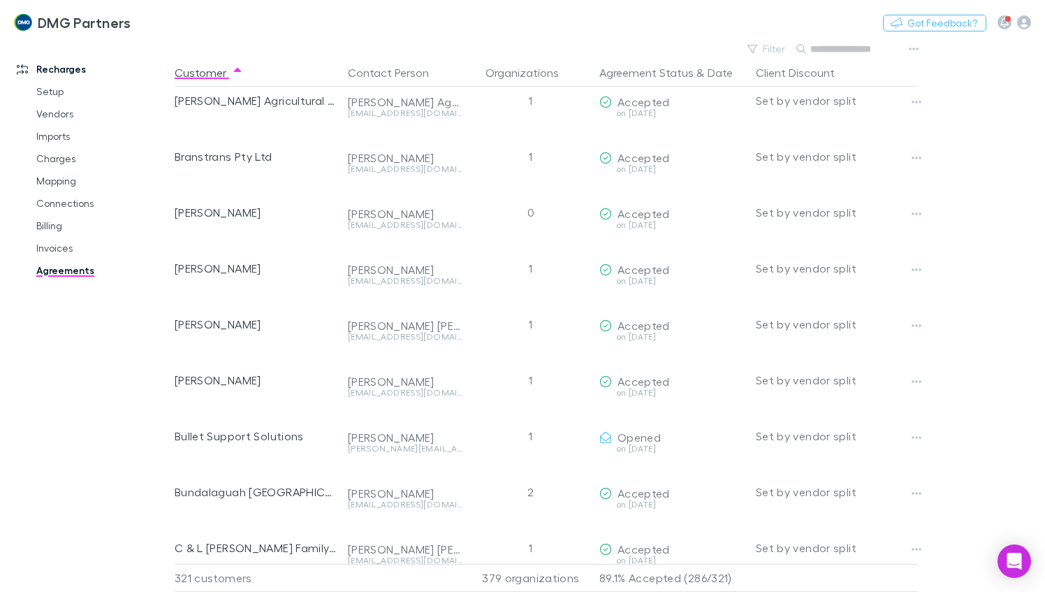
scroll to position [2795, 0]
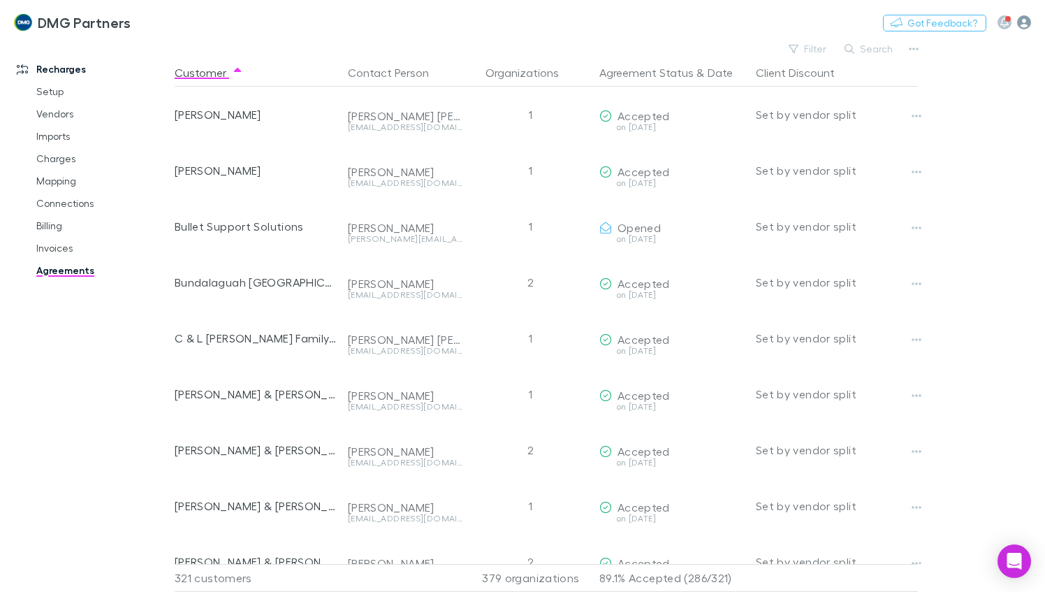
click at [1030, 24] on icon "button" at bounding box center [1024, 22] width 14 height 14
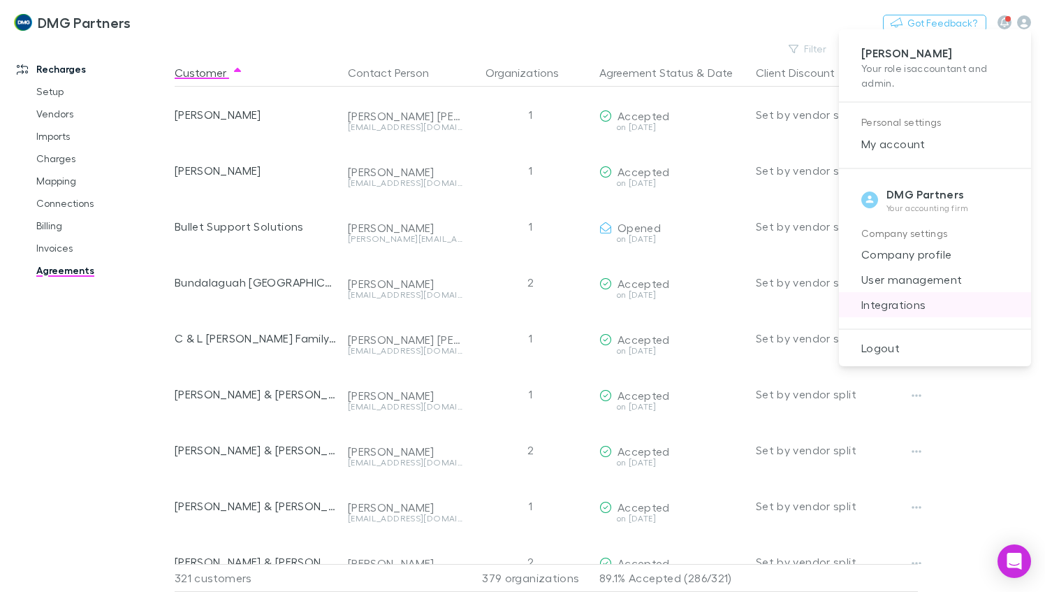
click at [888, 306] on span "Integrations" at bounding box center [935, 304] width 170 height 17
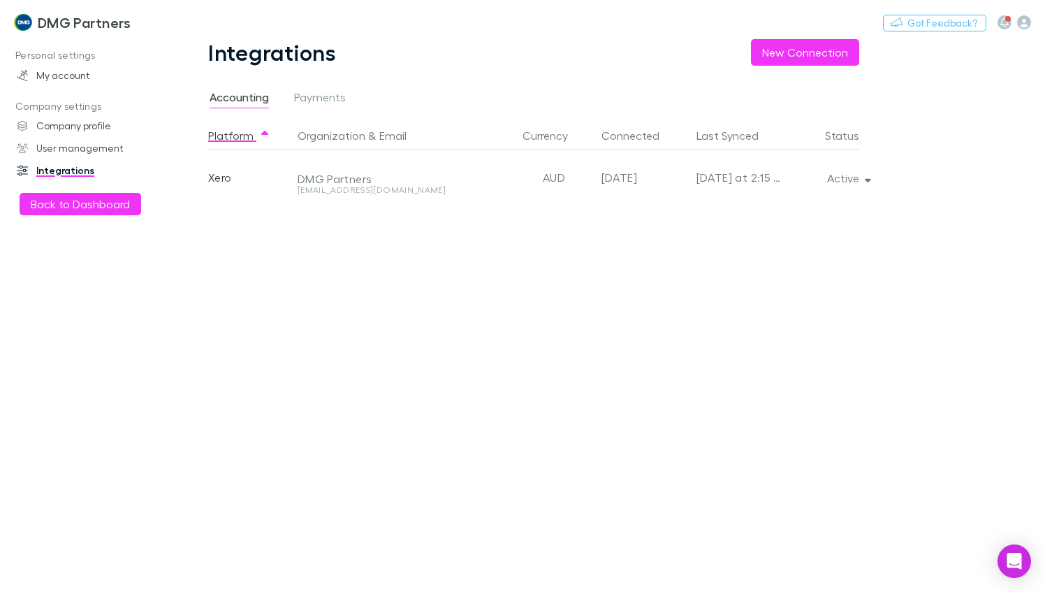
click at [1011, 289] on main "Integrations New Connection Accounting Payments Platform Organization & Email C…" at bounding box center [610, 315] width 871 height 553
click at [867, 177] on icon "button" at bounding box center [868, 178] width 6 height 10
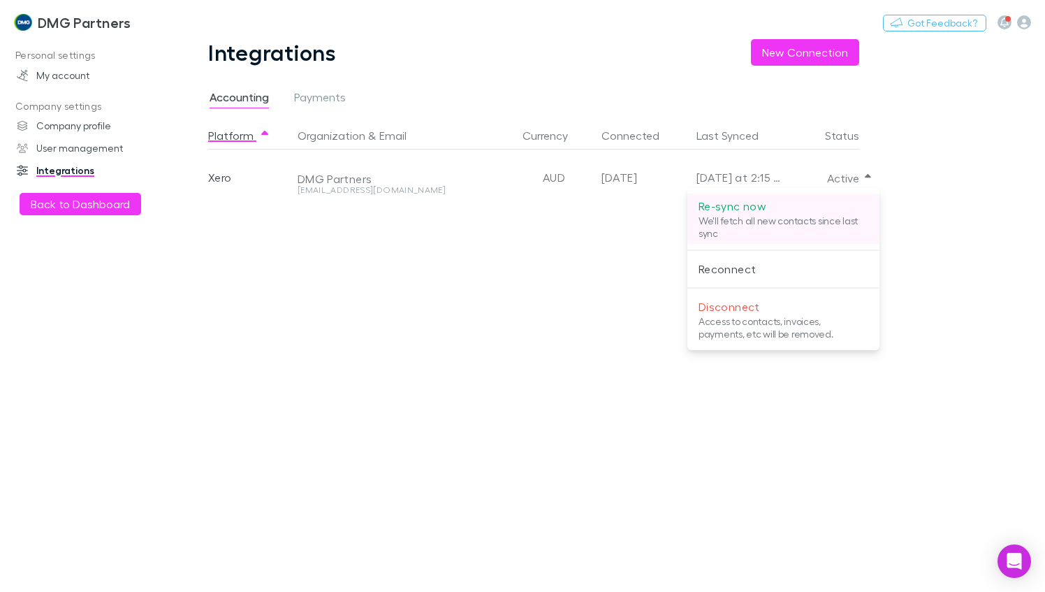
click at [723, 217] on p "We'll fetch all new contacts since last sync" at bounding box center [784, 227] width 170 height 25
click at [61, 201] on div at bounding box center [522, 296] width 1045 height 592
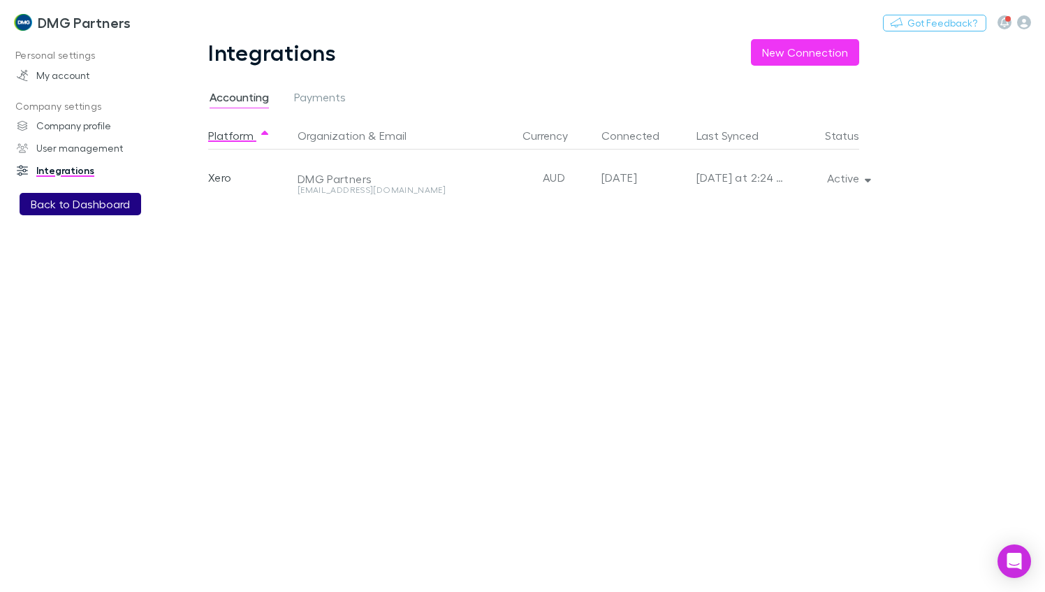
click at [46, 201] on button "Back to Dashboard" at bounding box center [81, 204] width 122 height 22
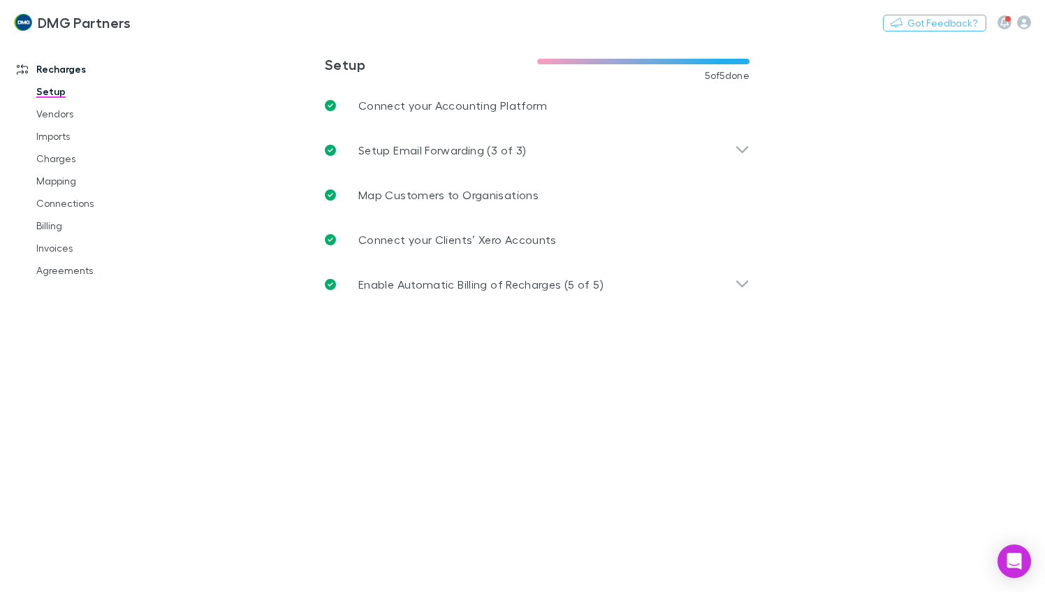
click at [27, 453] on div "Recharges Setup Vendors Imports Charges Mapping Connections Billing Invoices Ag…" at bounding box center [92, 312] width 185 height 536
click at [59, 270] on link "Agreements" at bounding box center [102, 270] width 160 height 22
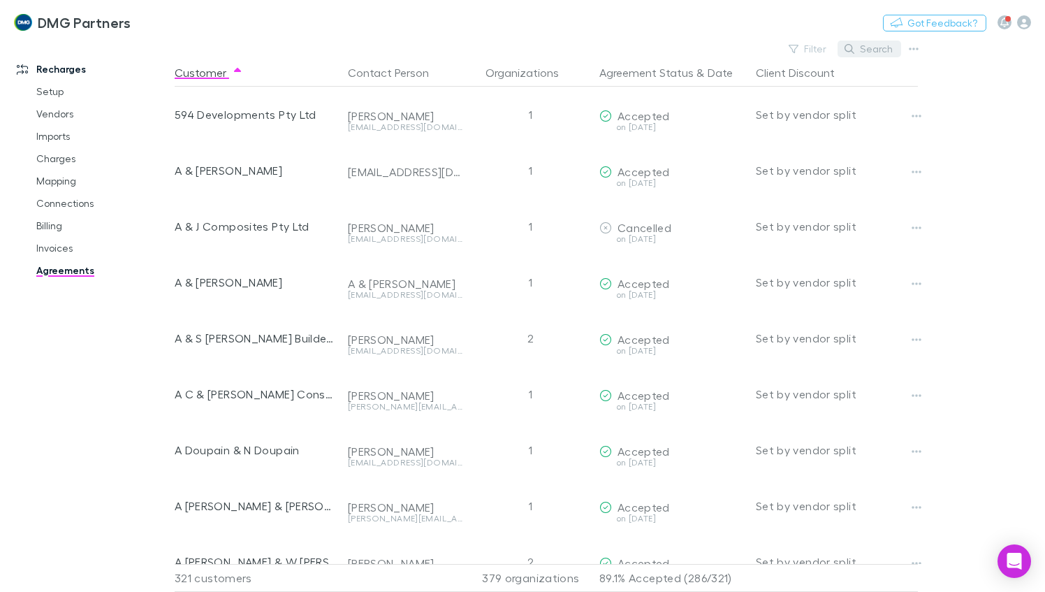
click at [882, 45] on button "Search" at bounding box center [870, 49] width 64 height 17
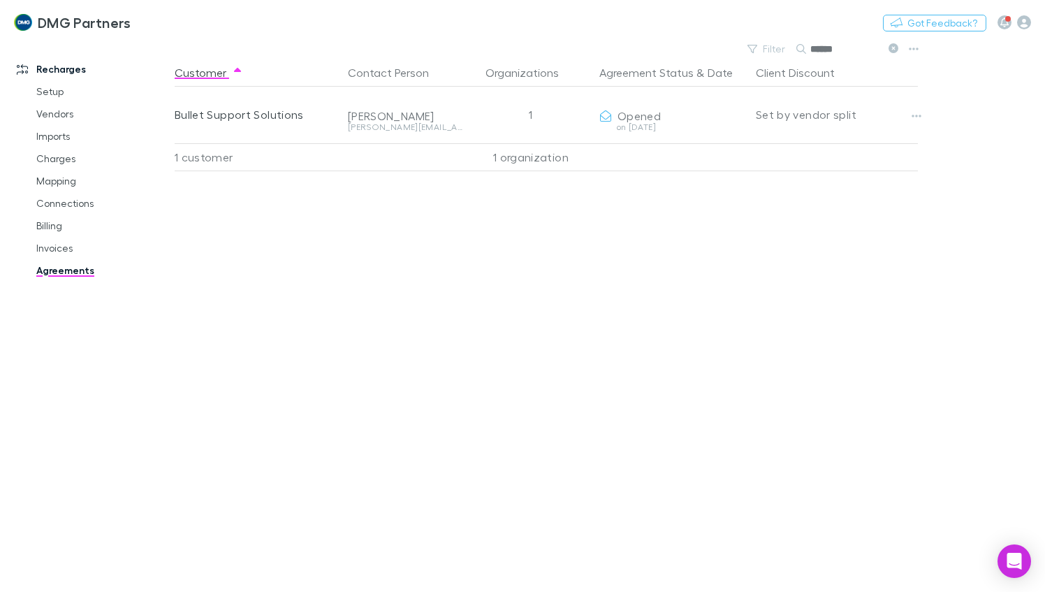
type input "******"
click at [61, 270] on link "Agreements" at bounding box center [102, 270] width 160 height 22
click at [643, 75] on button "Agreement Status" at bounding box center [647, 73] width 94 height 28
click at [642, 75] on button "Agreement Status" at bounding box center [647, 73] width 94 height 28
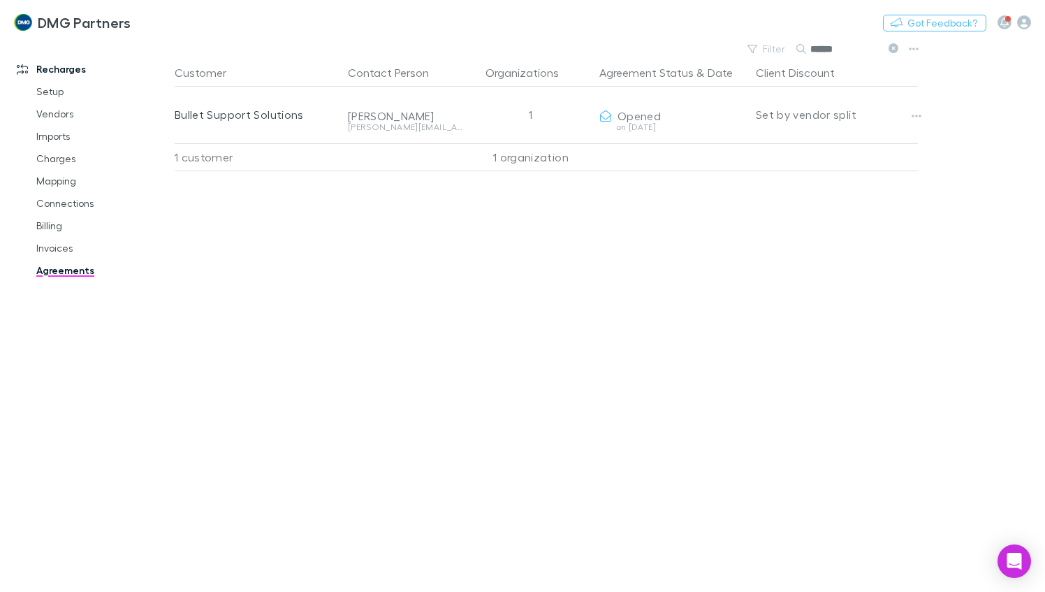
click at [50, 270] on link "Agreements" at bounding box center [102, 270] width 160 height 22
click at [55, 274] on link "Agreements" at bounding box center [102, 270] width 160 height 22
drag, startPoint x: 850, startPoint y: 50, endPoint x: 811, endPoint y: 47, distance: 39.3
click at [811, 47] on input "******" at bounding box center [846, 49] width 70 height 20
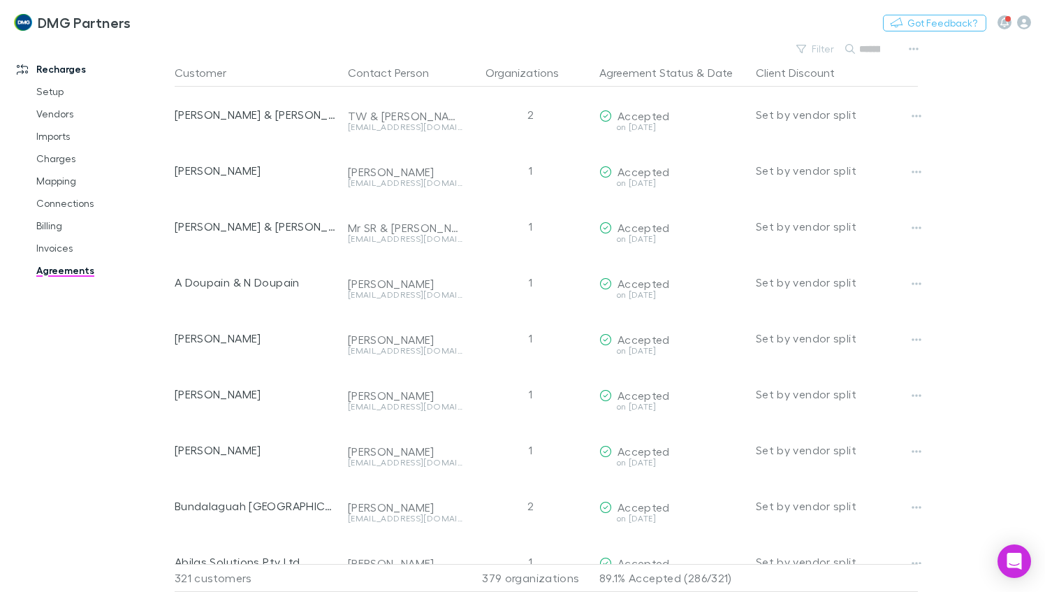
click at [1030, 170] on main "Filter Search Customer Contact Person Organizations Agreement Status & Date Cli…" at bounding box center [610, 315] width 871 height 553
click at [61, 273] on link "Agreements" at bounding box center [102, 270] width 160 height 22
click at [64, 268] on link "Agreements" at bounding box center [102, 270] width 160 height 22
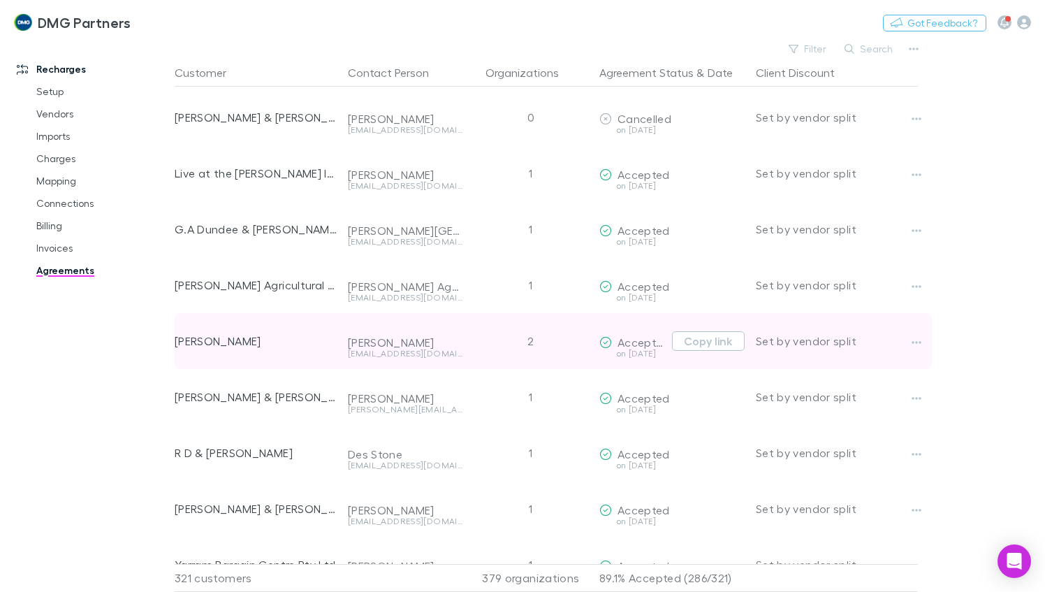
scroll to position [17480, 0]
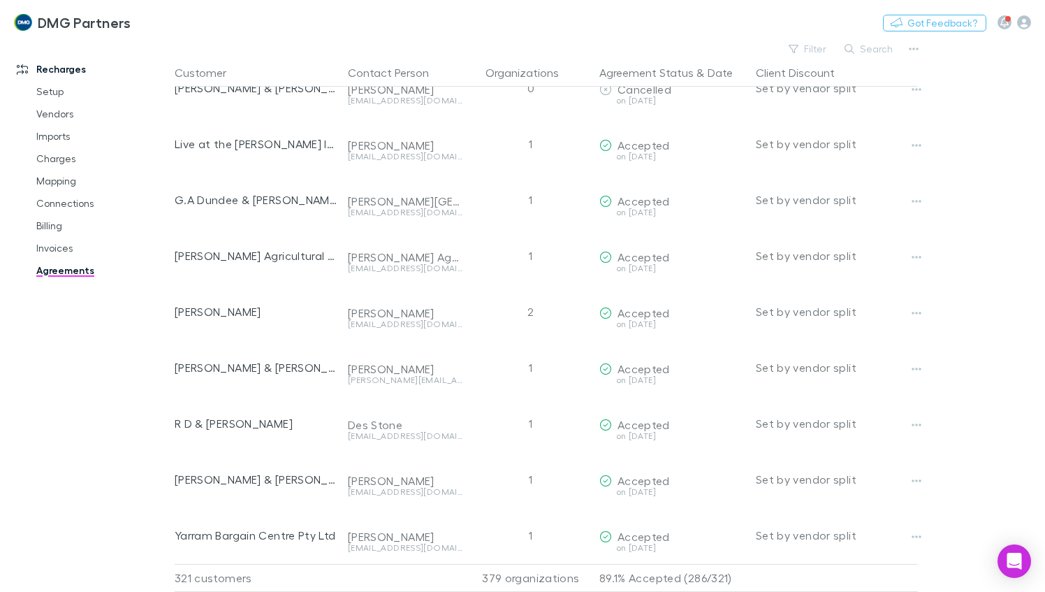
click at [977, 293] on main "Filter Search Customer Contact Person Organizations Agreement Status & Date Cli…" at bounding box center [610, 315] width 871 height 553
click at [52, 182] on link "Mapping" at bounding box center [102, 181] width 160 height 22
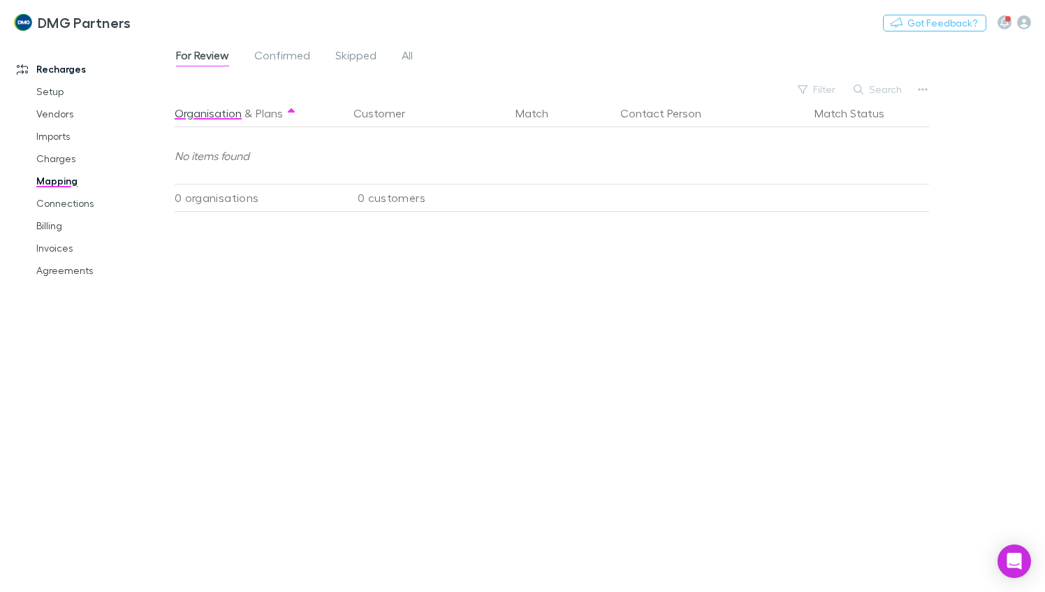
click at [899, 89] on button "Search" at bounding box center [879, 89] width 64 height 17
click at [830, 87] on input "*********" at bounding box center [855, 90] width 70 height 20
type input "********"
click at [405, 52] on span "All" at bounding box center [407, 57] width 11 height 18
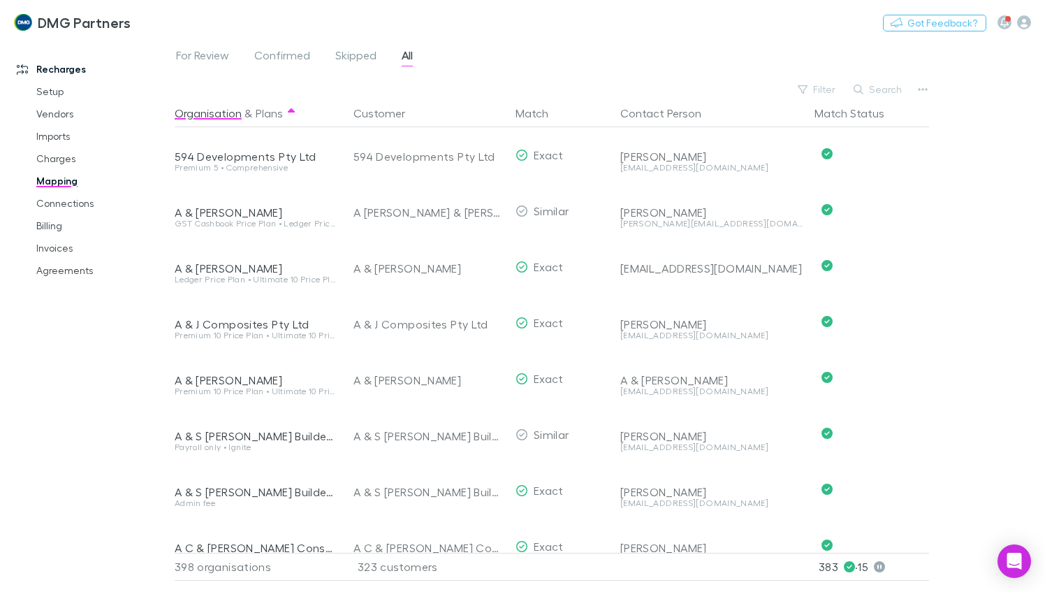
drag, startPoint x: 890, startPoint y: 89, endPoint x: 904, endPoint y: 89, distance: 14.0
click at [894, 89] on button "Search" at bounding box center [879, 89] width 64 height 17
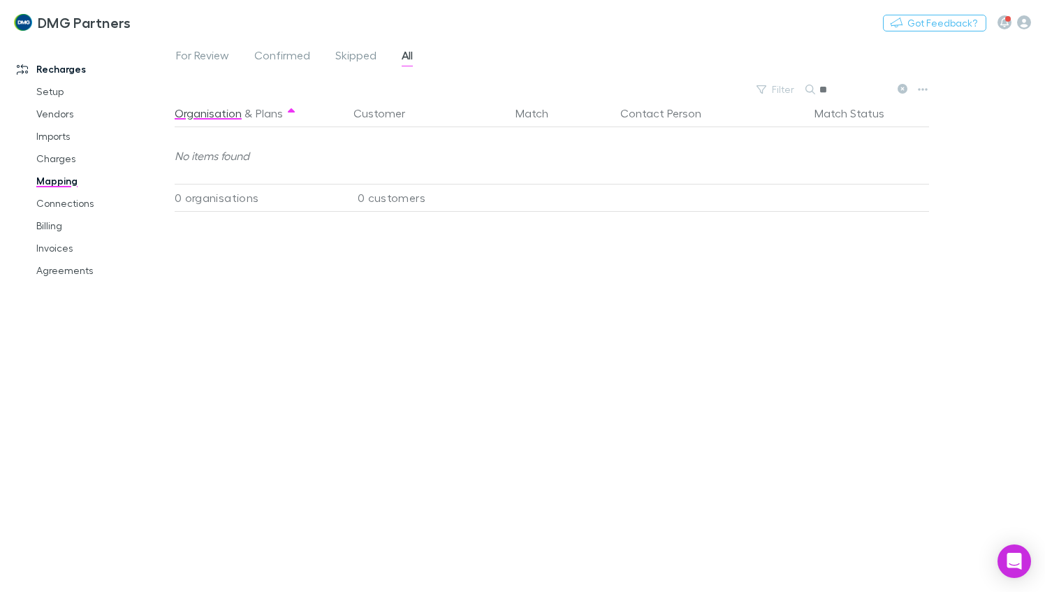
type input "*"
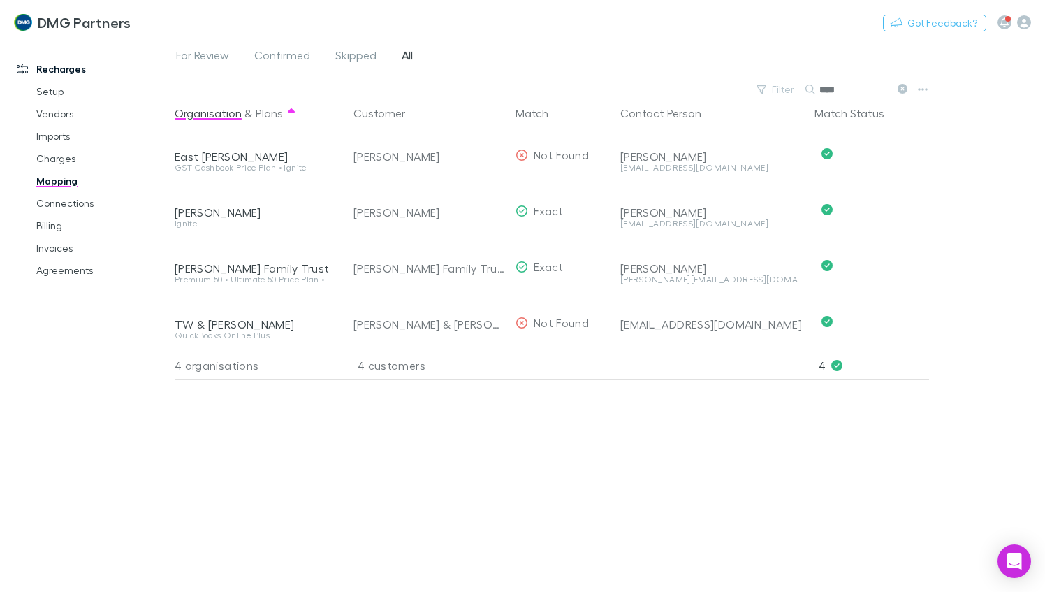
type input "****"
click at [1029, 307] on div "For Review Confirmed Skipped All Filter Search **** Organisation & Plans Custom…" at bounding box center [610, 315] width 871 height 553
click at [51, 263] on link "Agreements" at bounding box center [102, 270] width 160 height 22
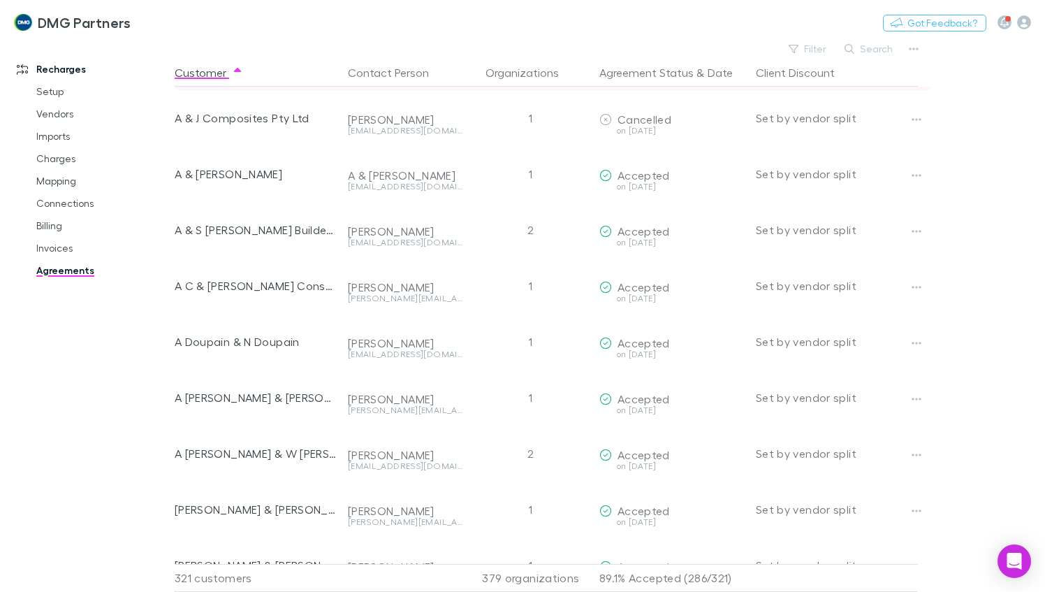
scroll to position [70, 0]
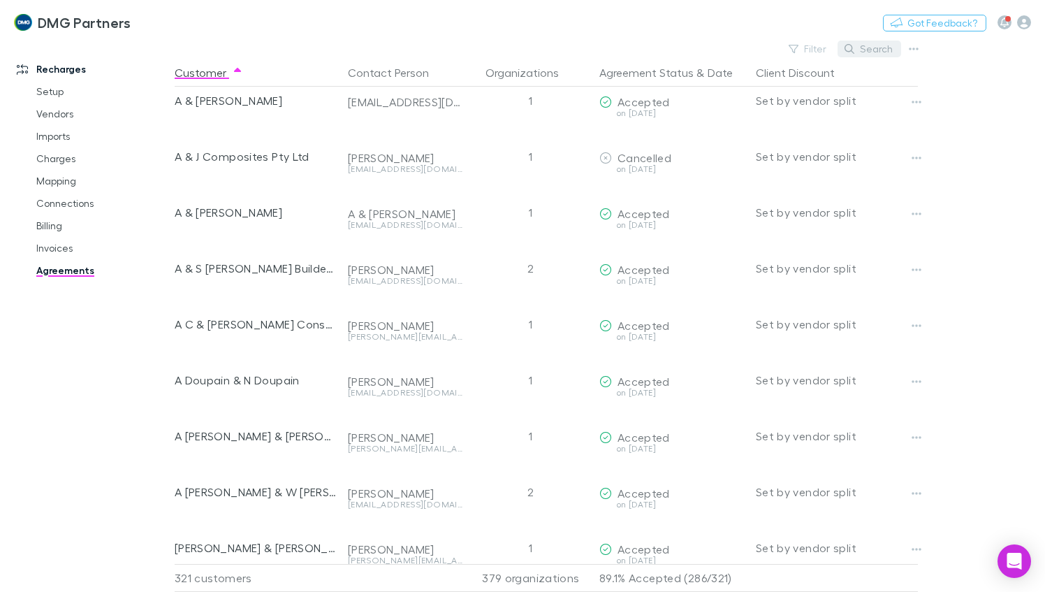
click at [871, 49] on button "Search" at bounding box center [870, 49] width 64 height 17
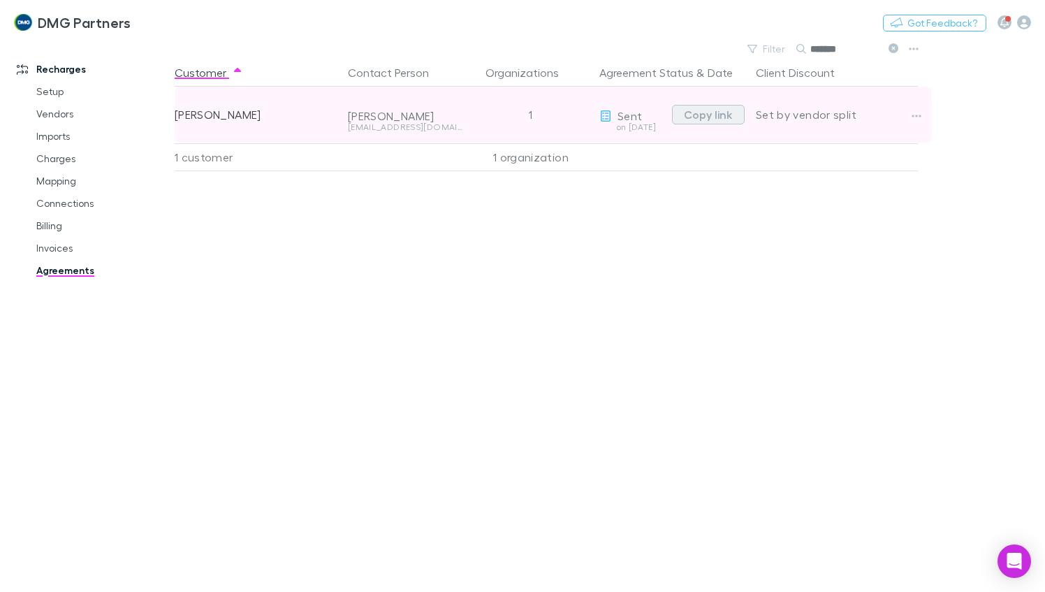
type input "*******"
click at [707, 109] on button "Copy link" at bounding box center [708, 115] width 73 height 20
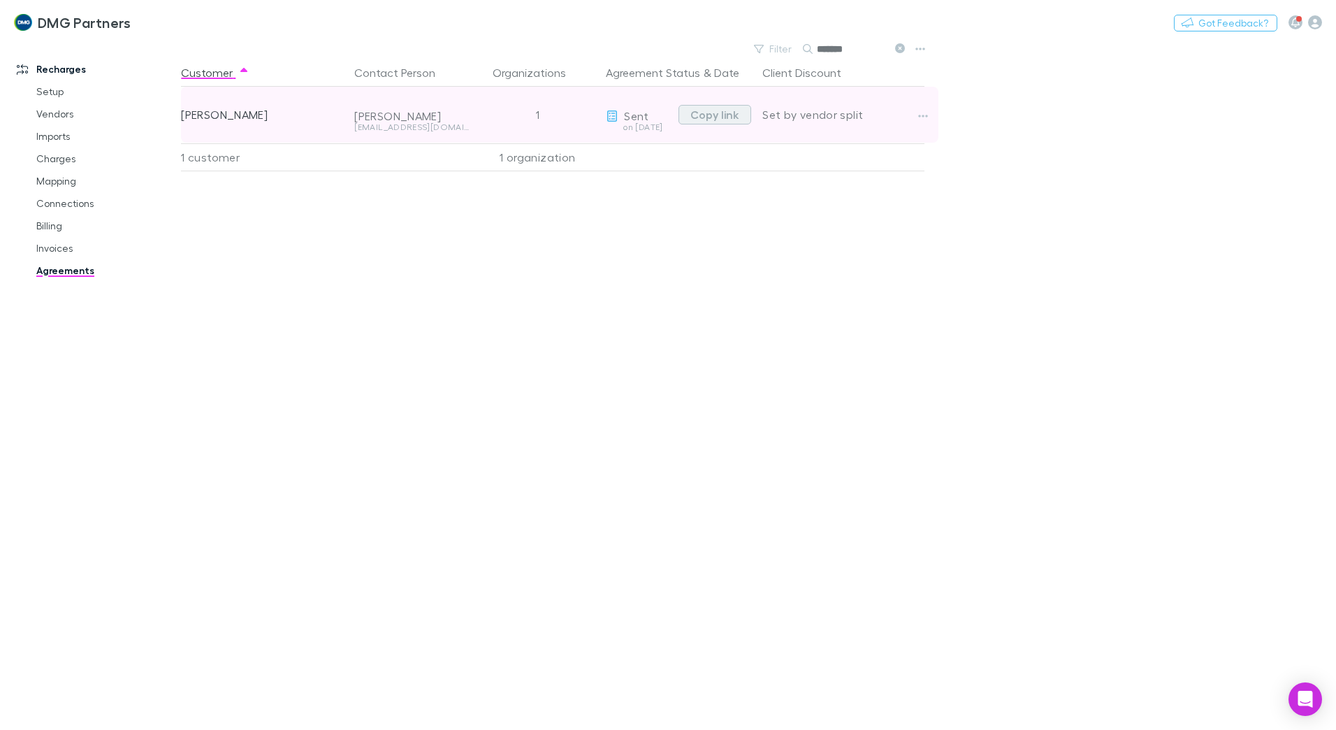
click at [709, 114] on button "Copy link" at bounding box center [715, 115] width 73 height 20
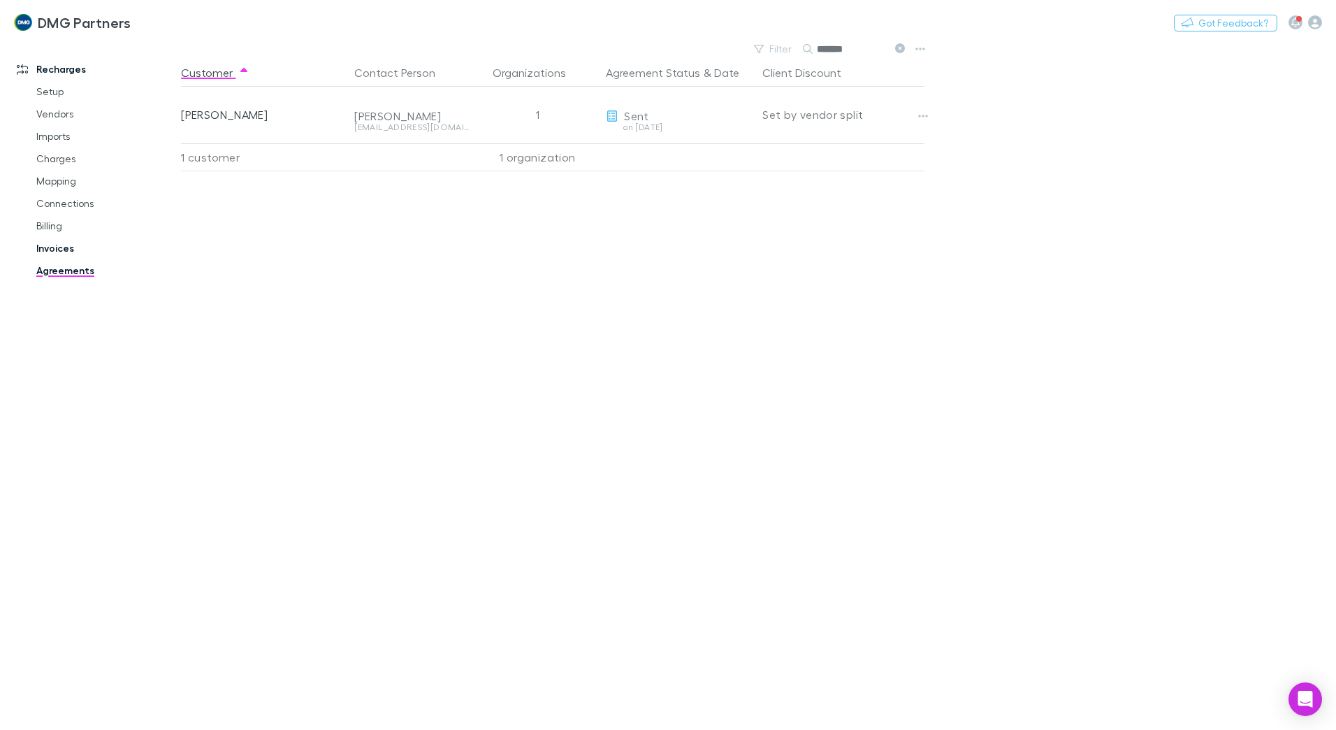
click at [54, 245] on link "Invoices" at bounding box center [105, 248] width 166 height 22
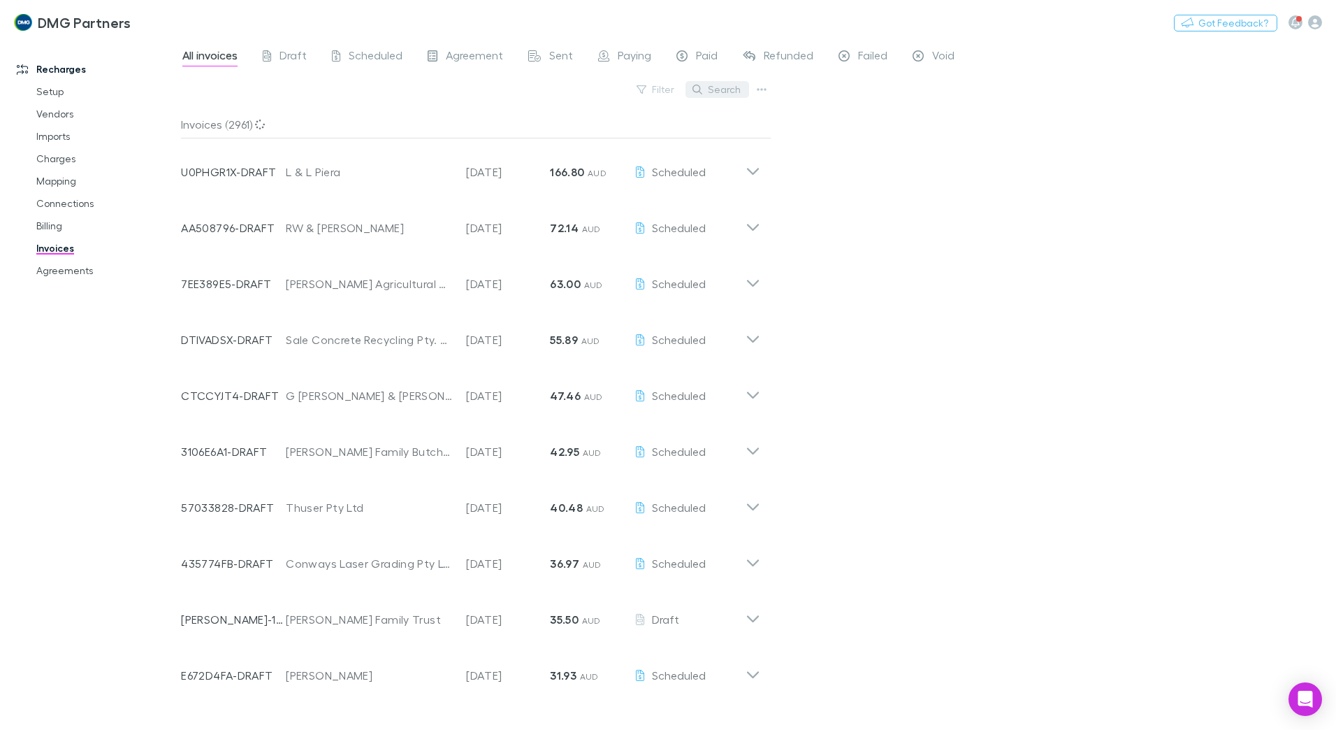
click at [729, 89] on button "Search" at bounding box center [718, 89] width 64 height 17
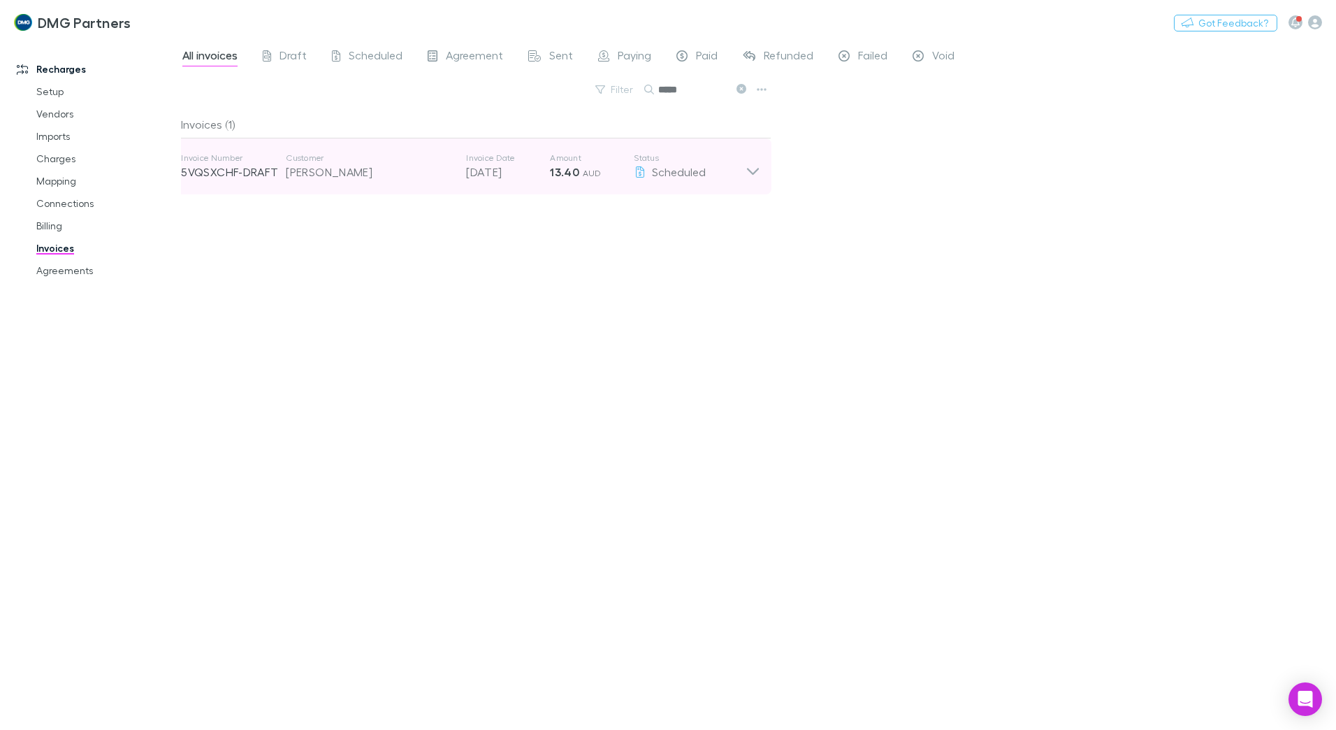
click at [755, 166] on icon at bounding box center [753, 166] width 15 height 28
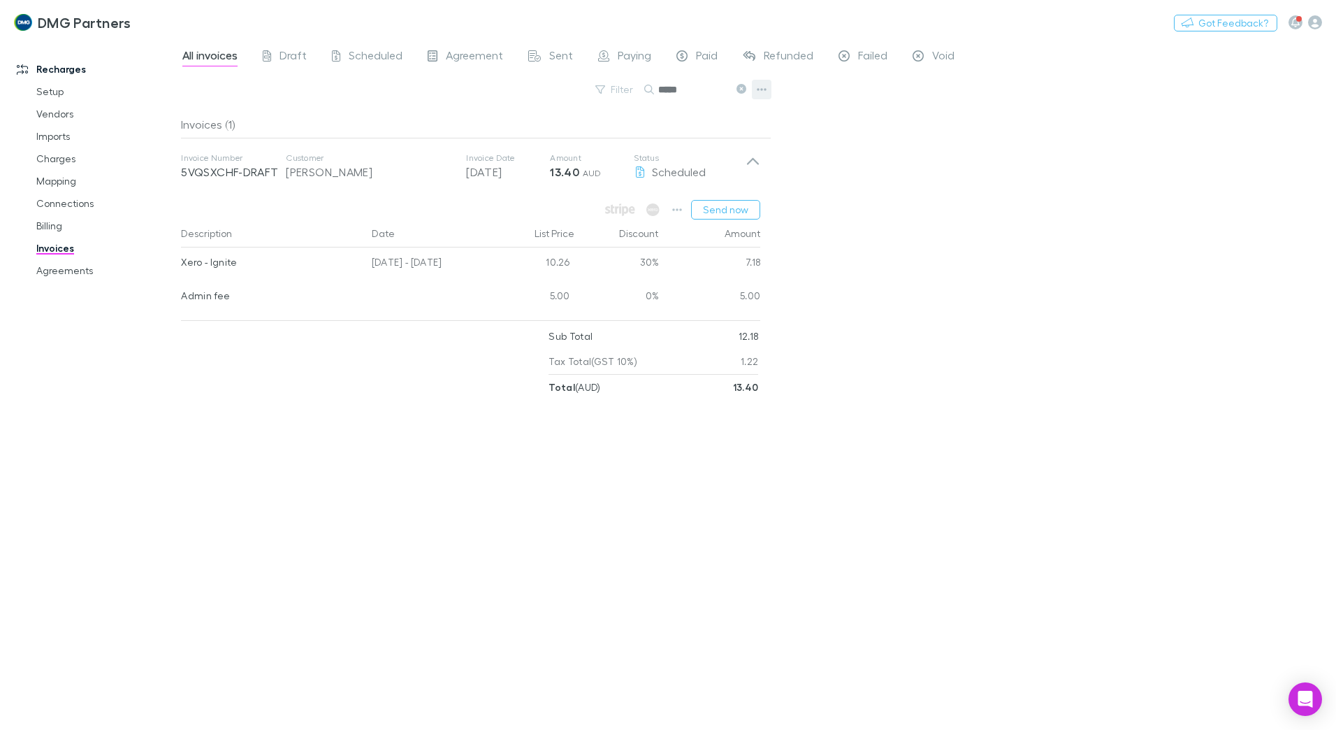
click at [760, 92] on icon "button" at bounding box center [762, 89] width 10 height 11
click at [837, 113] on div at bounding box center [668, 365] width 1336 height 730
drag, startPoint x: 706, startPoint y: 92, endPoint x: 655, endPoint y: 94, distance: 50.3
click at [655, 94] on div "*****" at bounding box center [696, 89] width 105 height 17
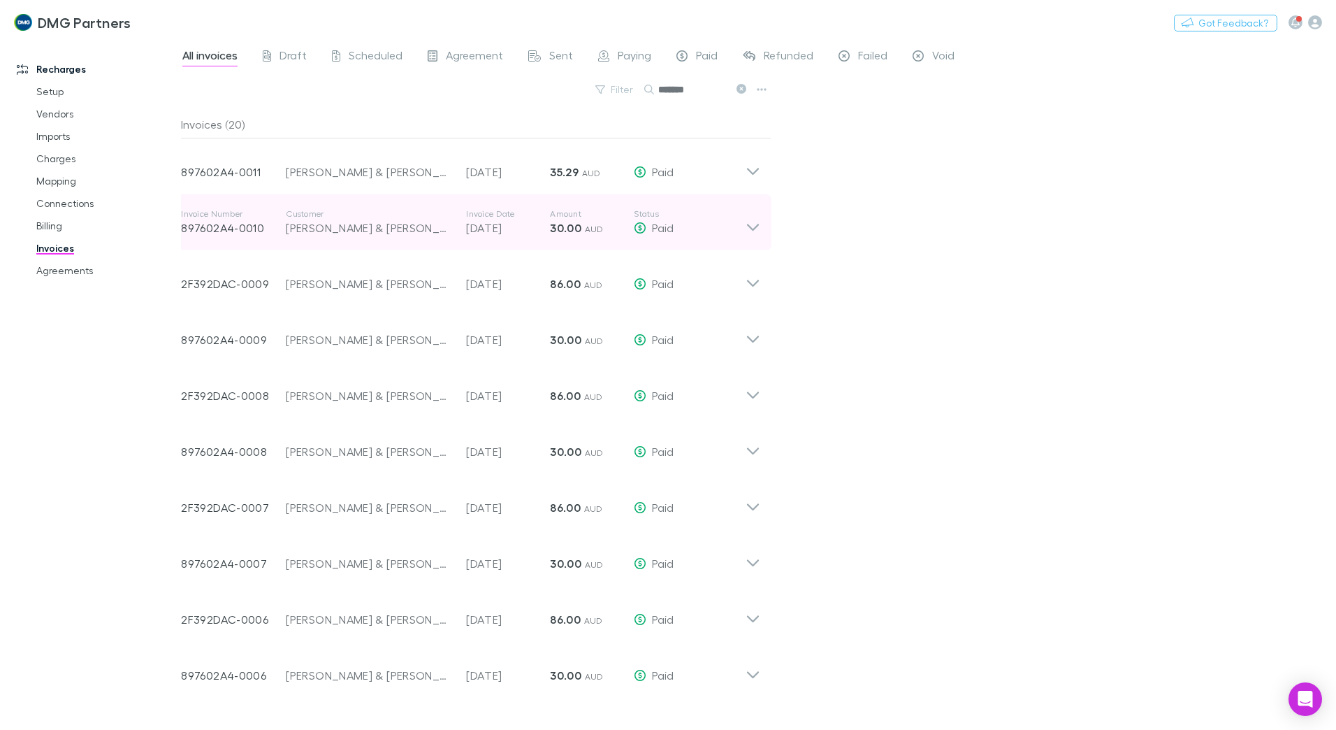
click at [233, 231] on p "897602A4-0010" at bounding box center [233, 227] width 105 height 17
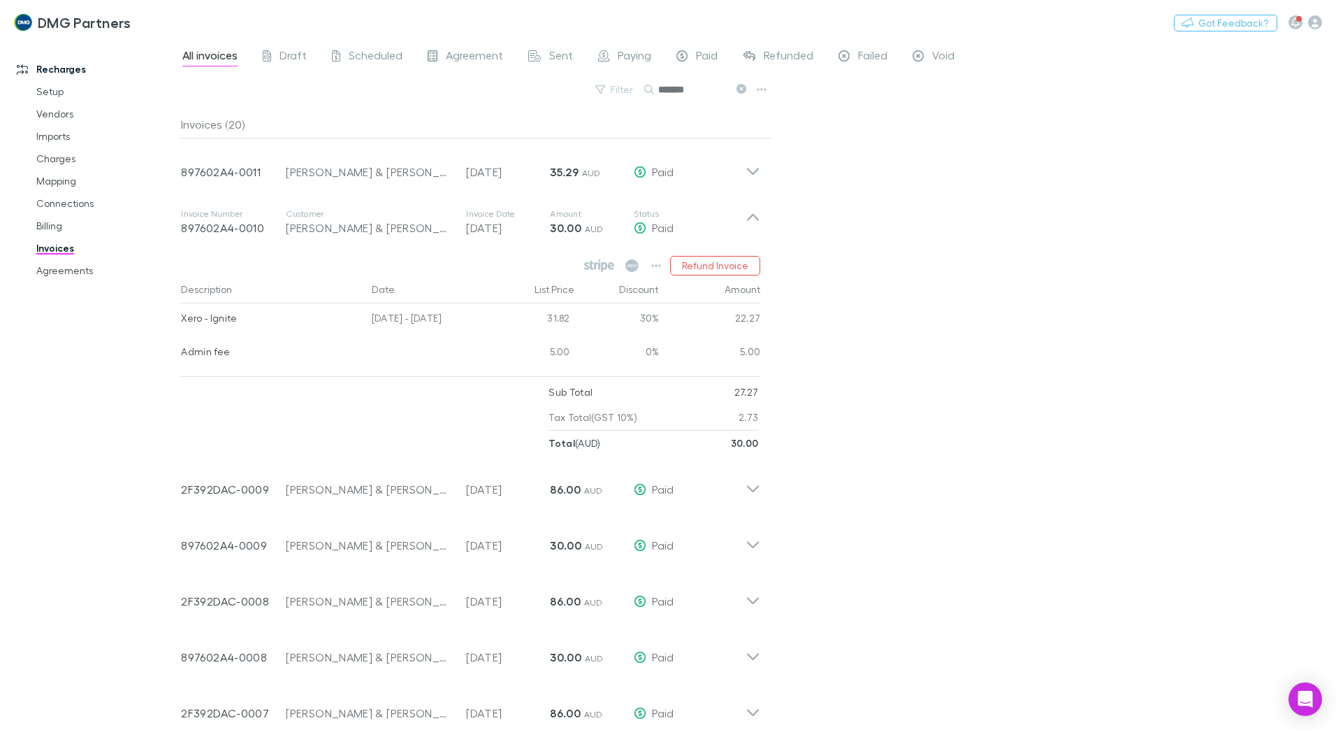
drag, startPoint x: 708, startPoint y: 84, endPoint x: 653, endPoint y: 93, distance: 55.3
click at [655, 89] on div "*******" at bounding box center [696, 89] width 105 height 17
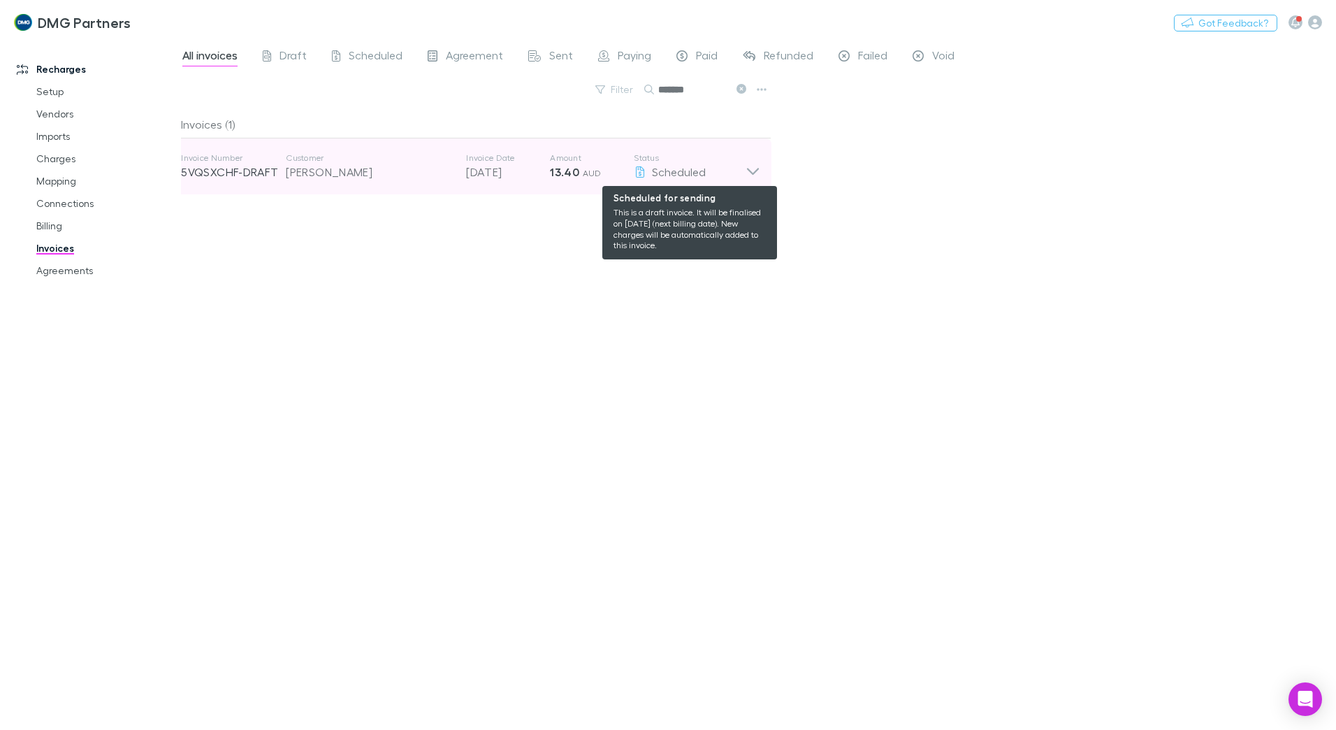
type input "*******"
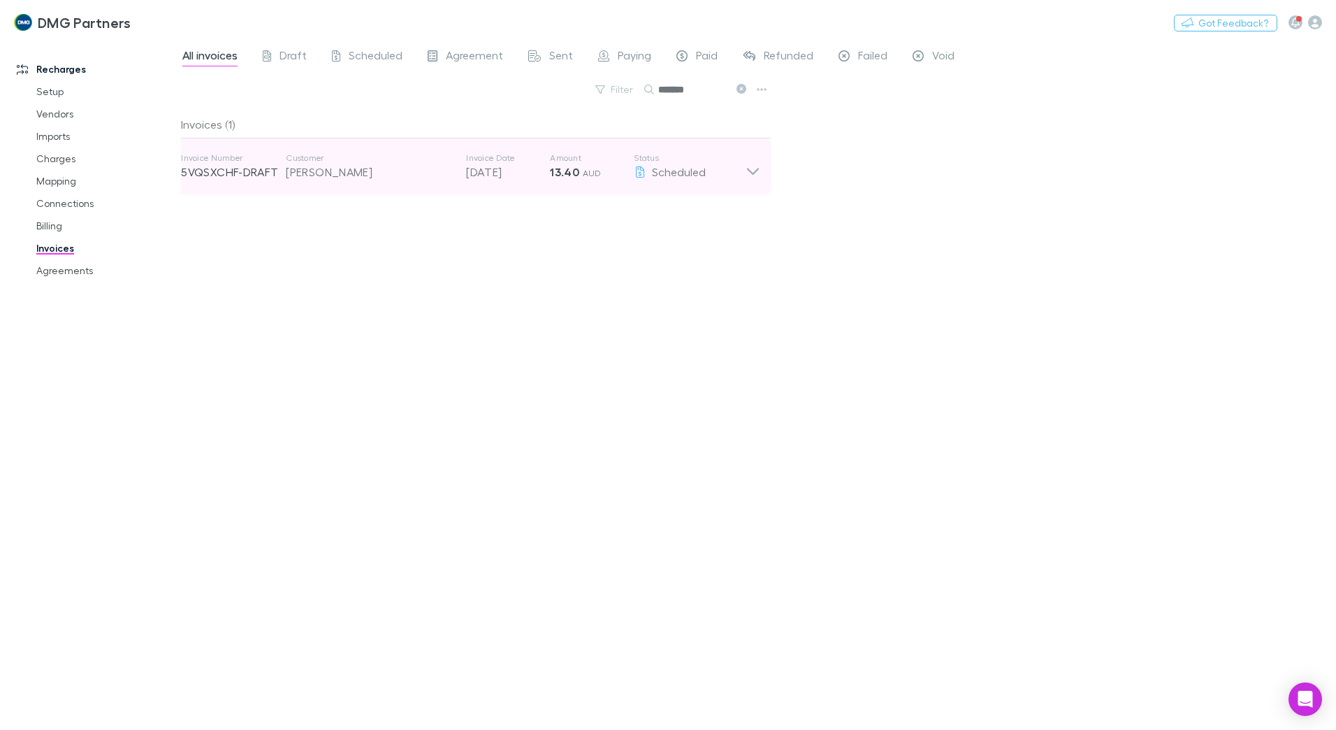
click at [753, 171] on icon at bounding box center [753, 166] width 15 height 28
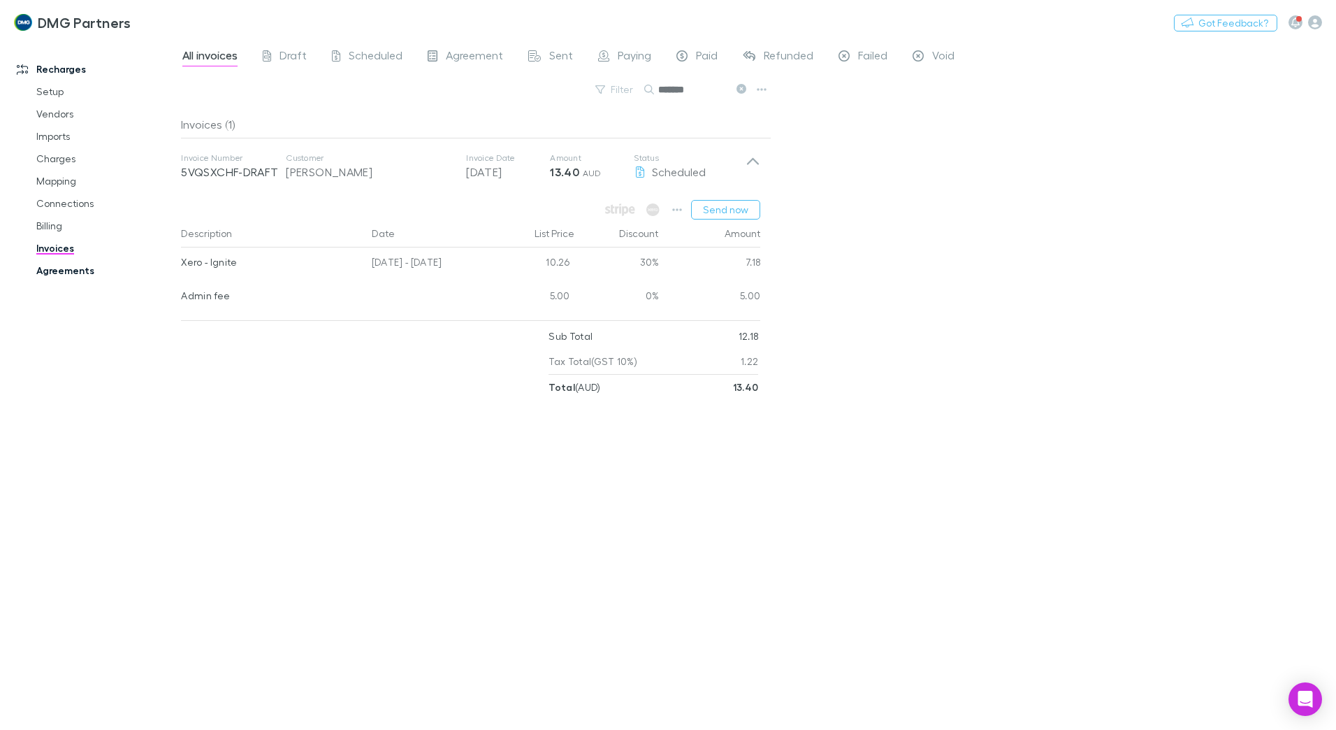
click at [64, 268] on link "Agreements" at bounding box center [105, 270] width 166 height 22
